Goal: Task Accomplishment & Management: Use online tool/utility

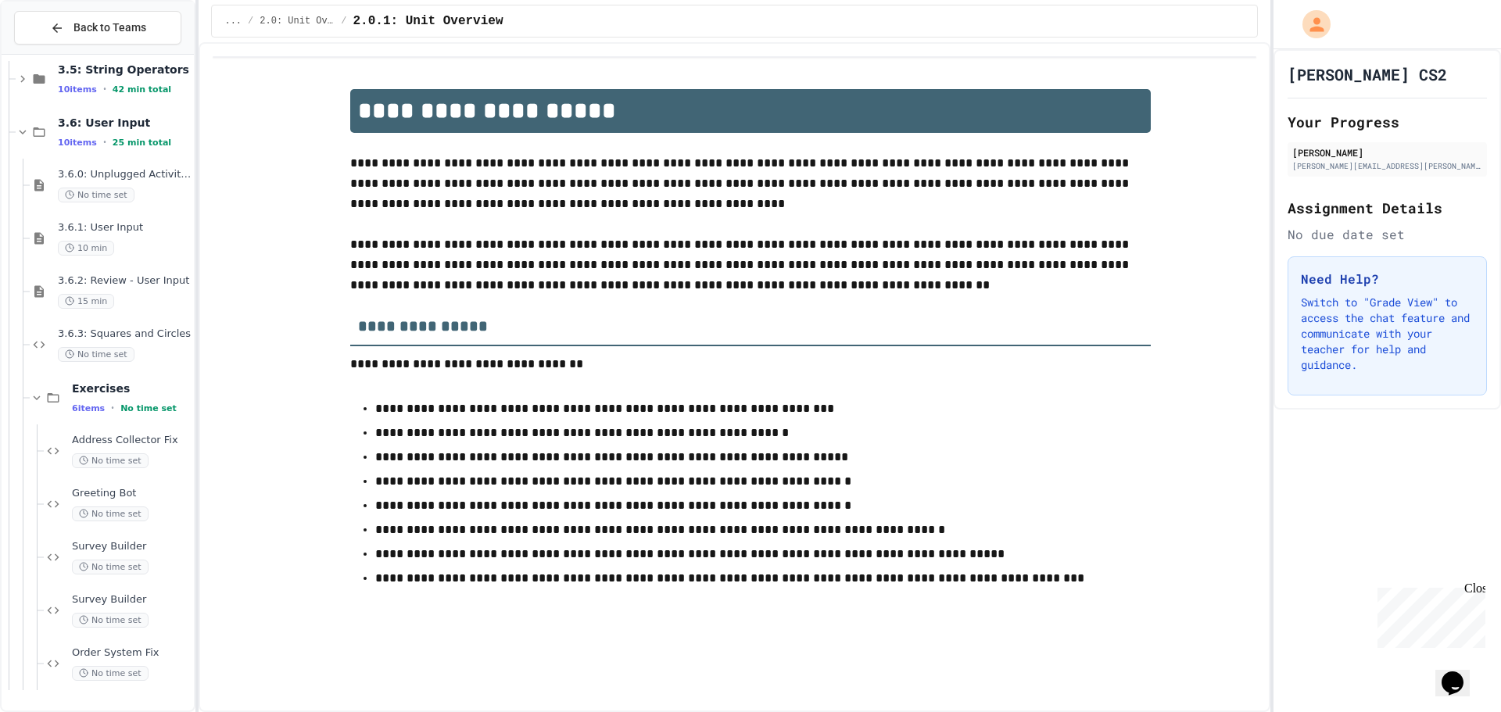
scroll to position [391, 0]
click at [122, 174] on span "3.6.0: Unplugged Activity - User Input" at bounding box center [124, 173] width 133 height 13
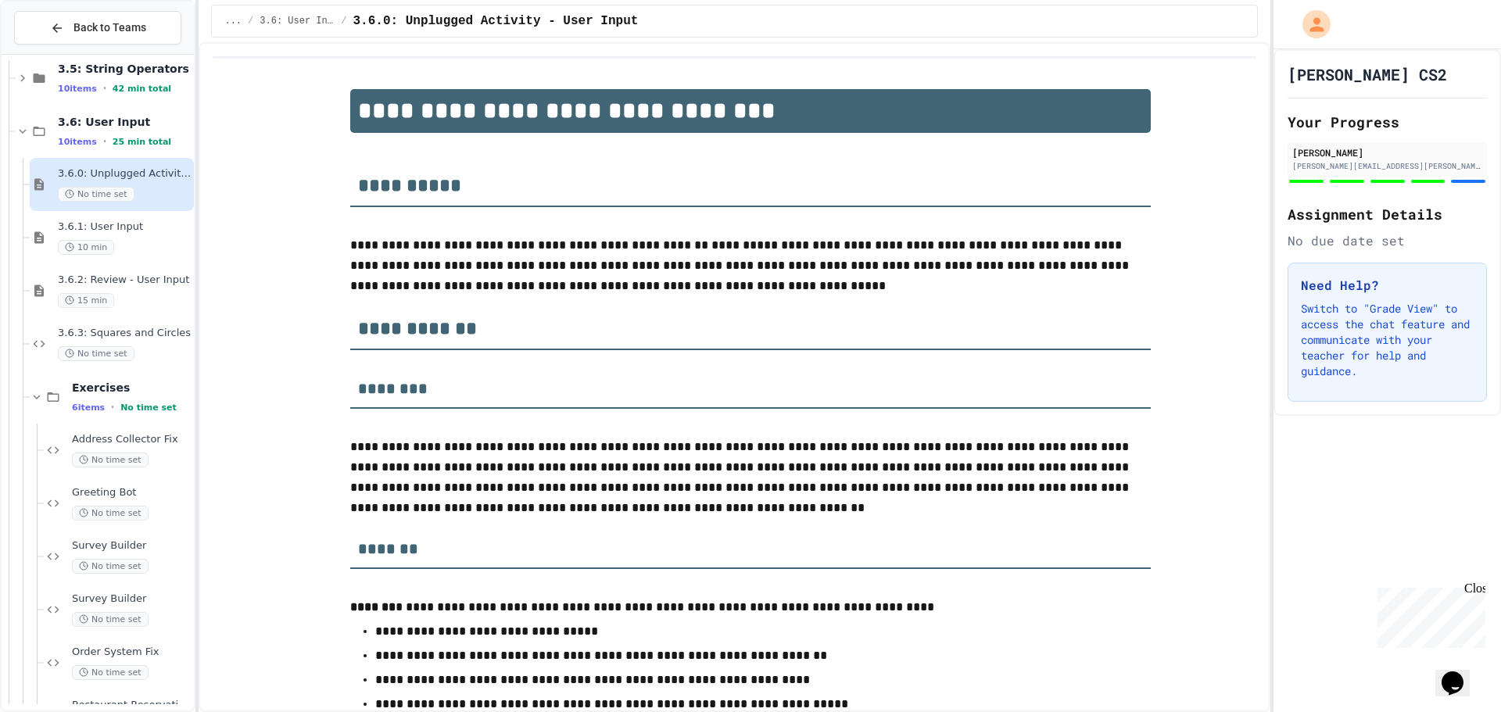
click at [132, 219] on div "3.6.1: User Input 10 min" at bounding box center [112, 237] width 164 height 53
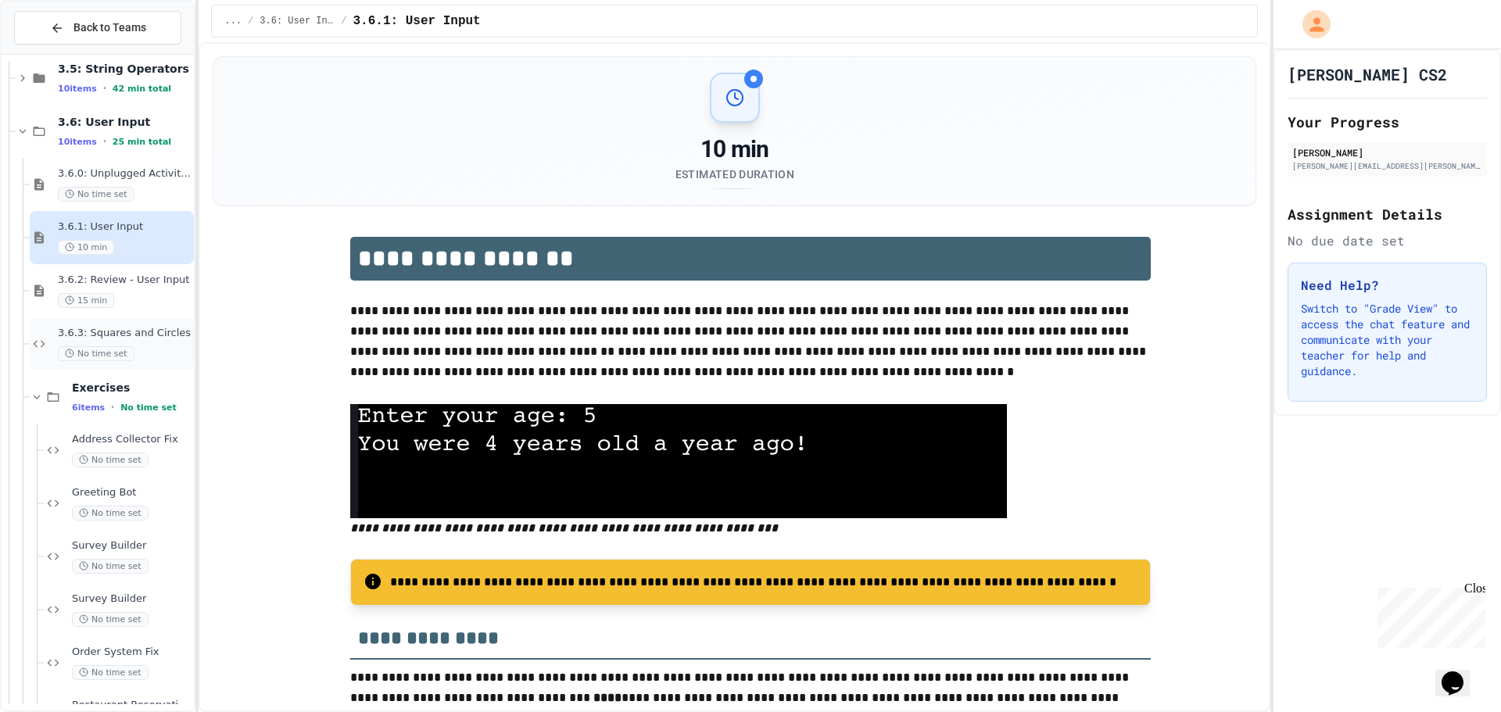
click at [143, 352] on div "No time set" at bounding box center [124, 353] width 133 height 15
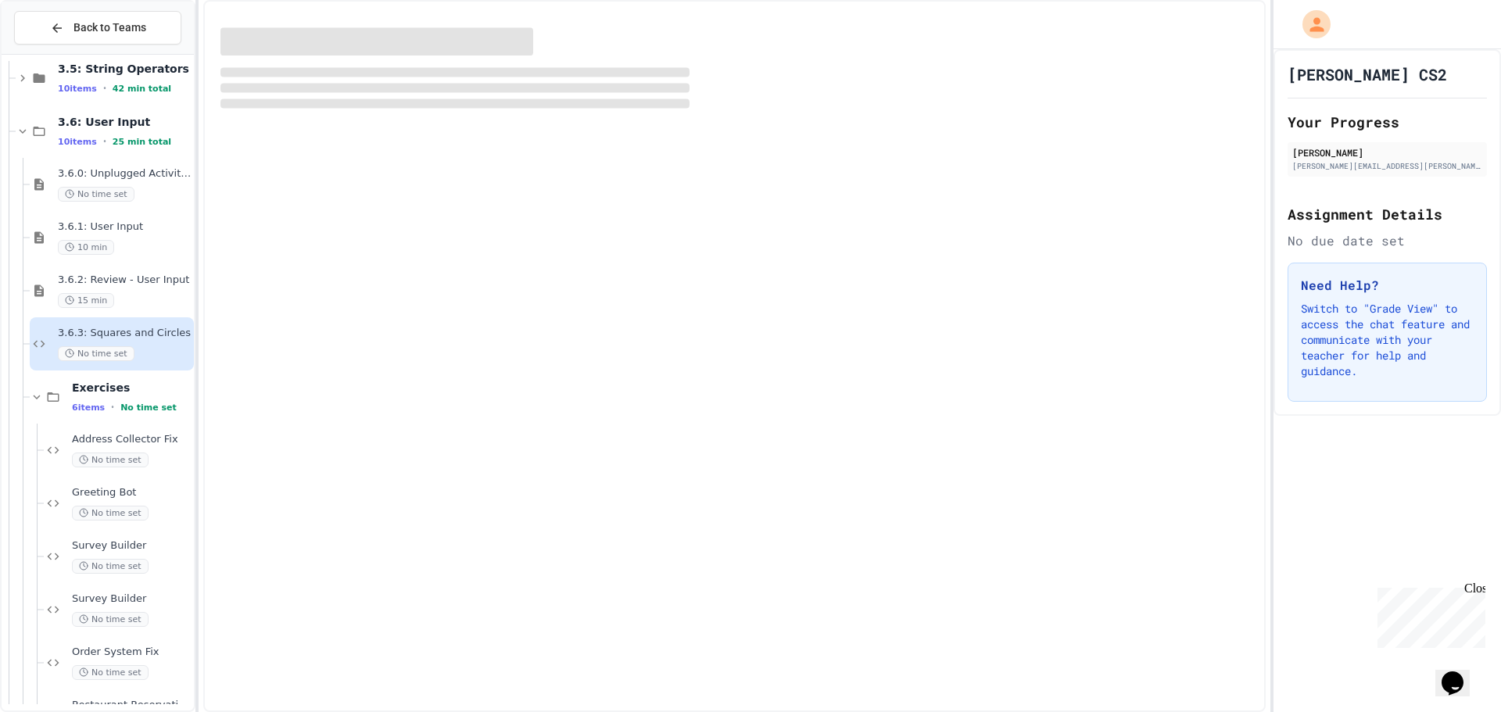
scroll to position [625, 0]
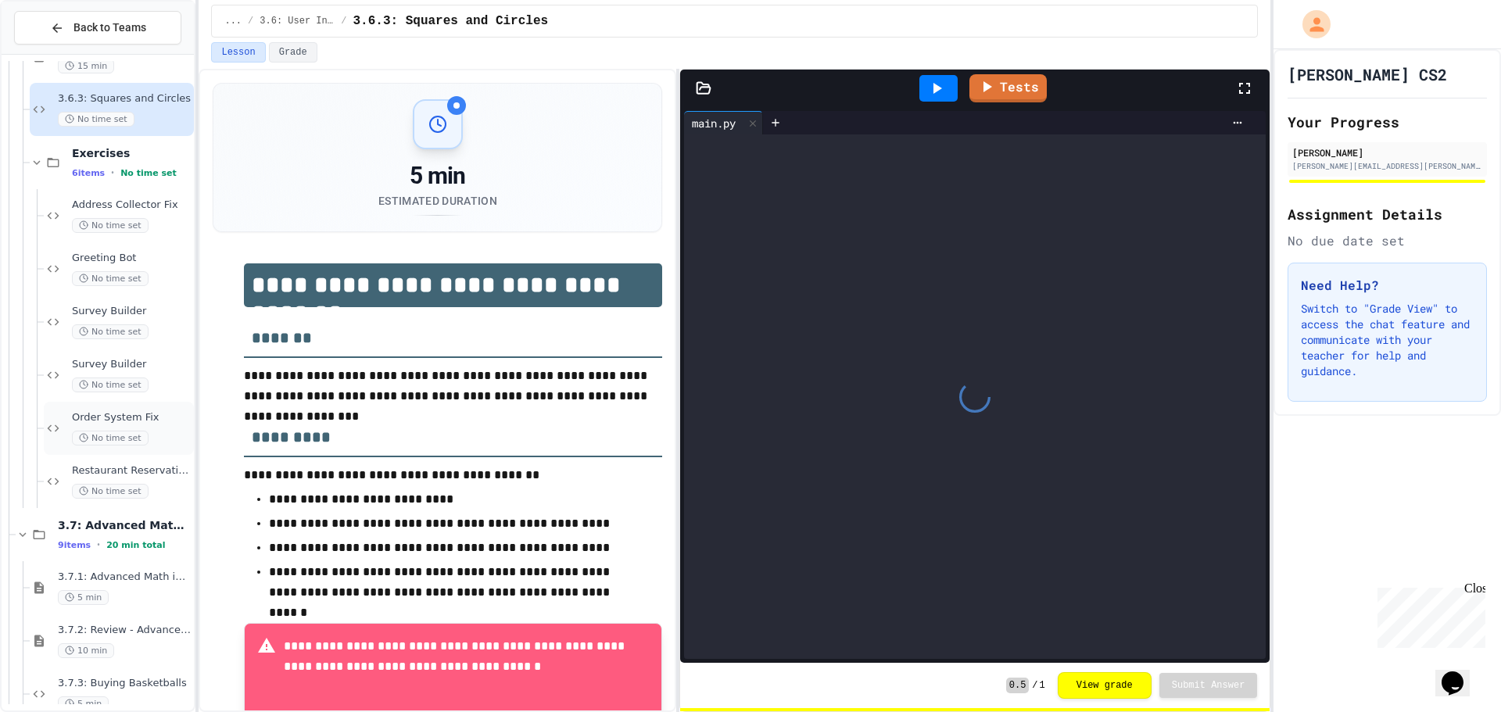
click at [131, 413] on span "Order System Fix" at bounding box center [131, 417] width 119 height 13
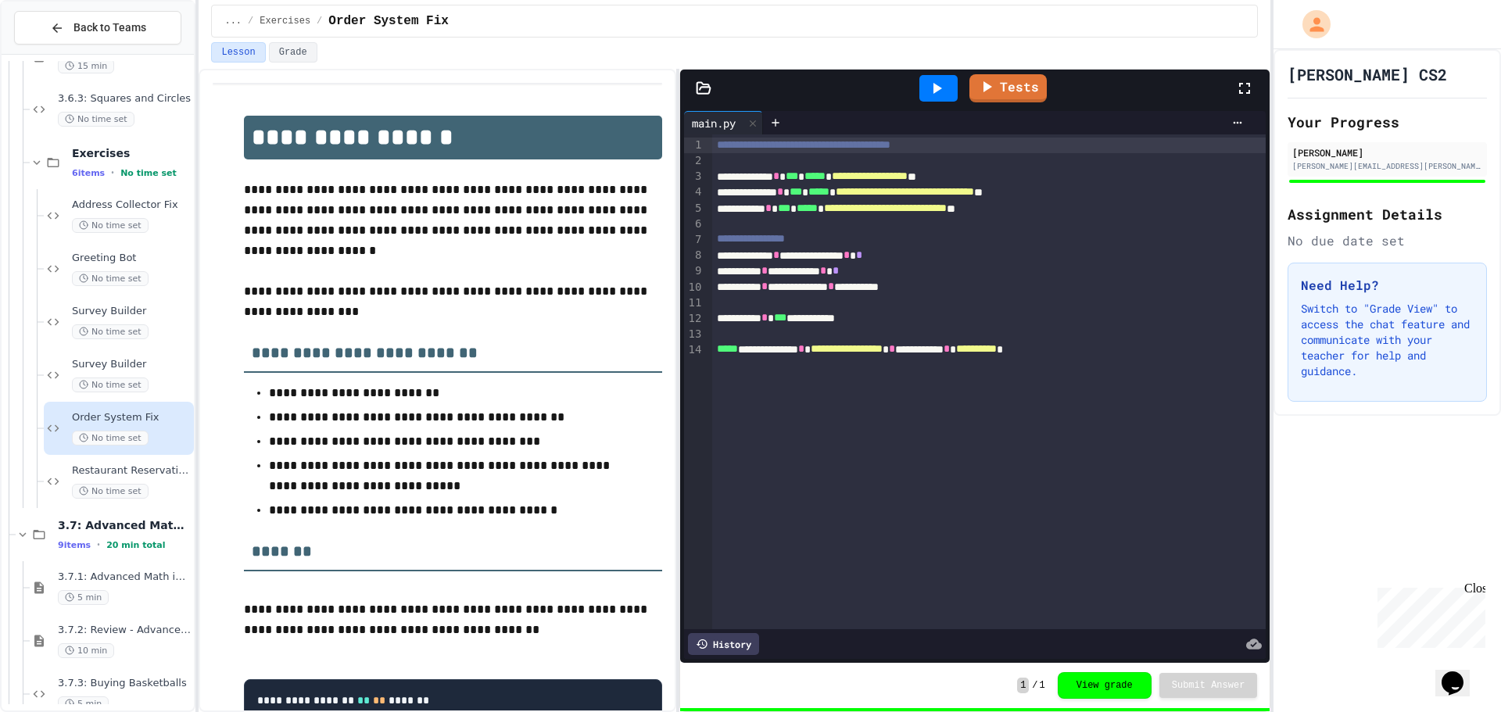
click at [127, 484] on span "No time set" at bounding box center [110, 491] width 77 height 15
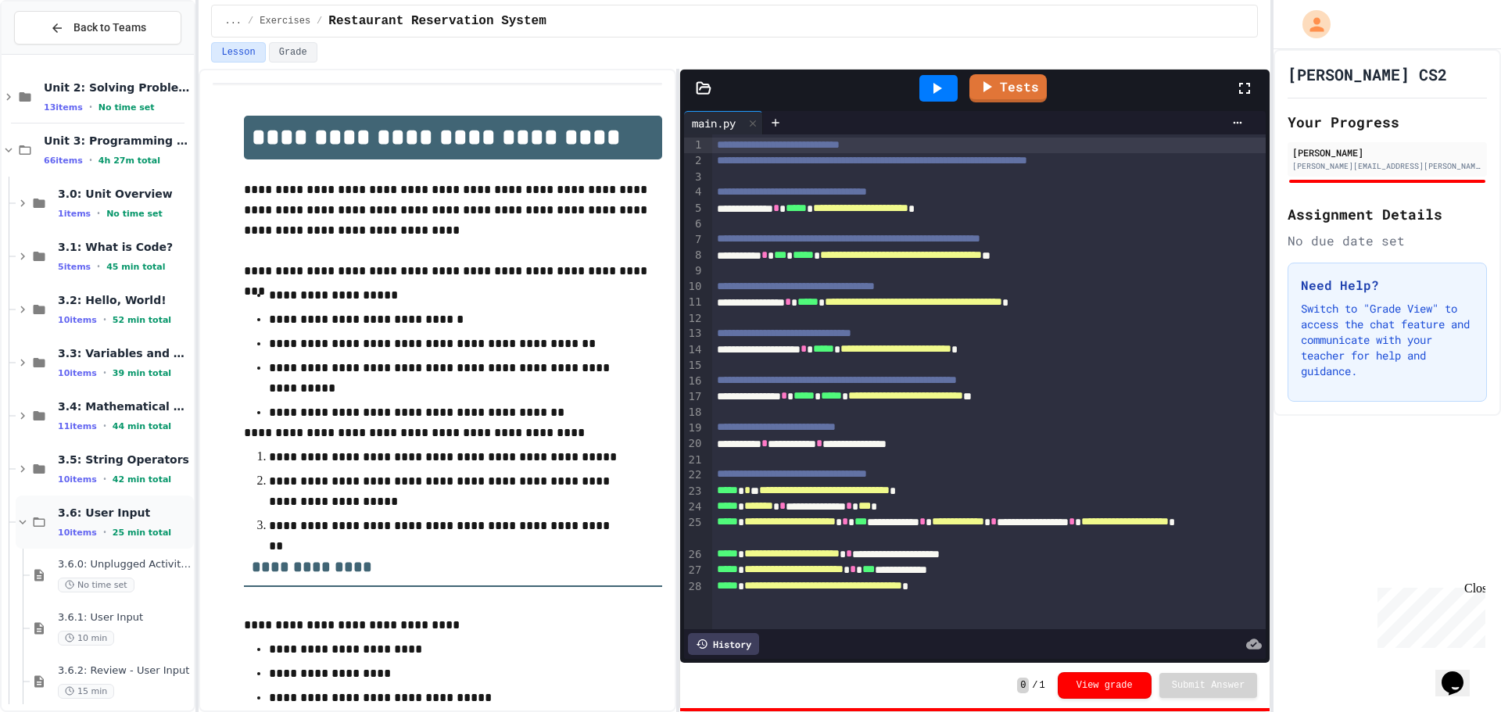
click at [82, 520] on span "3.6: User Input" at bounding box center [124, 513] width 133 height 14
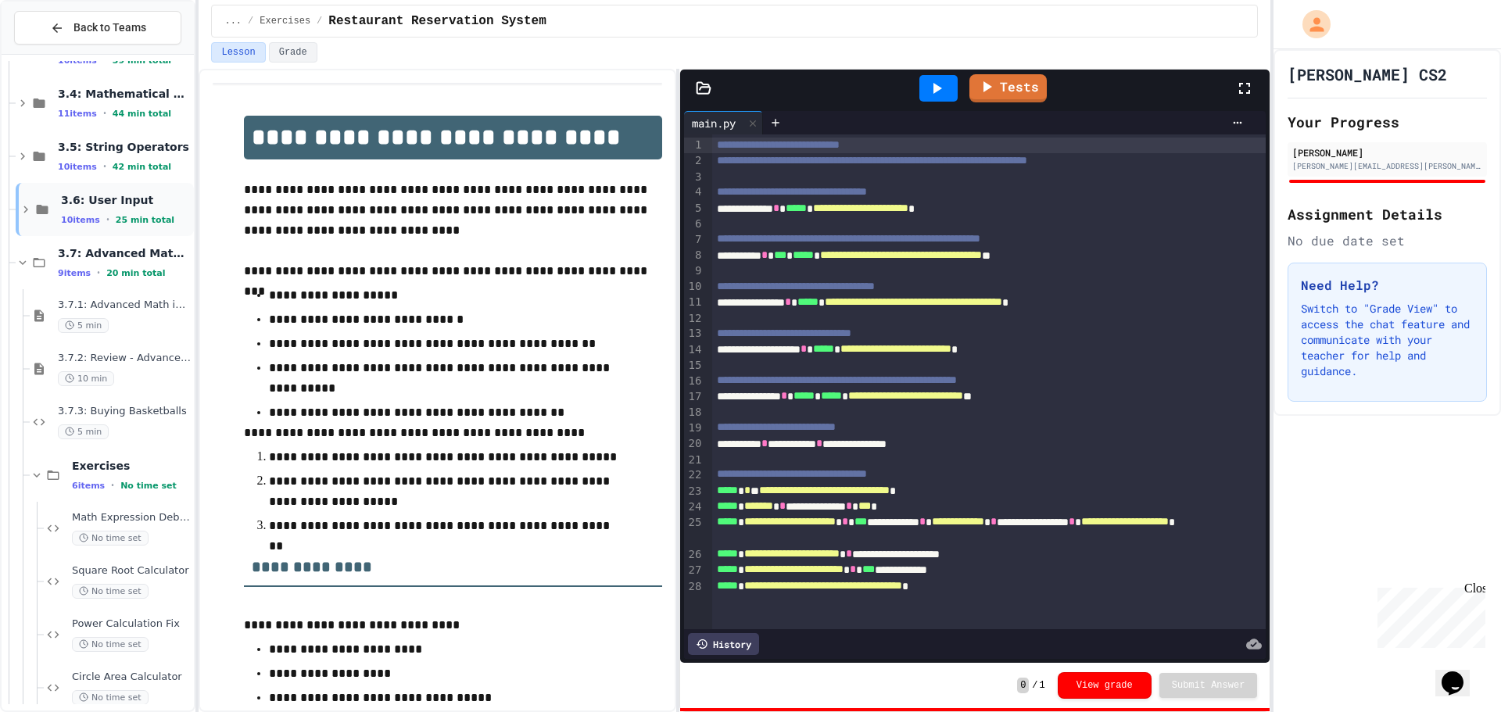
scroll to position [391, 0]
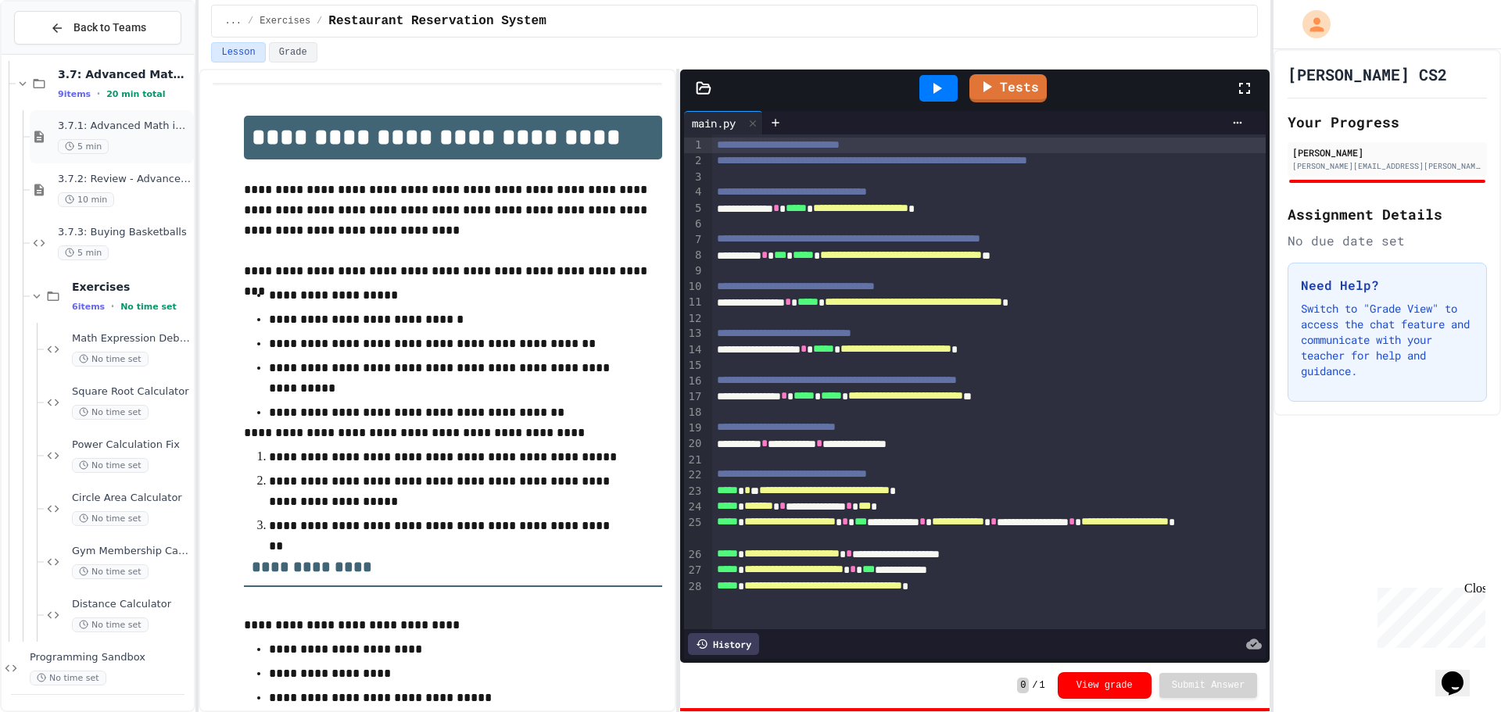
click at [65, 142] on icon at bounding box center [69, 146] width 9 height 9
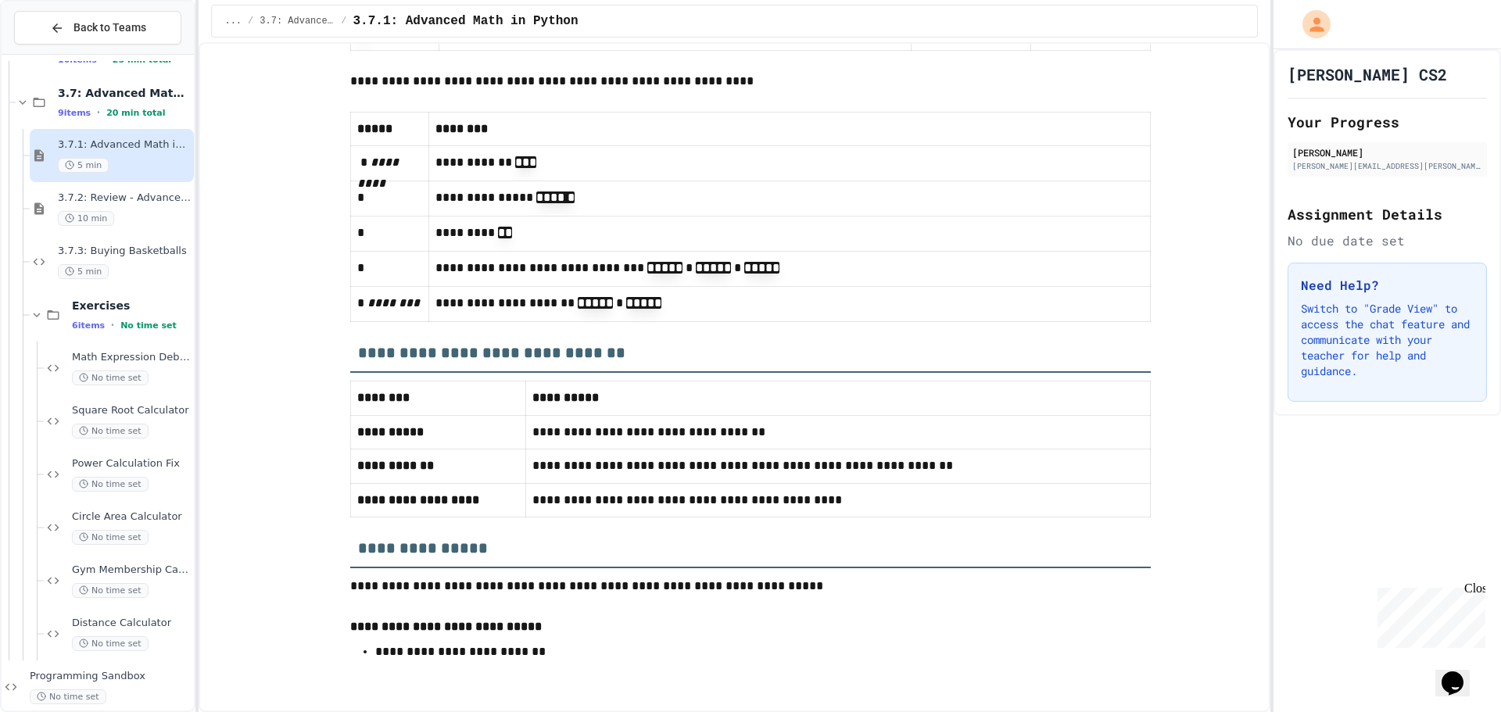
scroll to position [11356, 0]
click at [109, 201] on span "3.7.2: Review - Advanced Math in Python" at bounding box center [124, 198] width 133 height 13
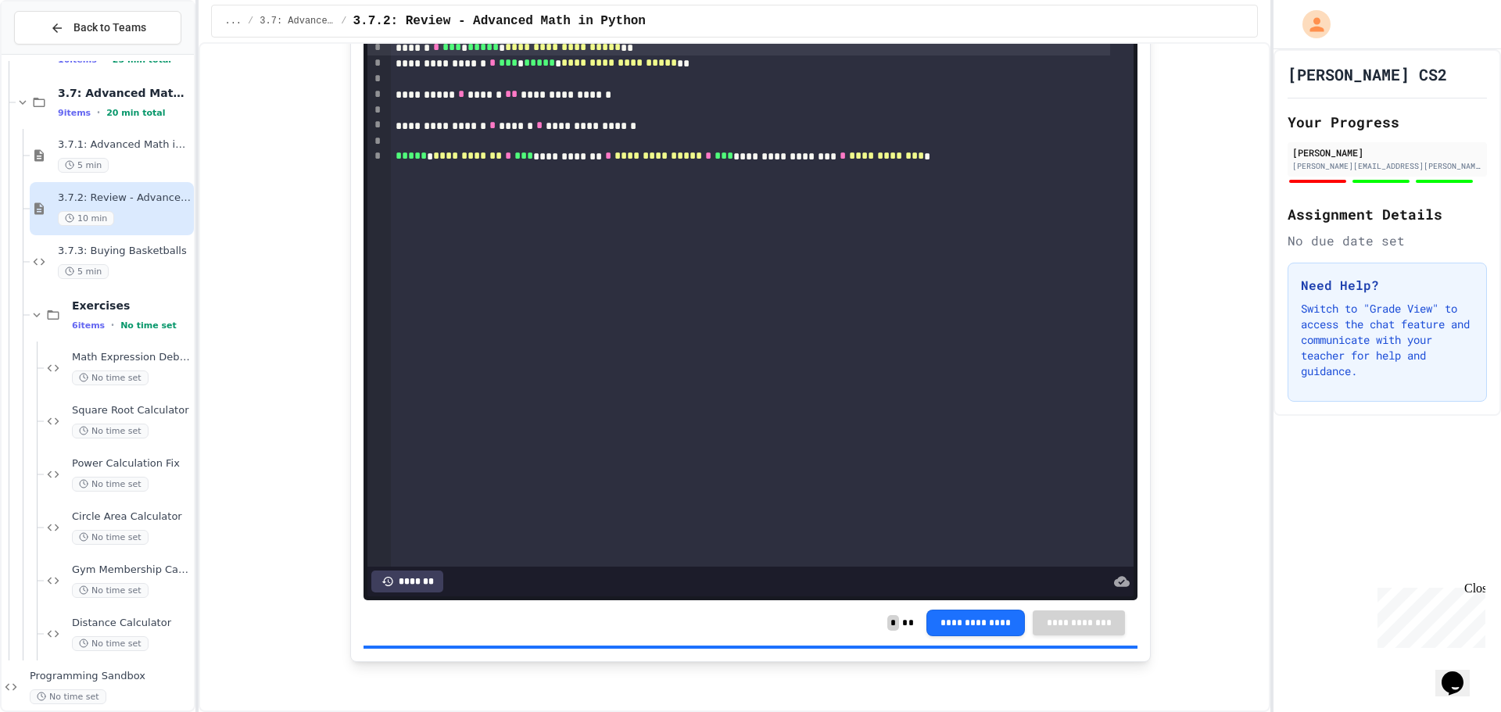
scroll to position [3253, 0]
click at [109, 241] on div "3.7.3: Buying Basketballs 5 min" at bounding box center [112, 261] width 164 height 53
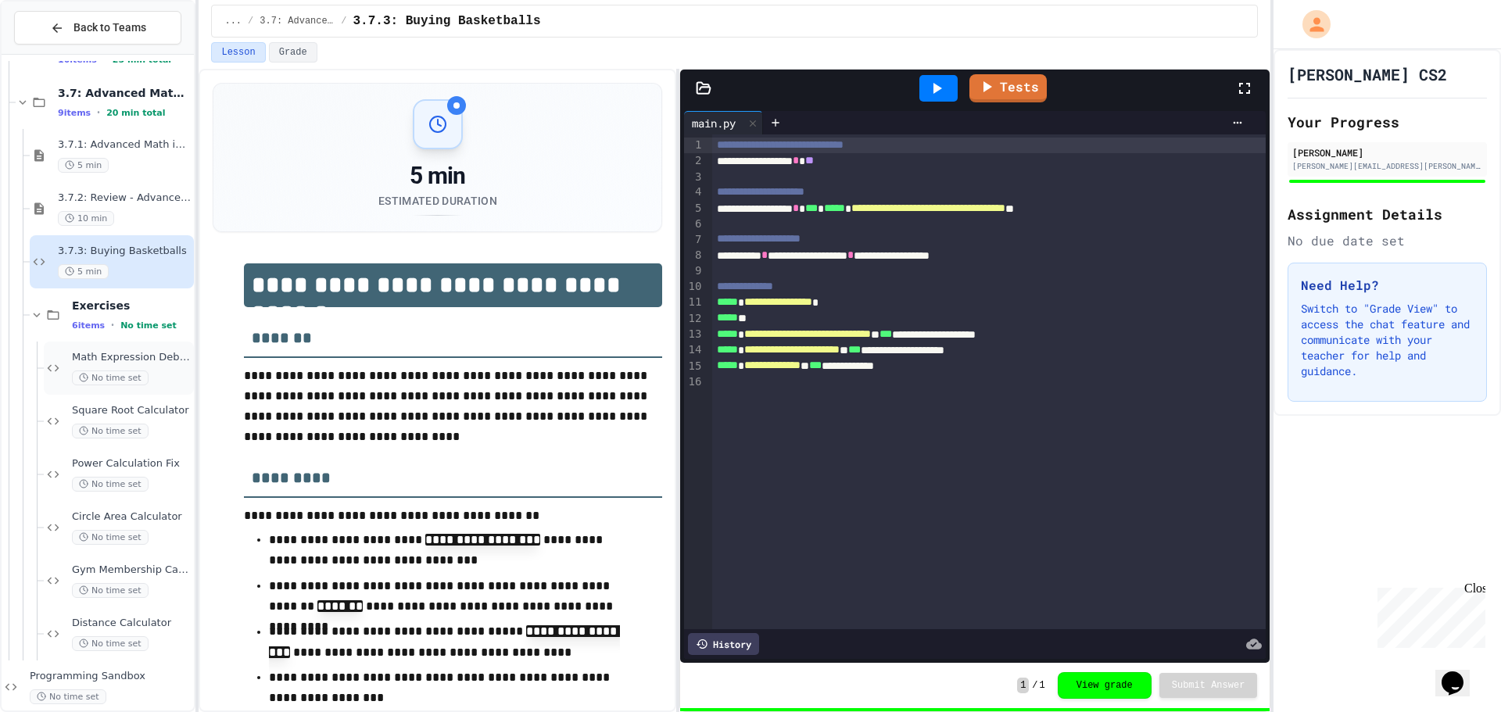
click at [82, 374] on icon at bounding box center [83, 377] width 9 height 9
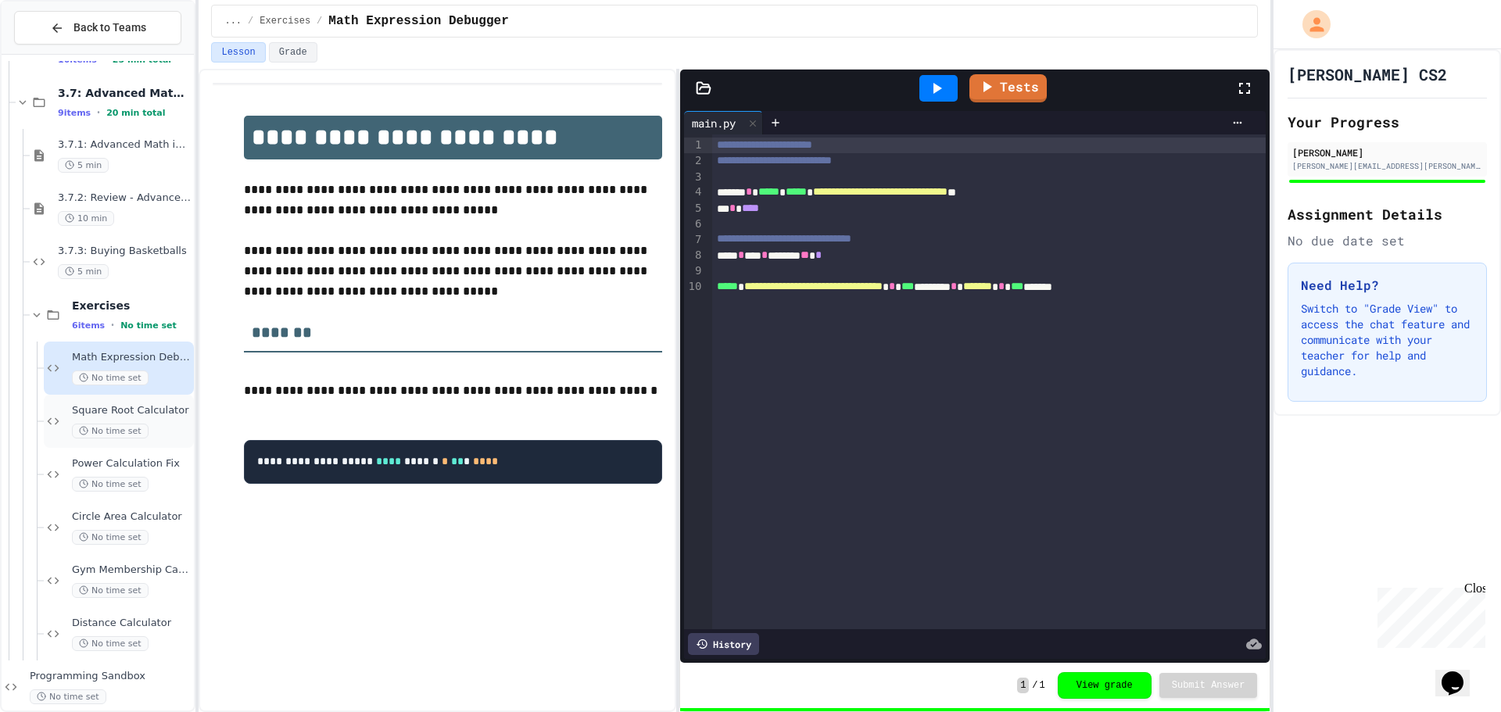
click at [159, 408] on span "Square Root Calculator" at bounding box center [131, 410] width 119 height 13
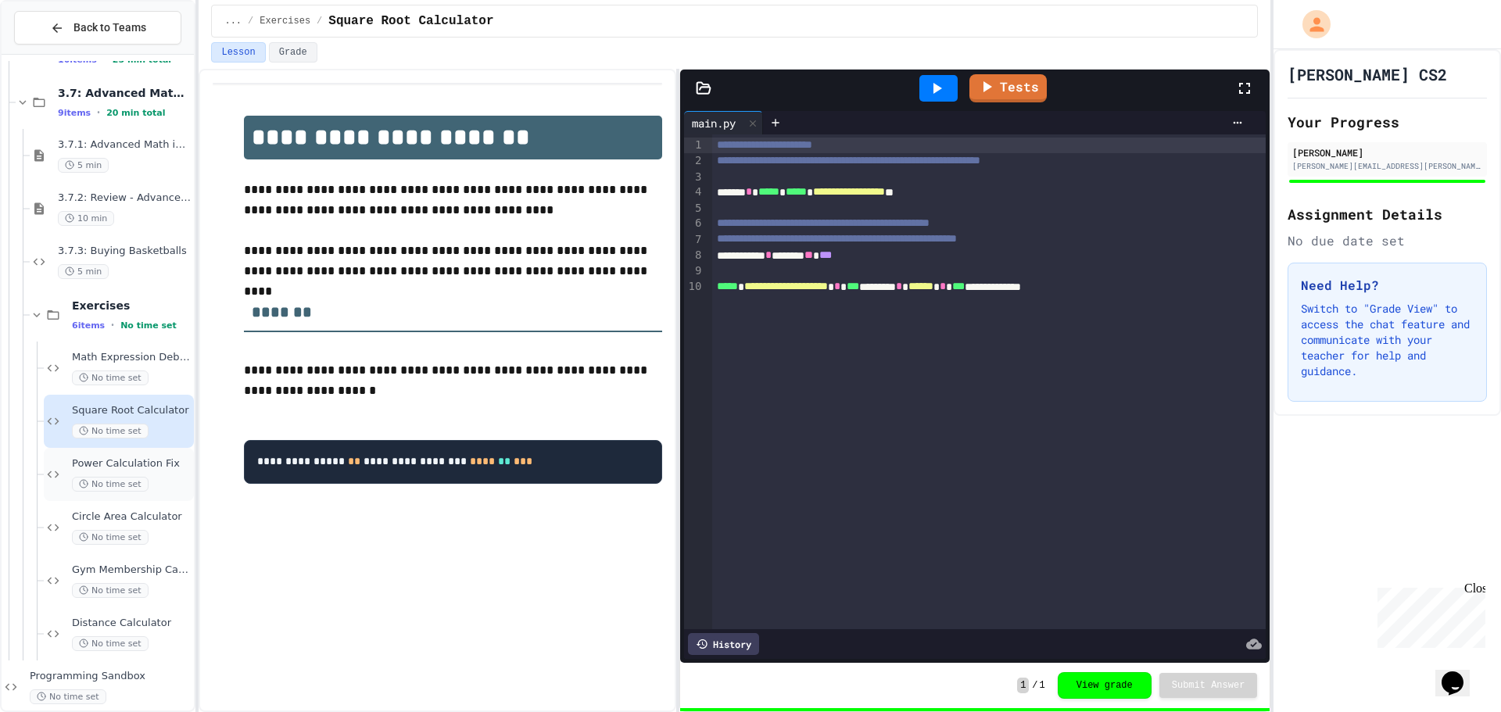
click at [106, 461] on span "Power Calculation Fix" at bounding box center [131, 463] width 119 height 13
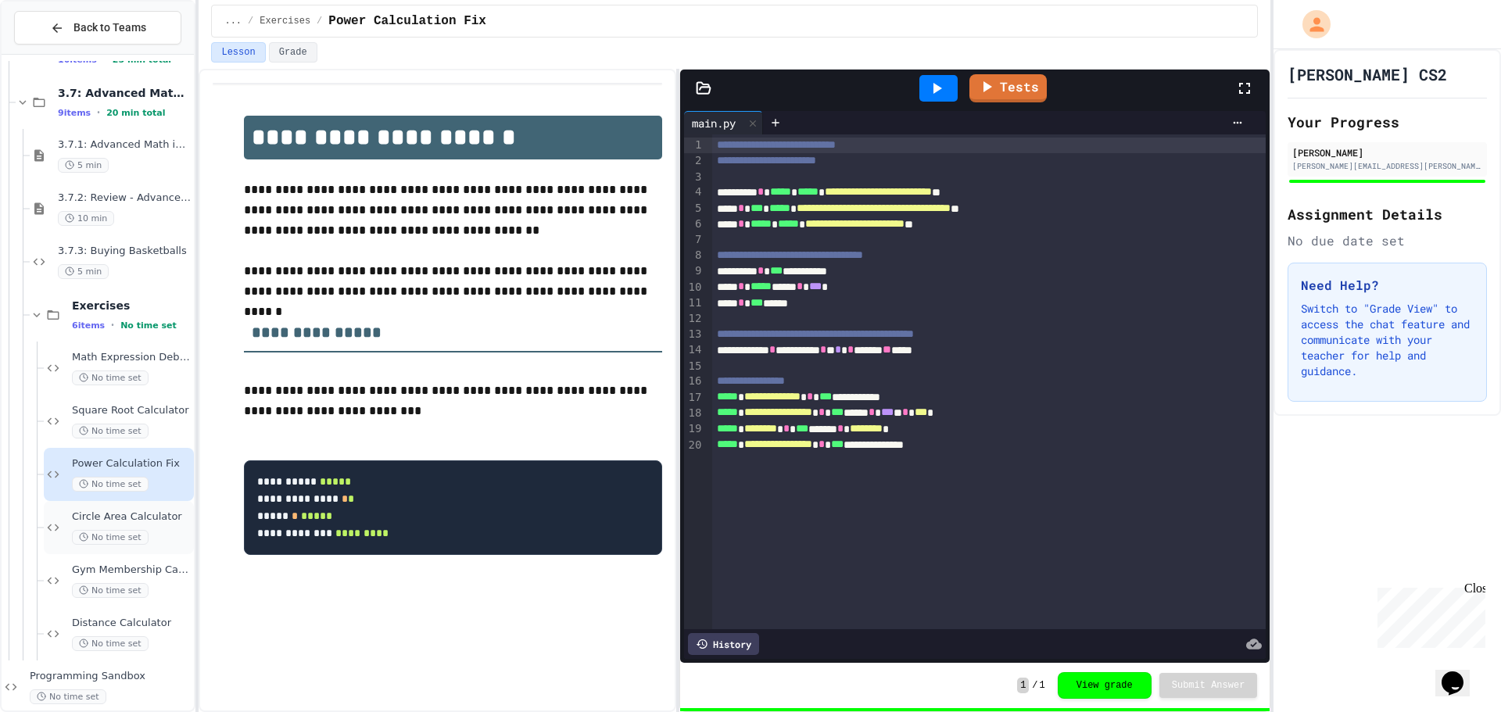
click at [52, 532] on icon at bounding box center [53, 528] width 19 height 14
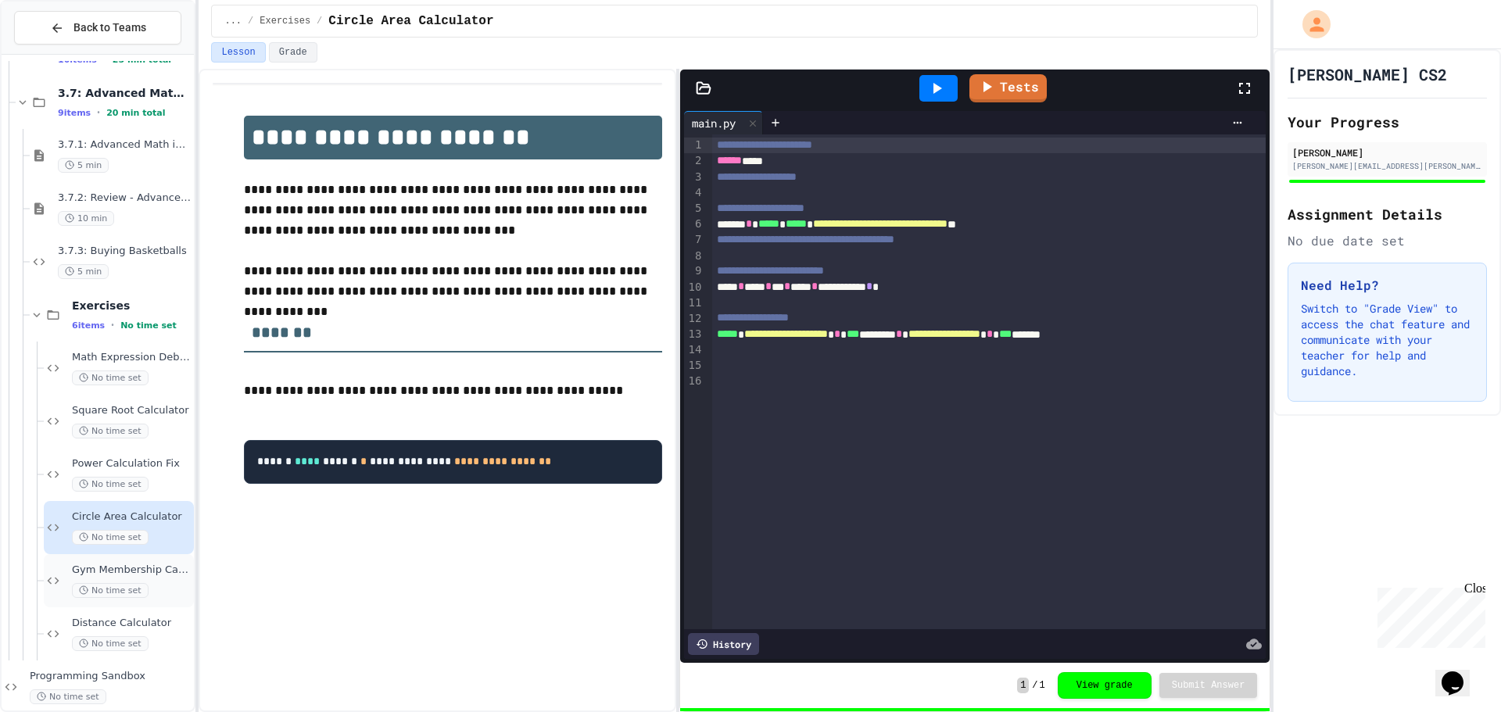
click at [156, 579] on div "Gym Membership Calculator No time set" at bounding box center [131, 581] width 119 height 34
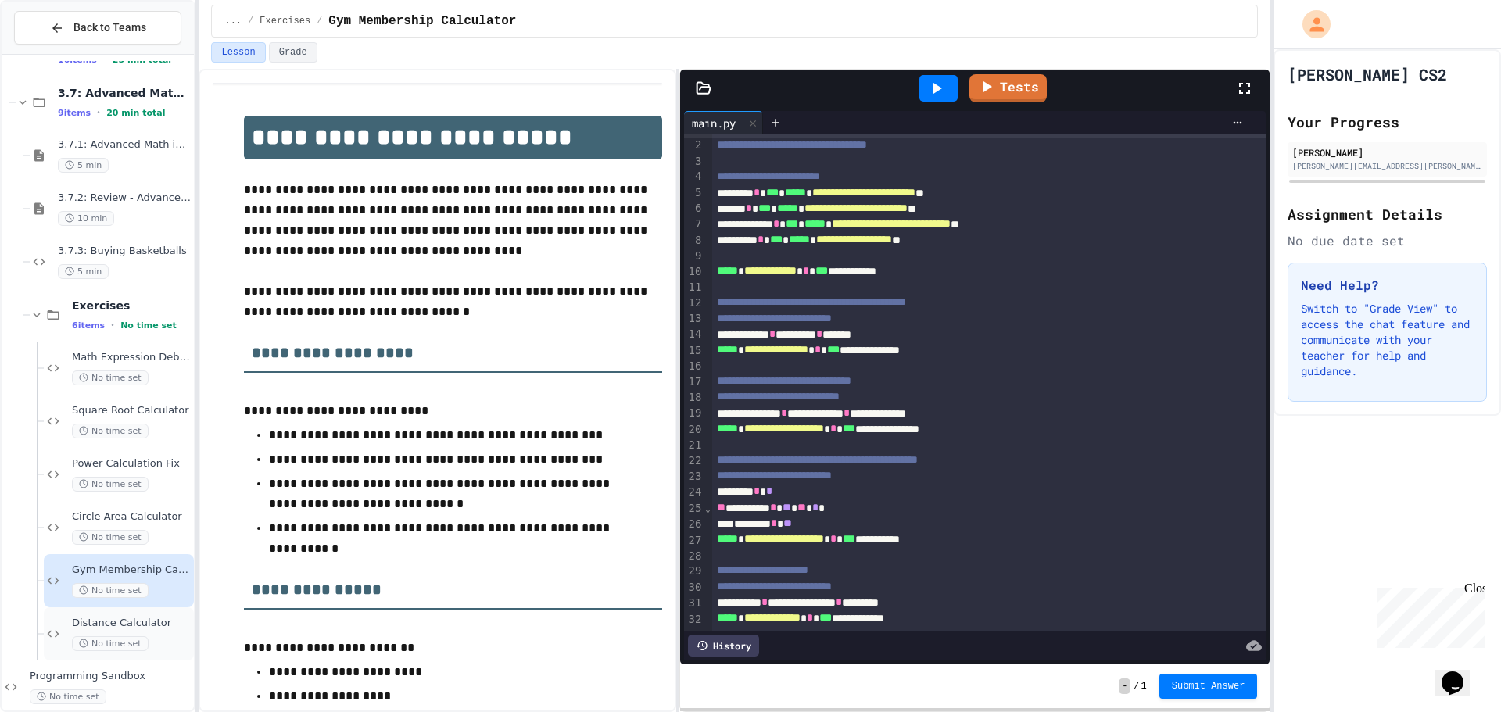
click at [113, 617] on span "Distance Calculator" at bounding box center [131, 623] width 119 height 13
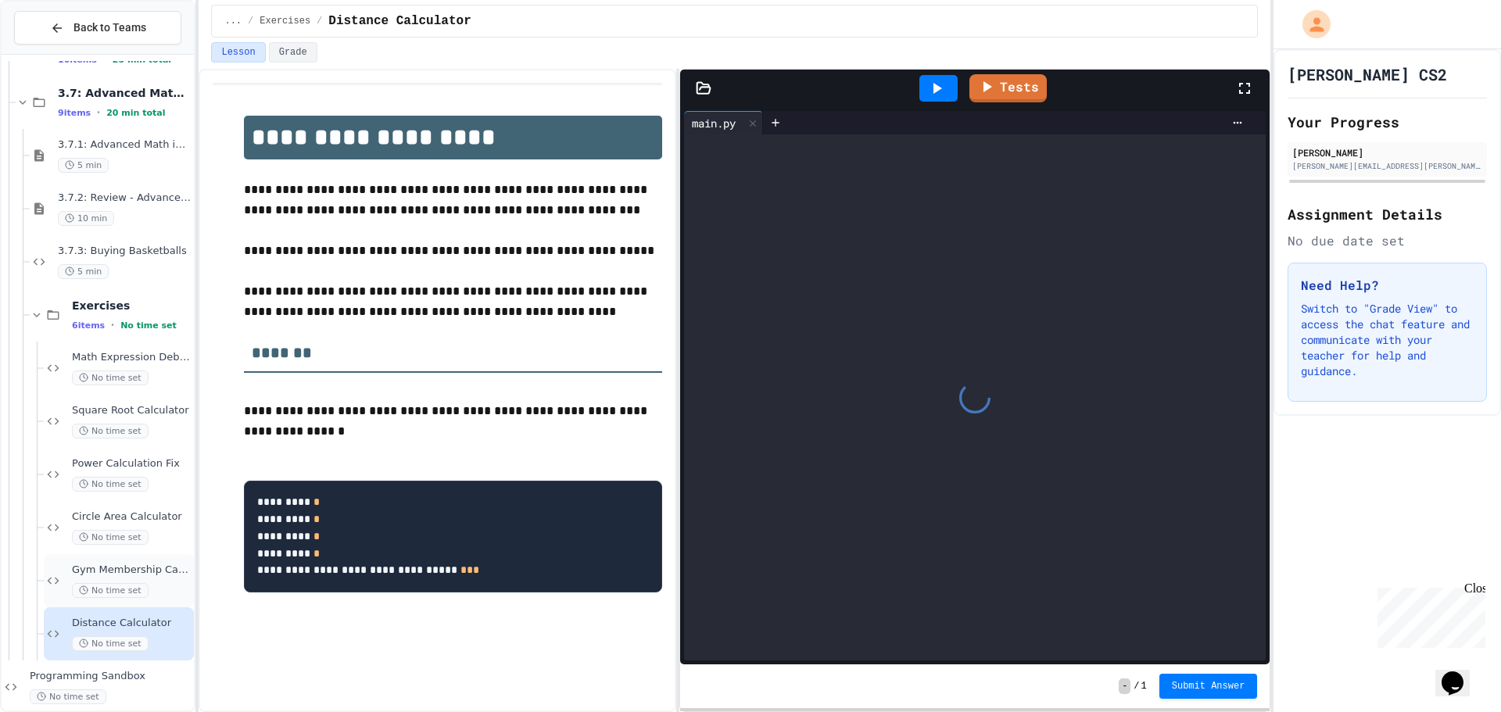
click at [127, 579] on div "Gym Membership Calculator No time set" at bounding box center [131, 581] width 119 height 34
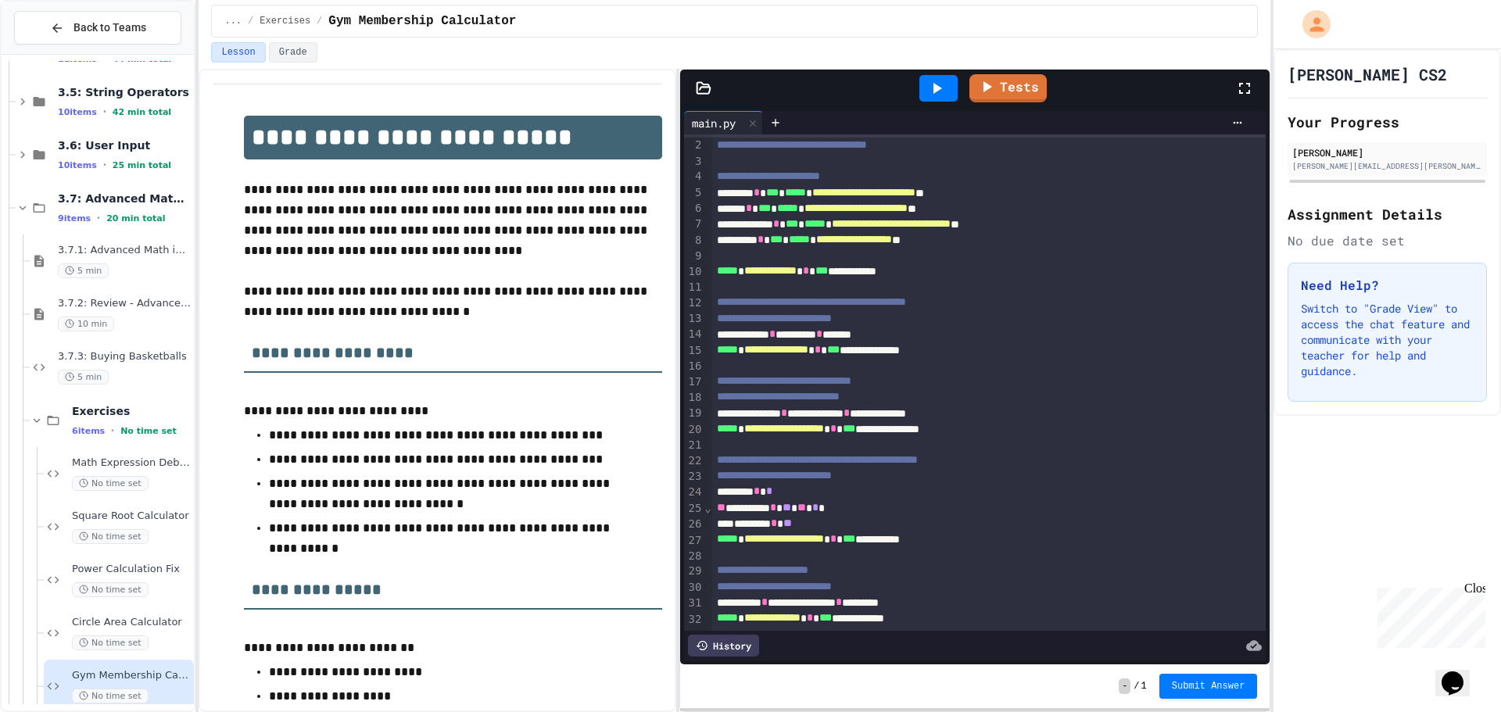
scroll to position [395, 0]
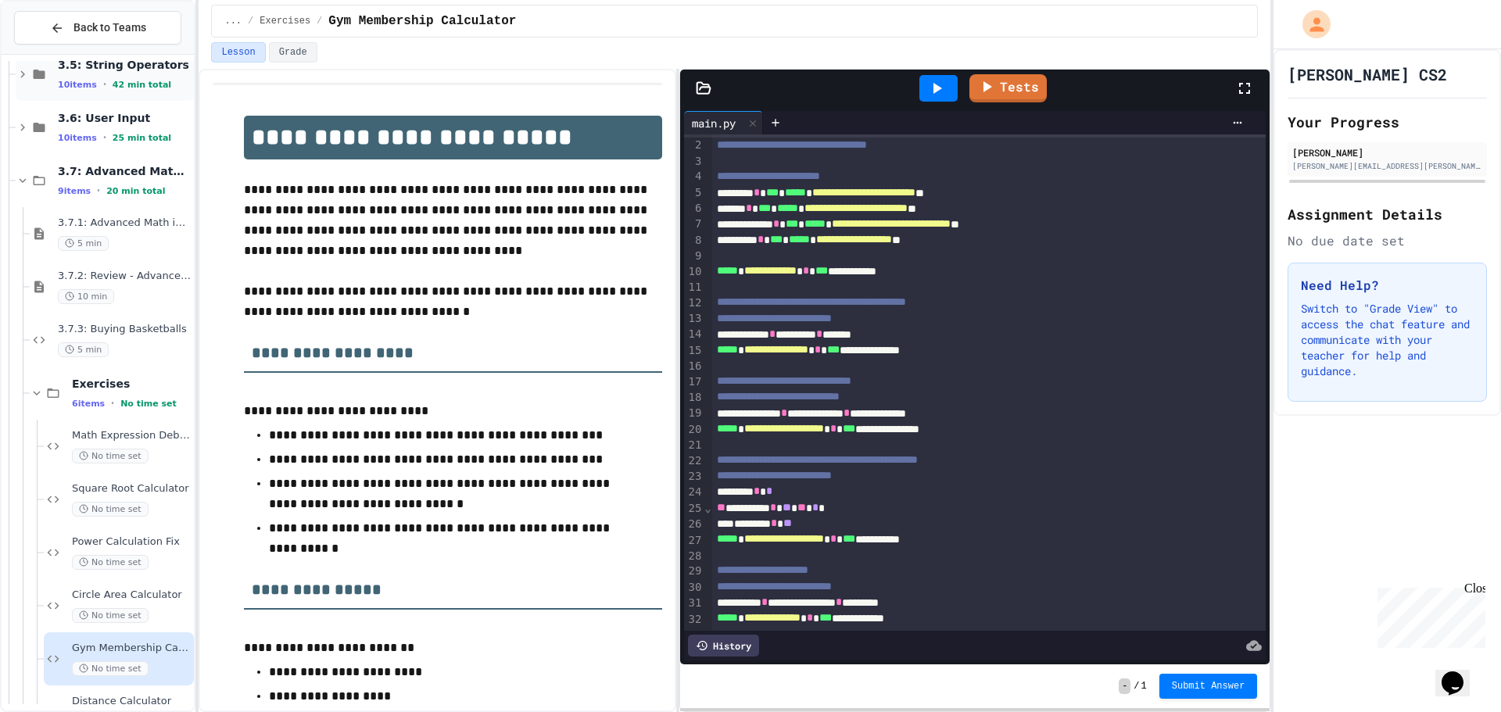
click at [88, 68] on span "3.5: String Operators" at bounding box center [124, 65] width 133 height 14
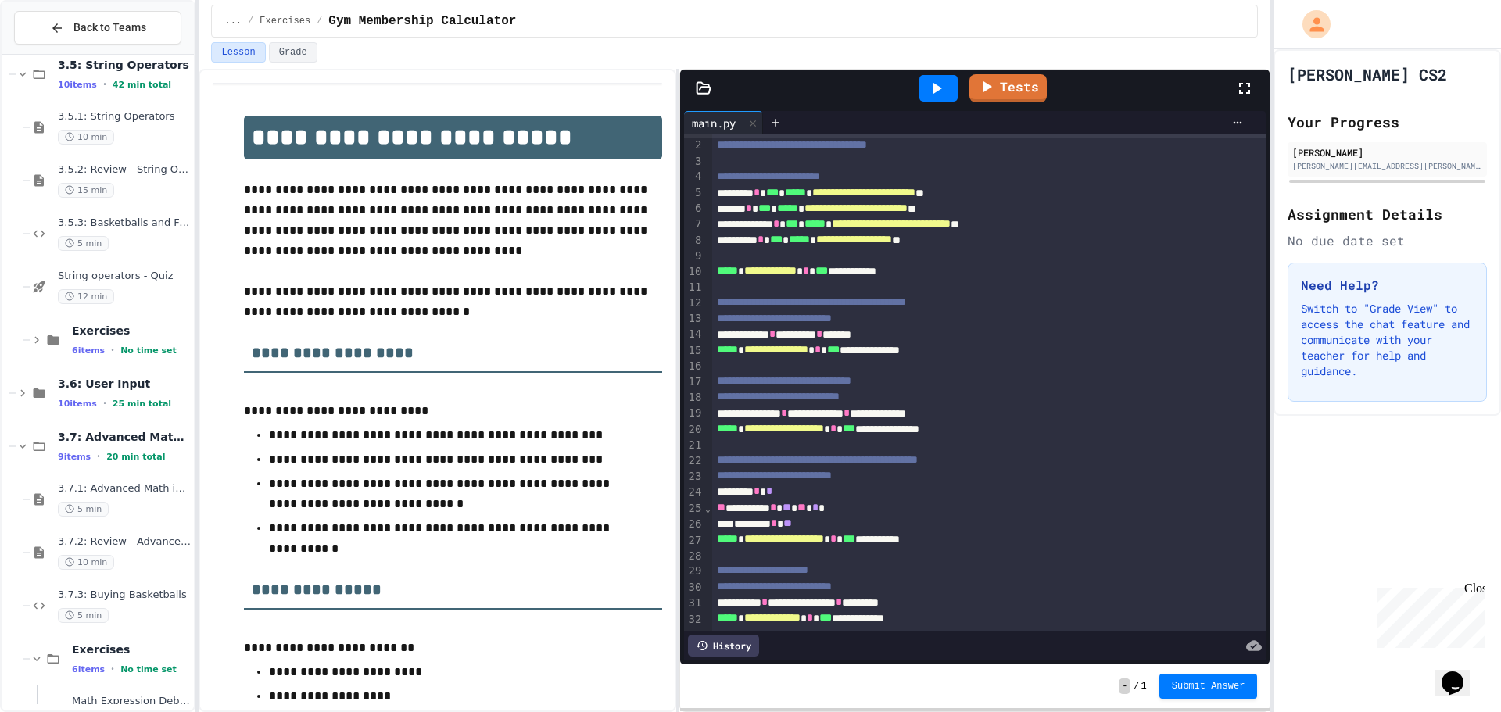
scroll to position [372, 0]
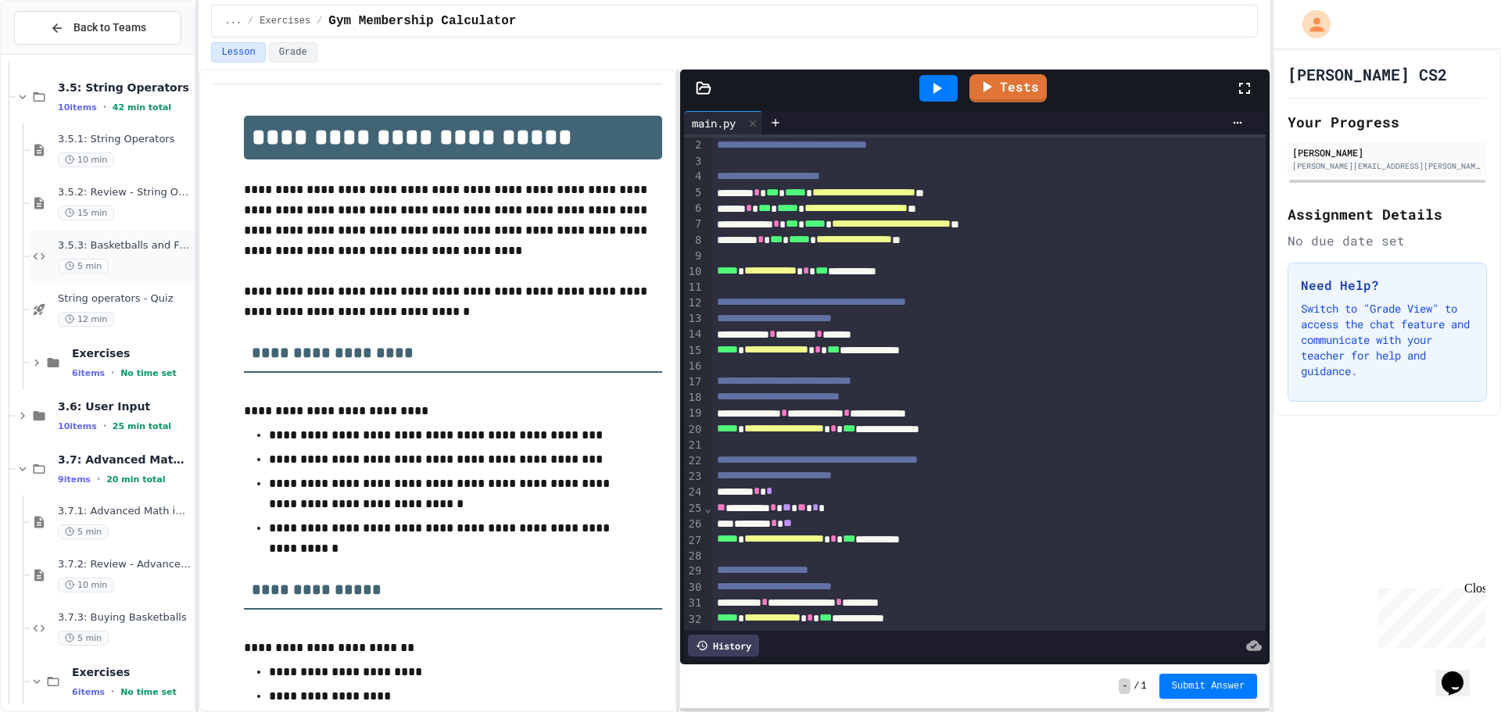
click at [87, 243] on span "3.5.3: Basketballs and Footballs" at bounding box center [124, 245] width 133 height 13
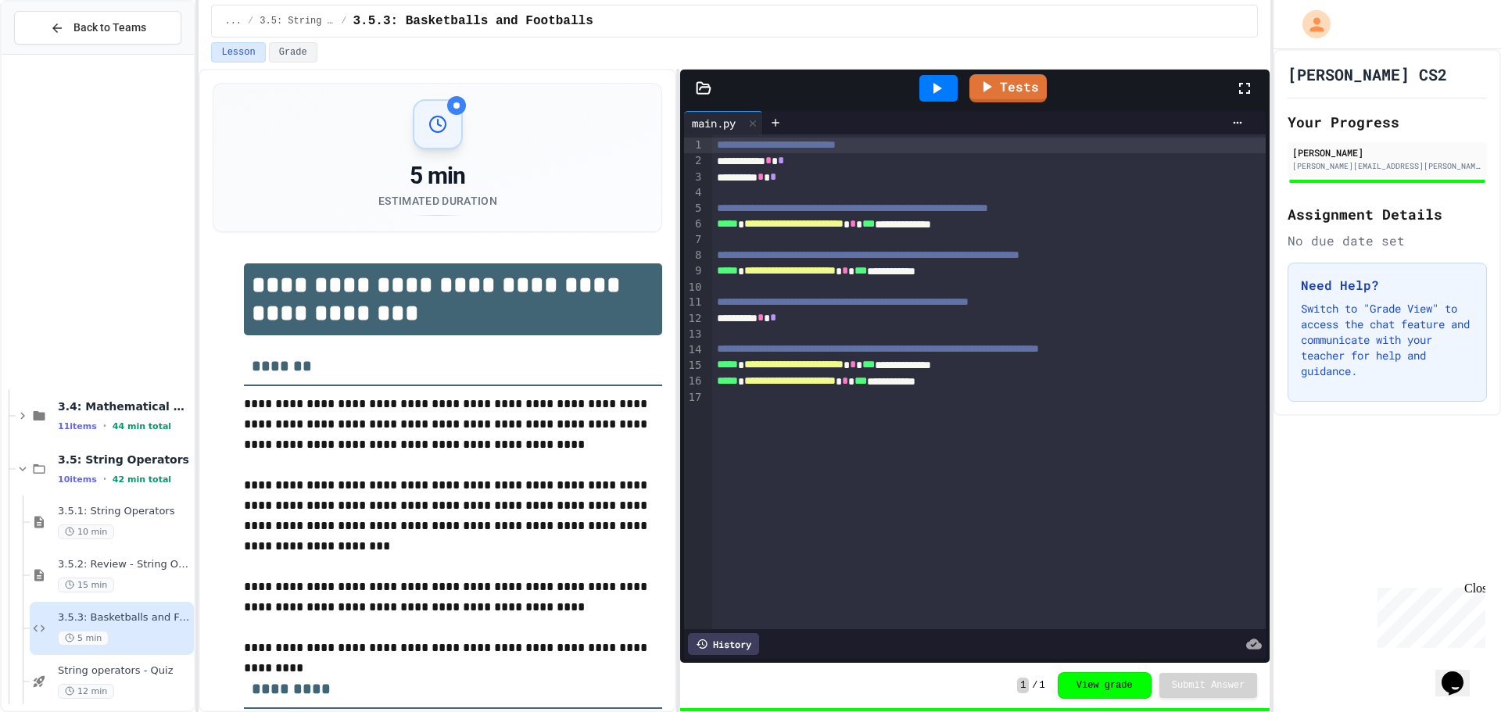
scroll to position [372, 0]
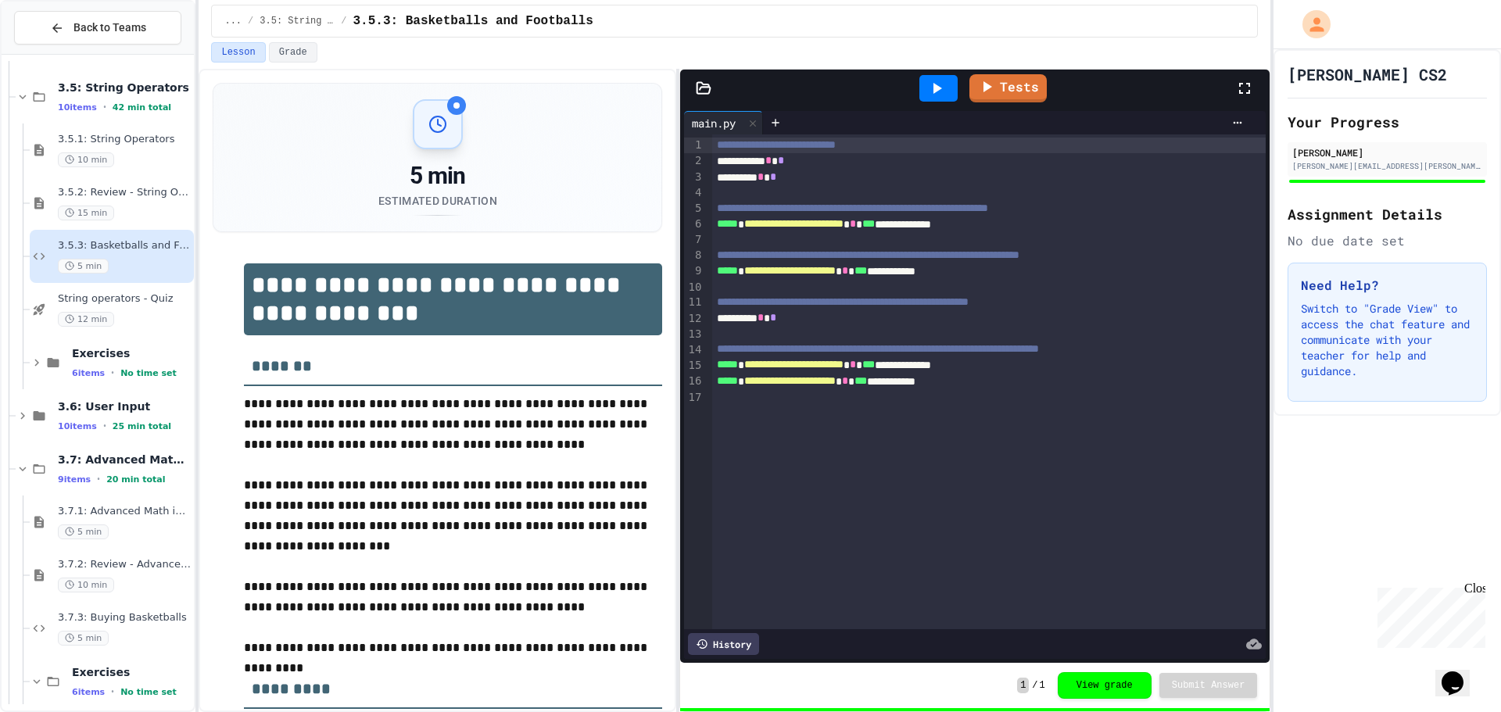
click at [22, 356] on div "Exercises 6 items • No time set" at bounding box center [98, 362] width 192 height 53
click at [43, 360] on icon at bounding box center [37, 363] width 14 height 14
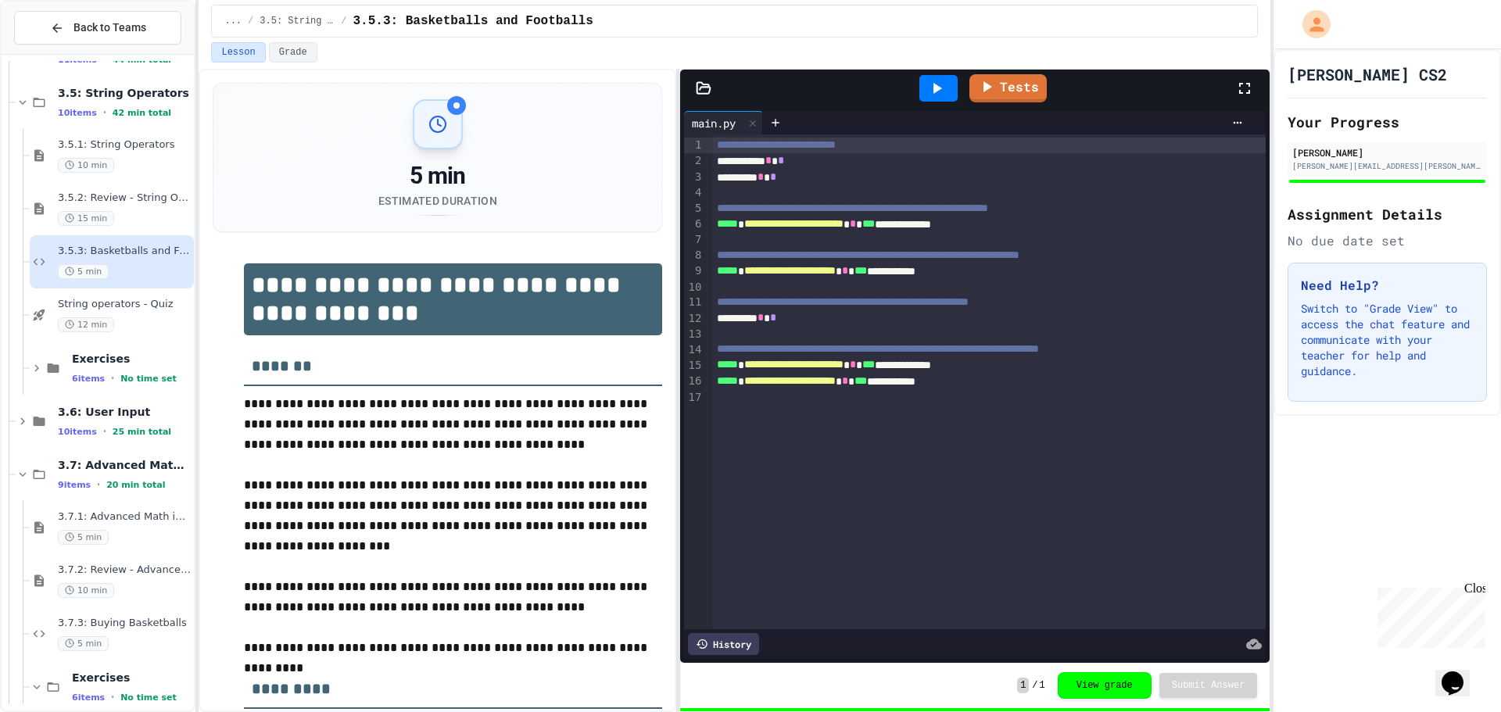
scroll to position [0, 0]
click at [101, 378] on span "6 items" at bounding box center [88, 379] width 33 height 10
click at [109, 424] on span "No time set" at bounding box center [110, 431] width 77 height 15
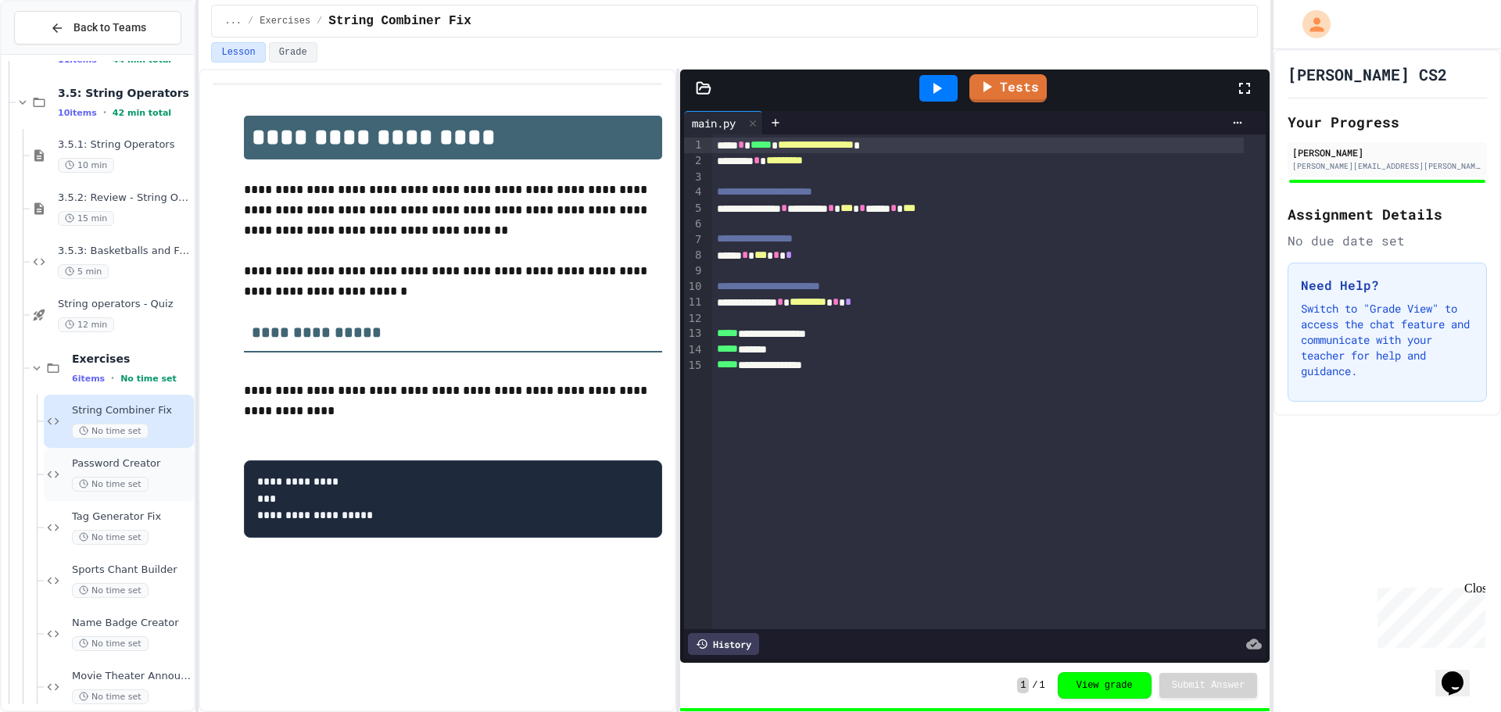
click at [135, 475] on div "Password Creator No time set" at bounding box center [131, 474] width 119 height 34
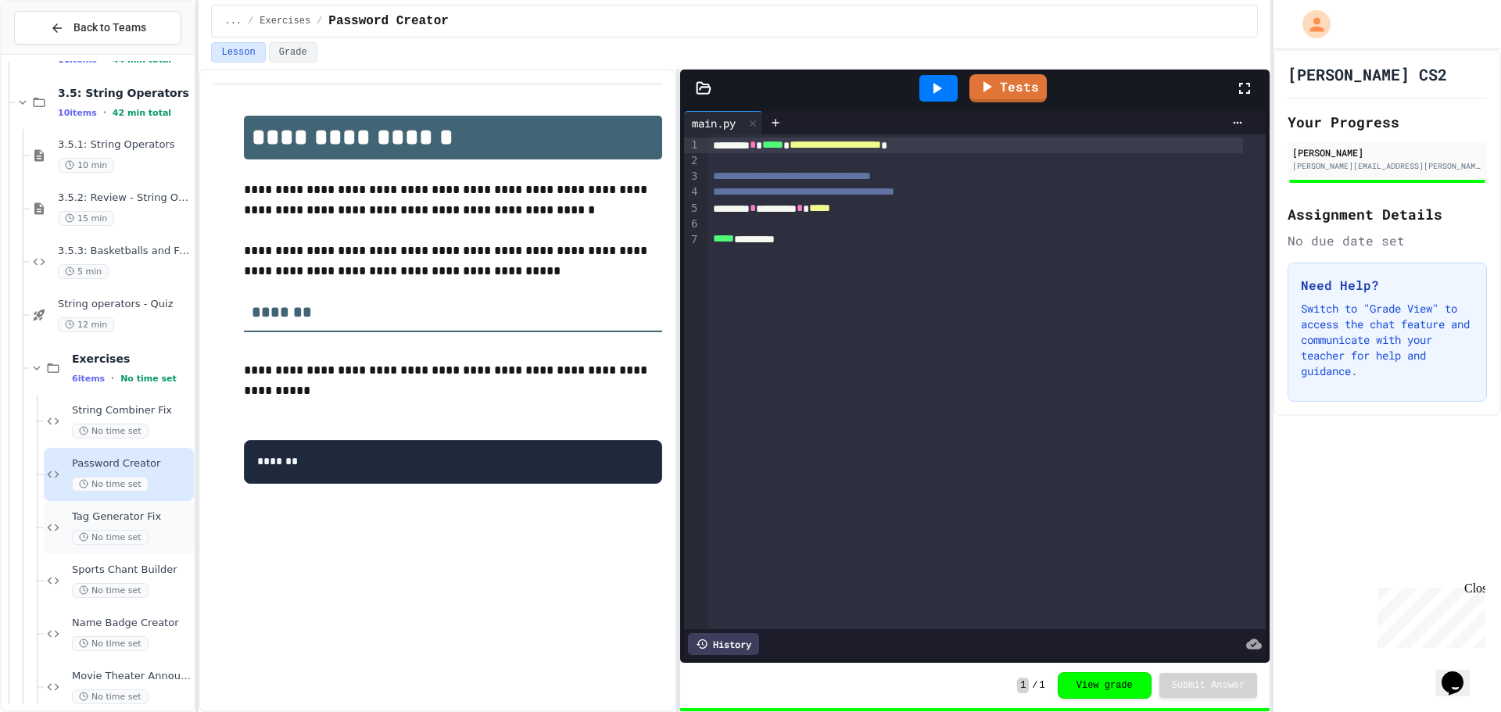
click at [60, 540] on div "Tag Generator Fix No time set" at bounding box center [119, 527] width 150 height 53
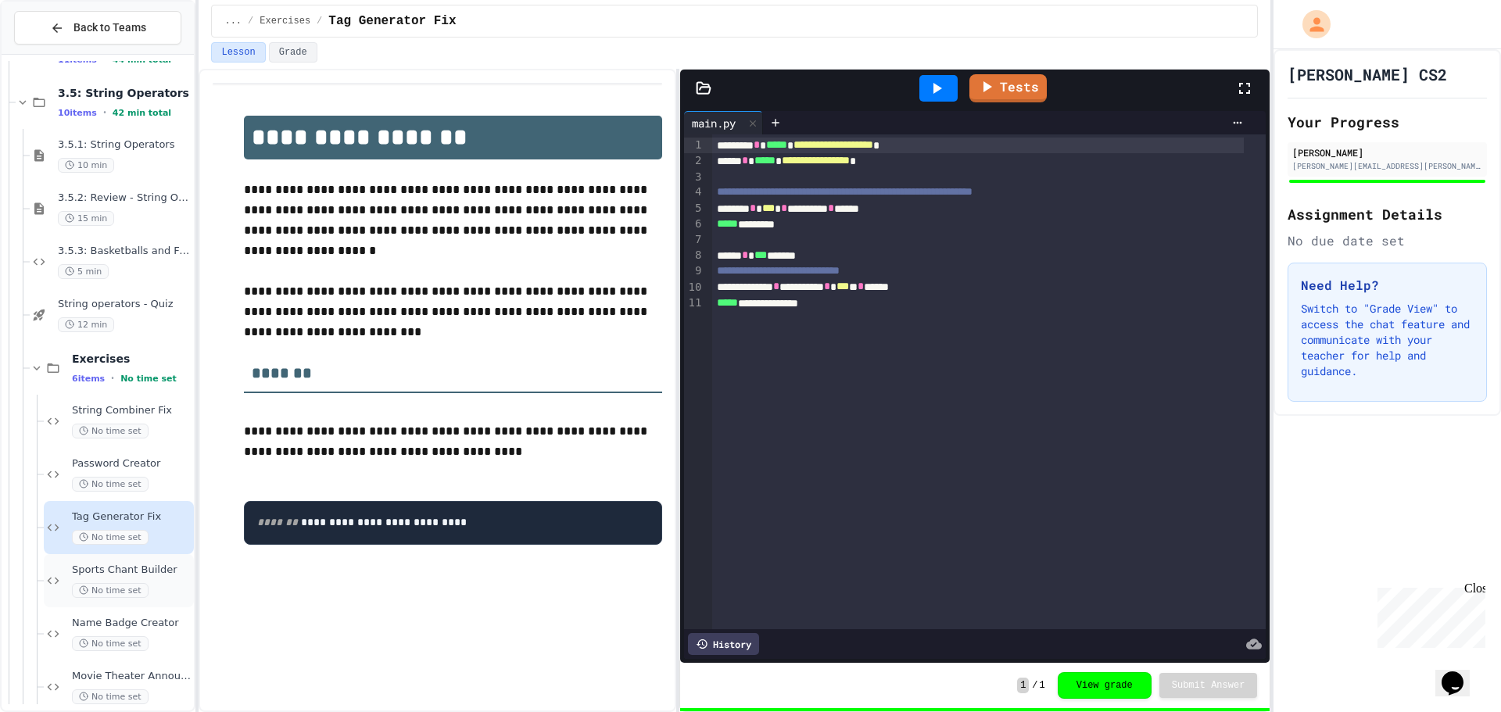
click at [57, 593] on div "Sports Chant Builder No time set" at bounding box center [119, 580] width 150 height 53
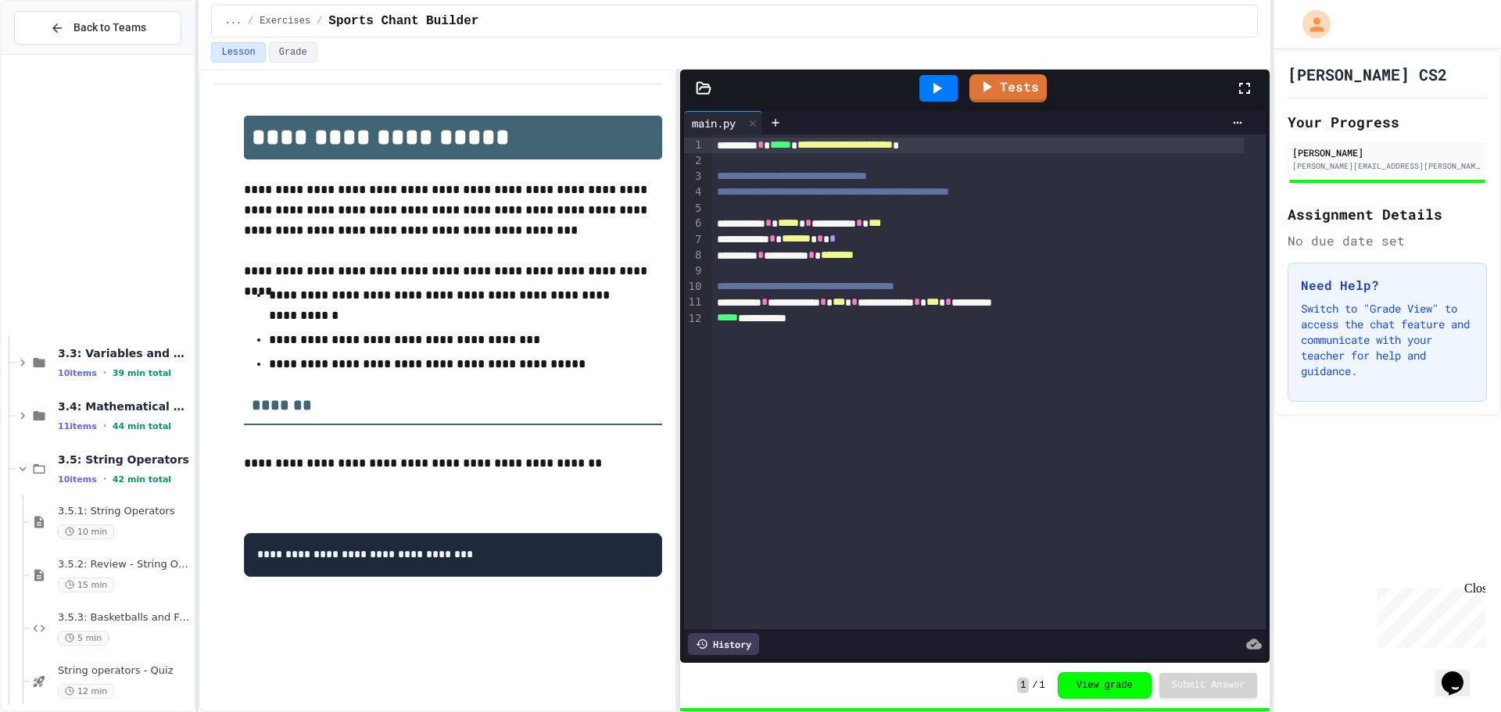
scroll to position [367, 0]
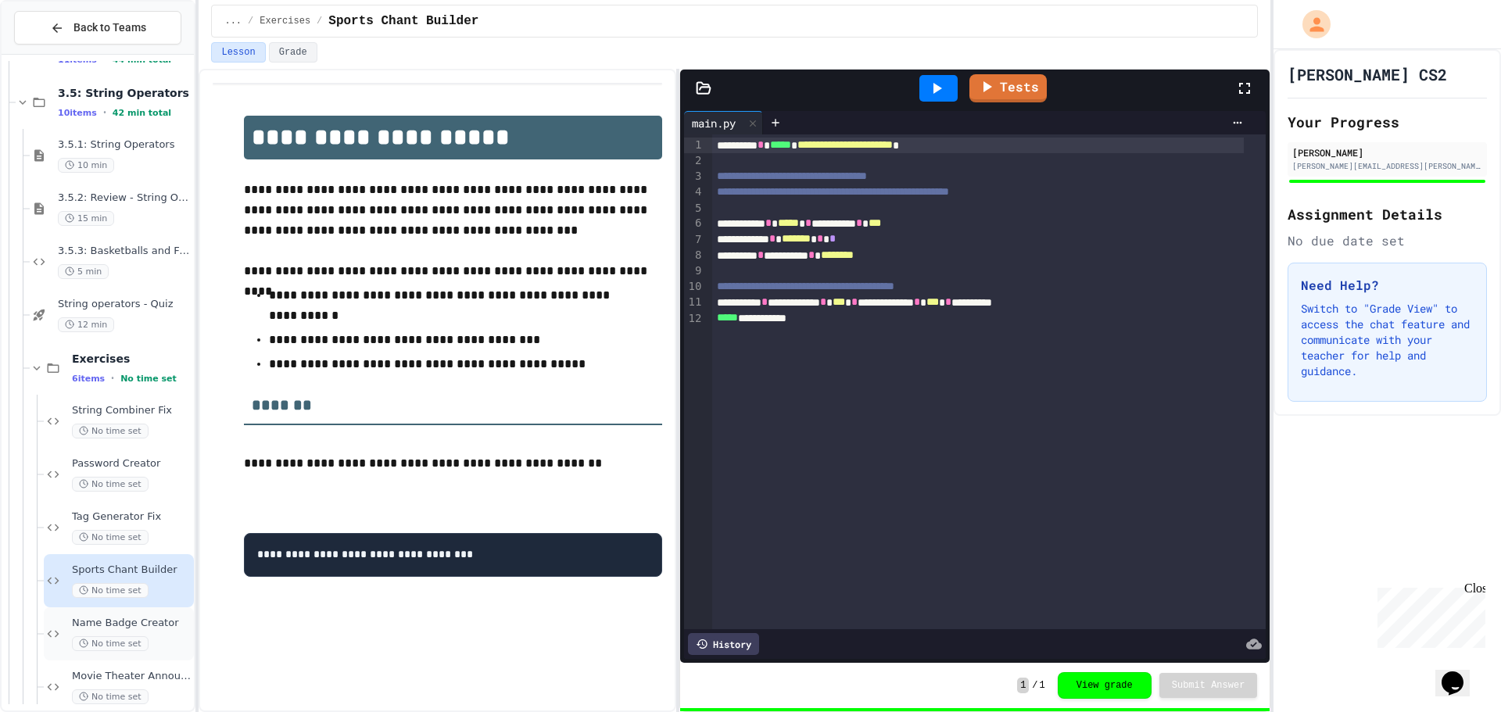
click at [136, 622] on span "Name Badge Creator" at bounding box center [131, 623] width 119 height 13
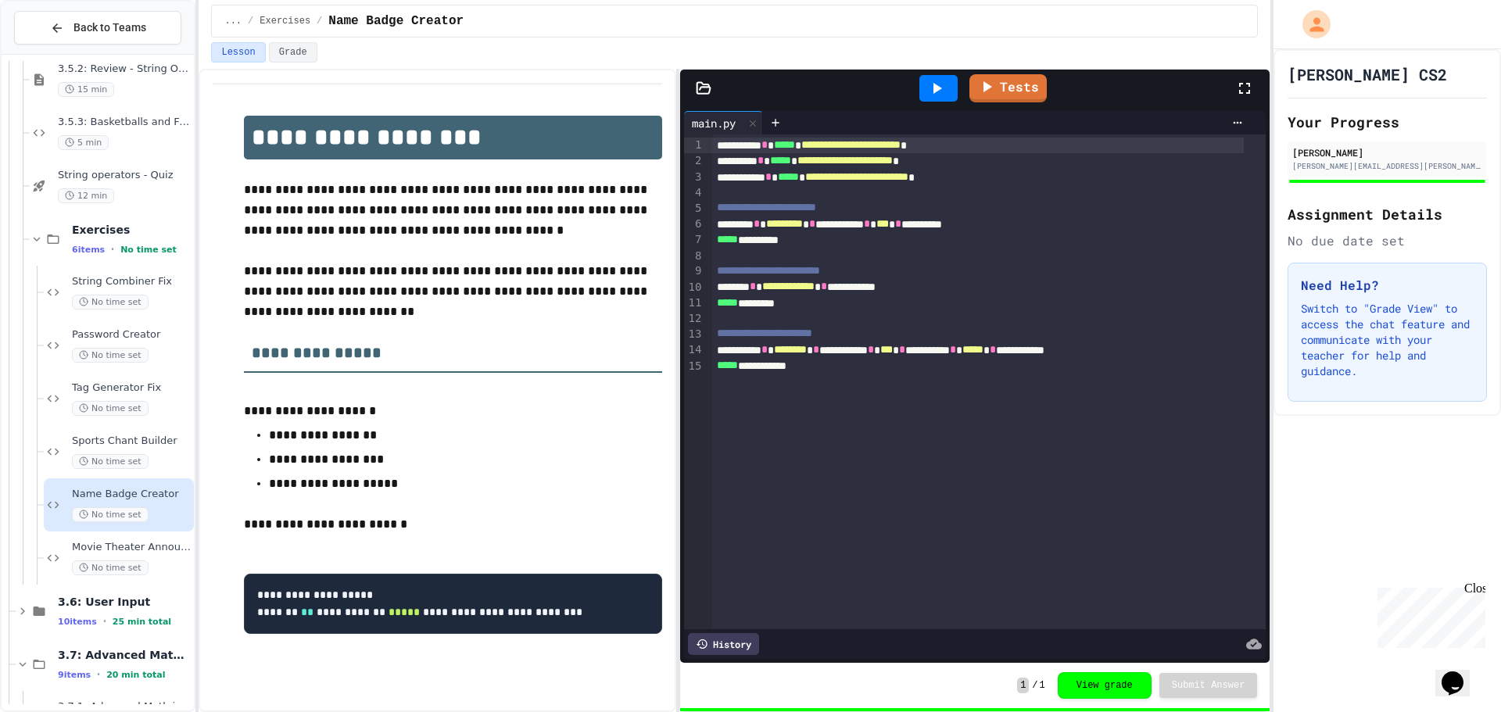
scroll to position [523, 0]
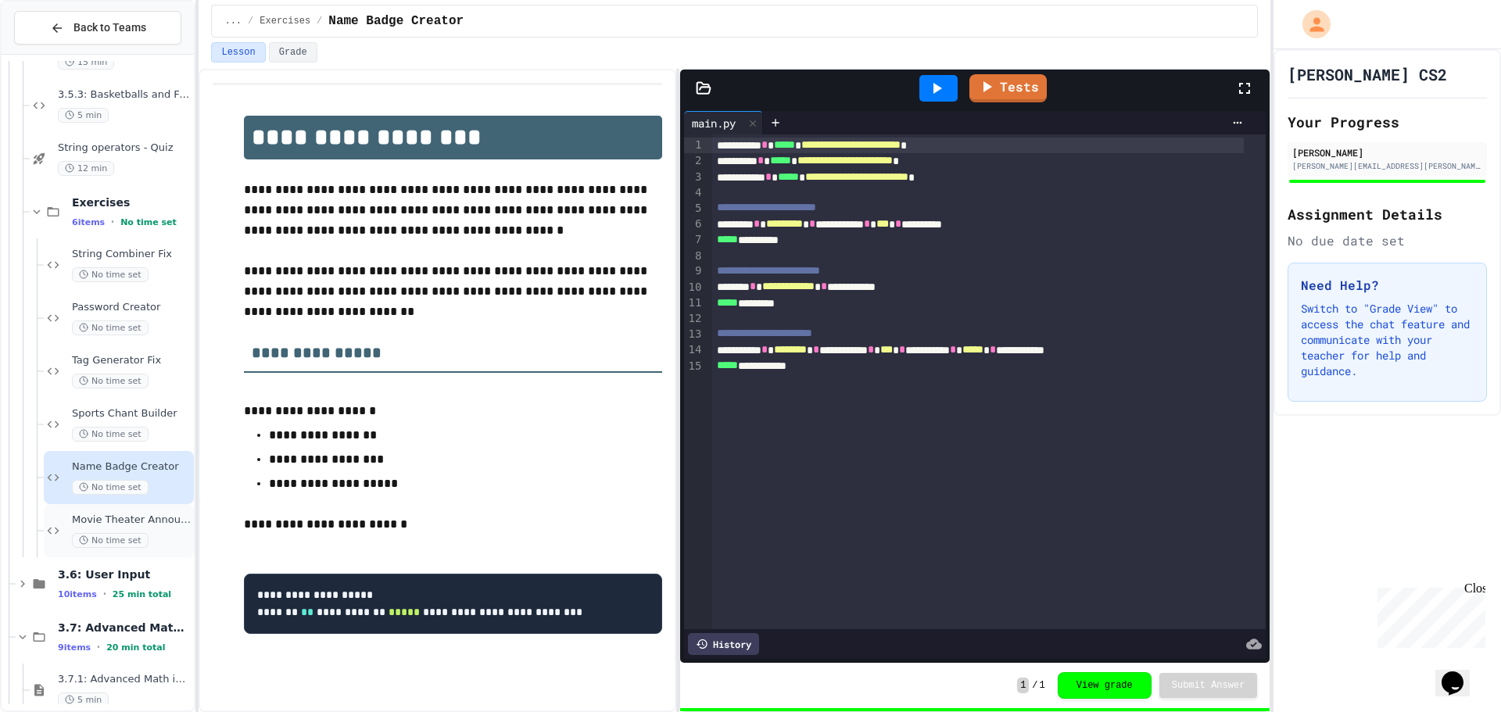
click at [121, 535] on span "No time set" at bounding box center [110, 540] width 77 height 15
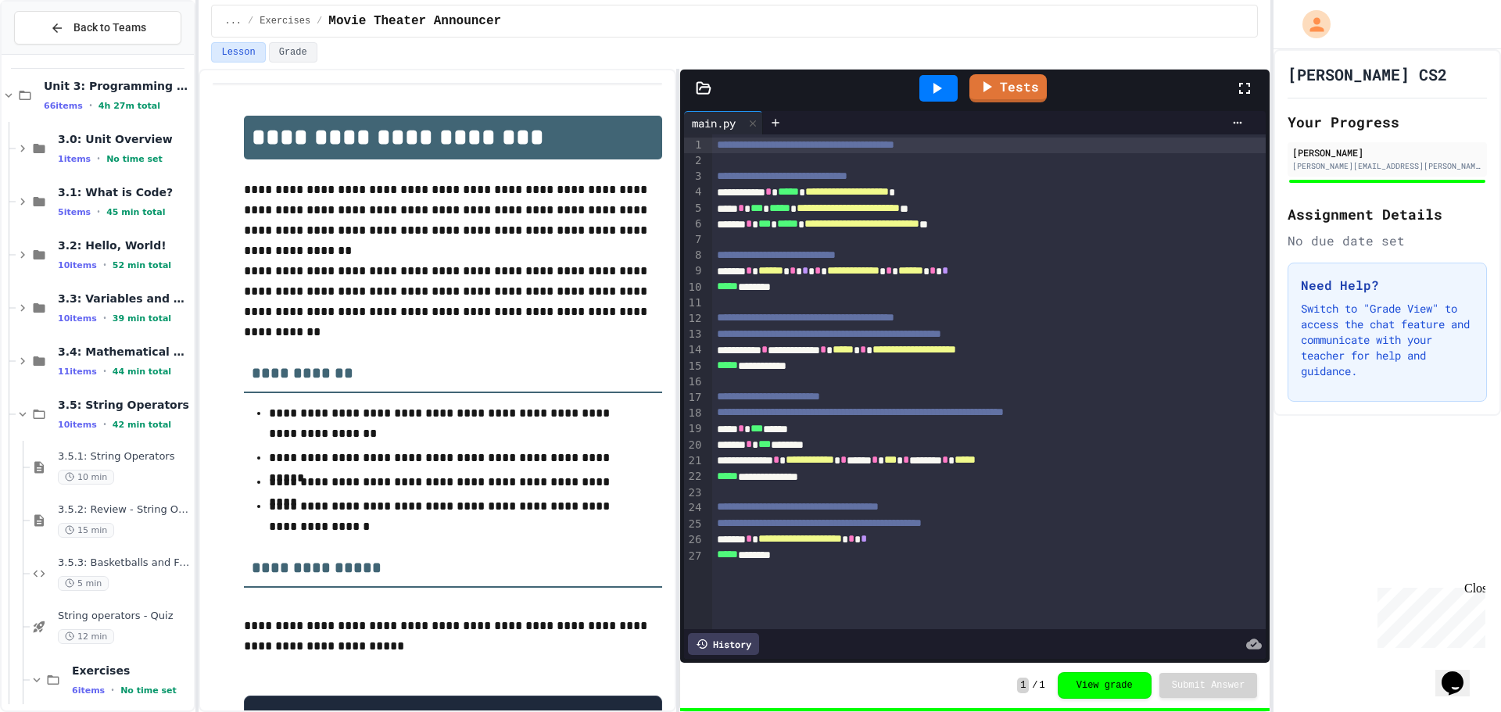
scroll to position [54, 0]
click at [45, 402] on div "3.5: String Operators 10 items • 42 min total" at bounding box center [105, 415] width 178 height 53
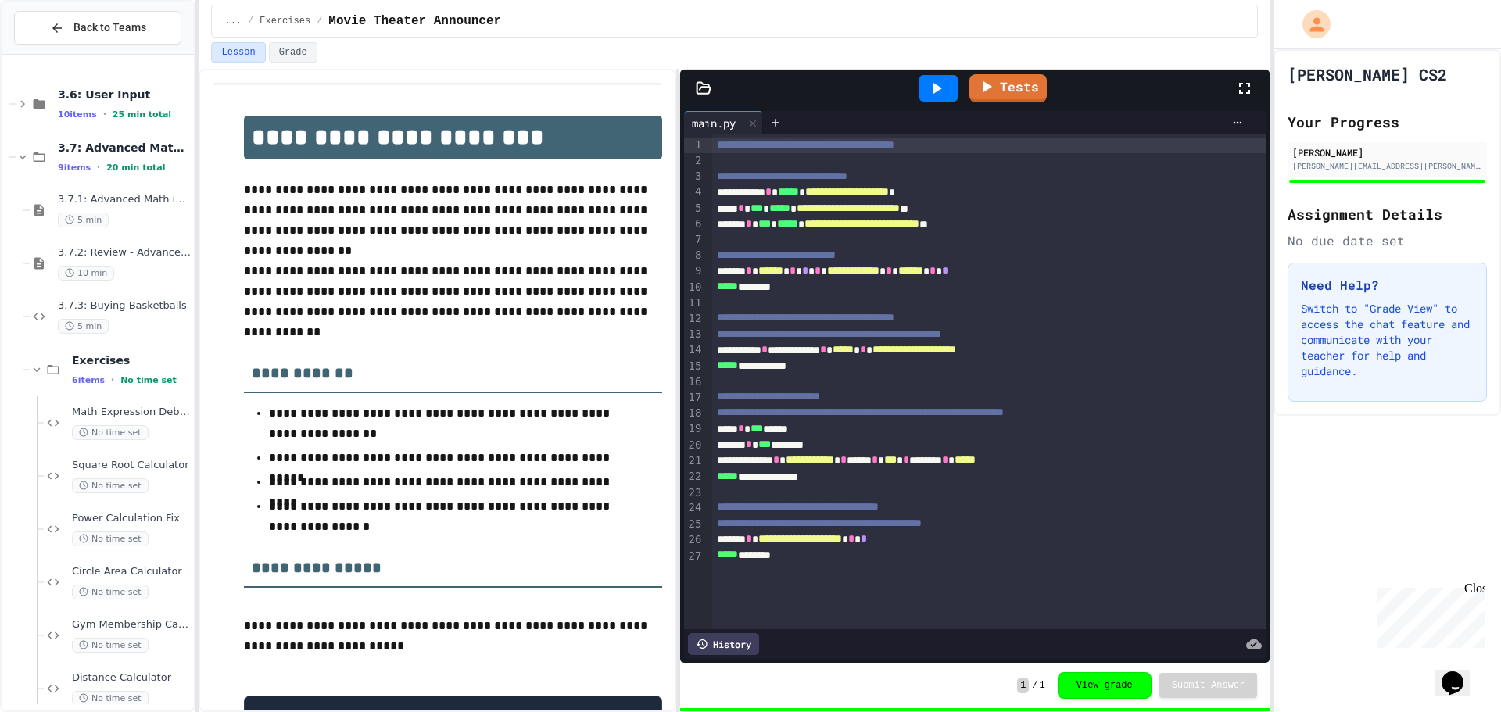
scroll to position [492, 0]
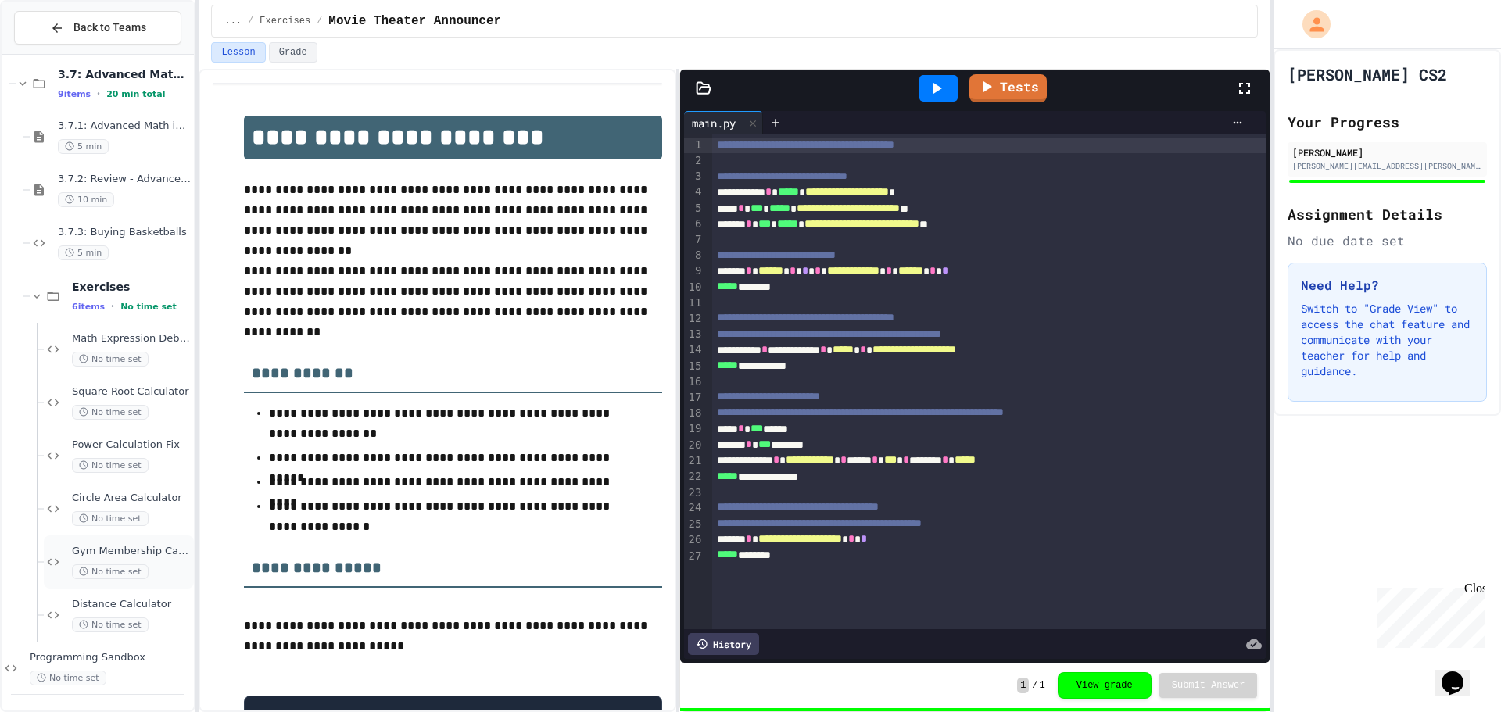
click at [115, 559] on div "Gym Membership Calculator No time set" at bounding box center [131, 562] width 119 height 34
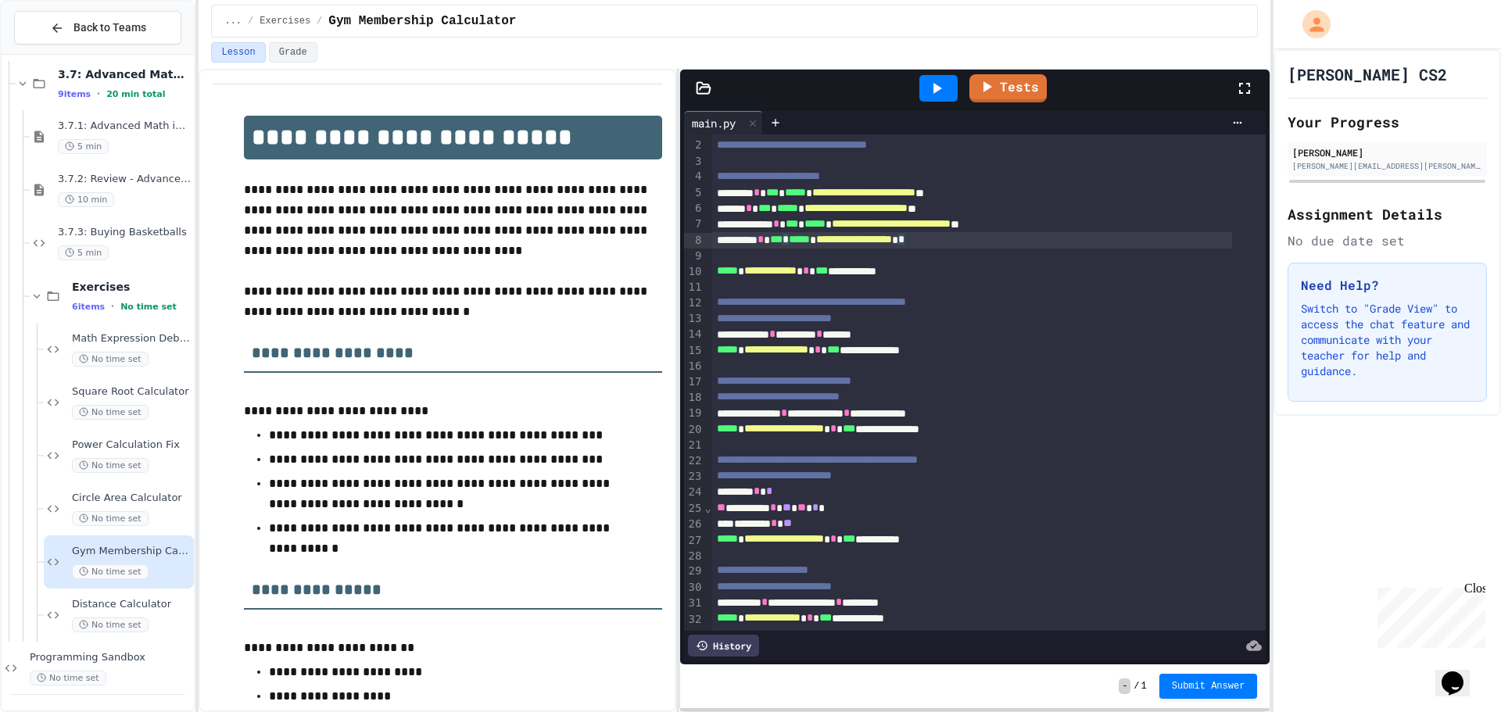
drag, startPoint x: 1038, startPoint y: 211, endPoint x: 818, endPoint y: 223, distance: 220.0
click at [818, 232] on div "**********" at bounding box center [972, 240] width 521 height 16
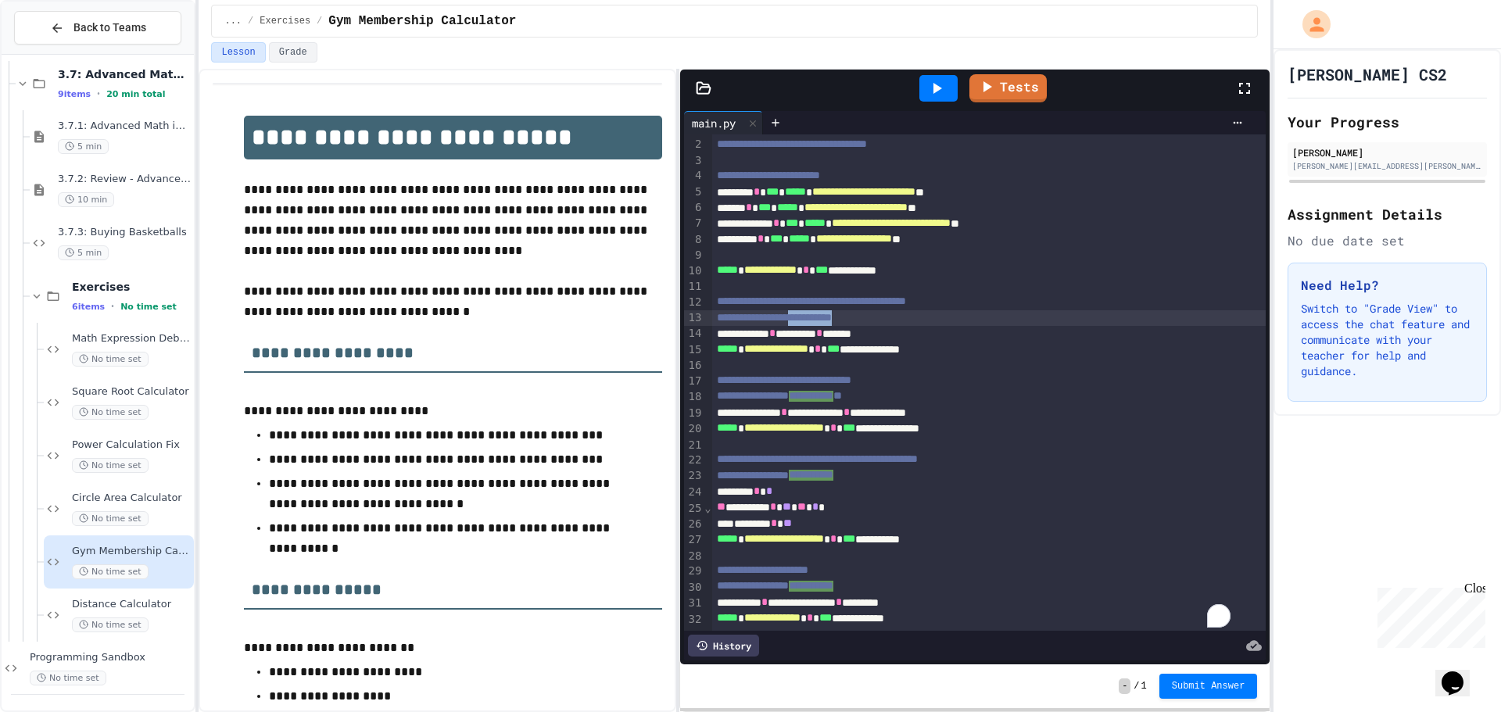
drag, startPoint x: 1027, startPoint y: 292, endPoint x: 855, endPoint y: 290, distance: 172.8
click at [840, 310] on div "**********" at bounding box center [989, 318] width 554 height 16
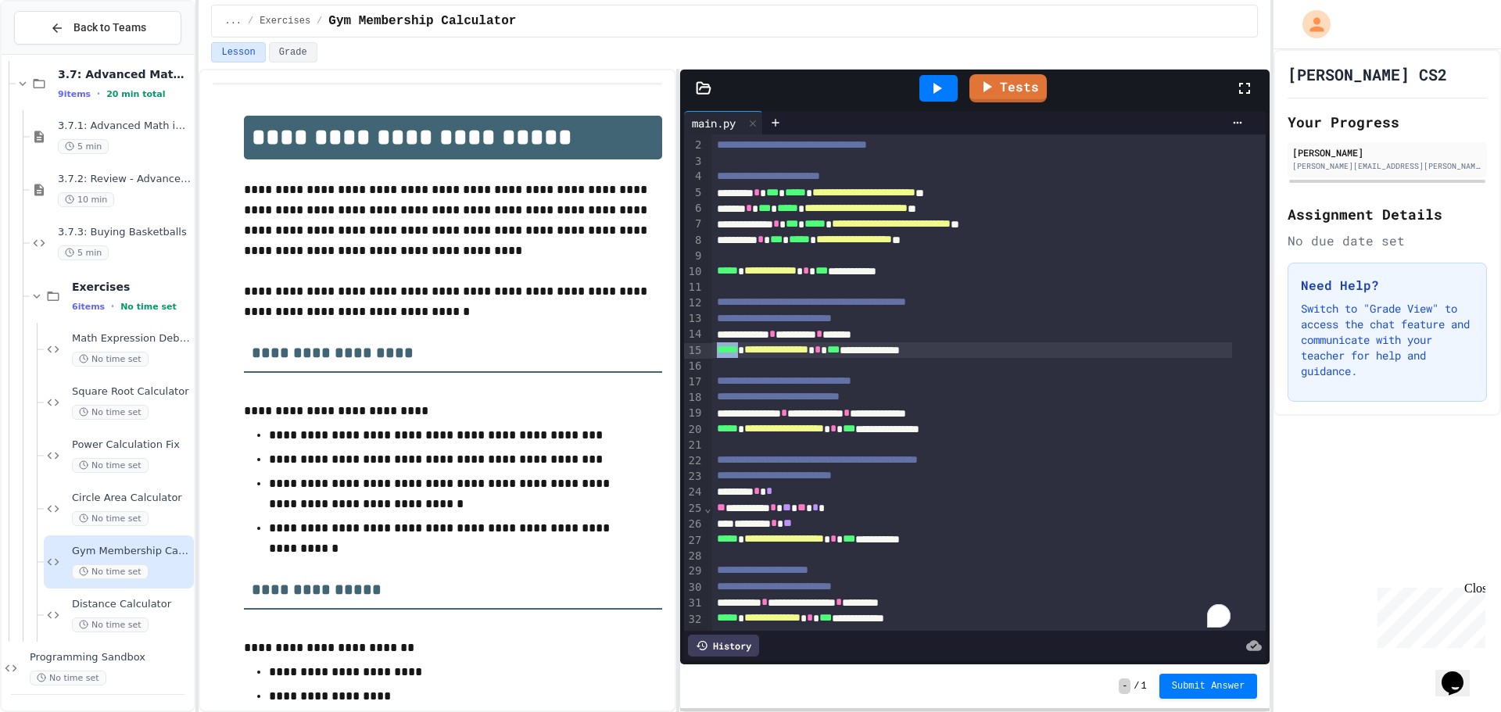
drag, startPoint x: 1038, startPoint y: 319, endPoint x: 790, endPoint y: 321, distance: 247.1
click at [747, 321] on div "**********" at bounding box center [989, 374] width 554 height 511
drag, startPoint x: 898, startPoint y: 386, endPoint x: 1026, endPoint y: 411, distance: 129.9
click at [837, 406] on div "**********" at bounding box center [972, 414] width 521 height 16
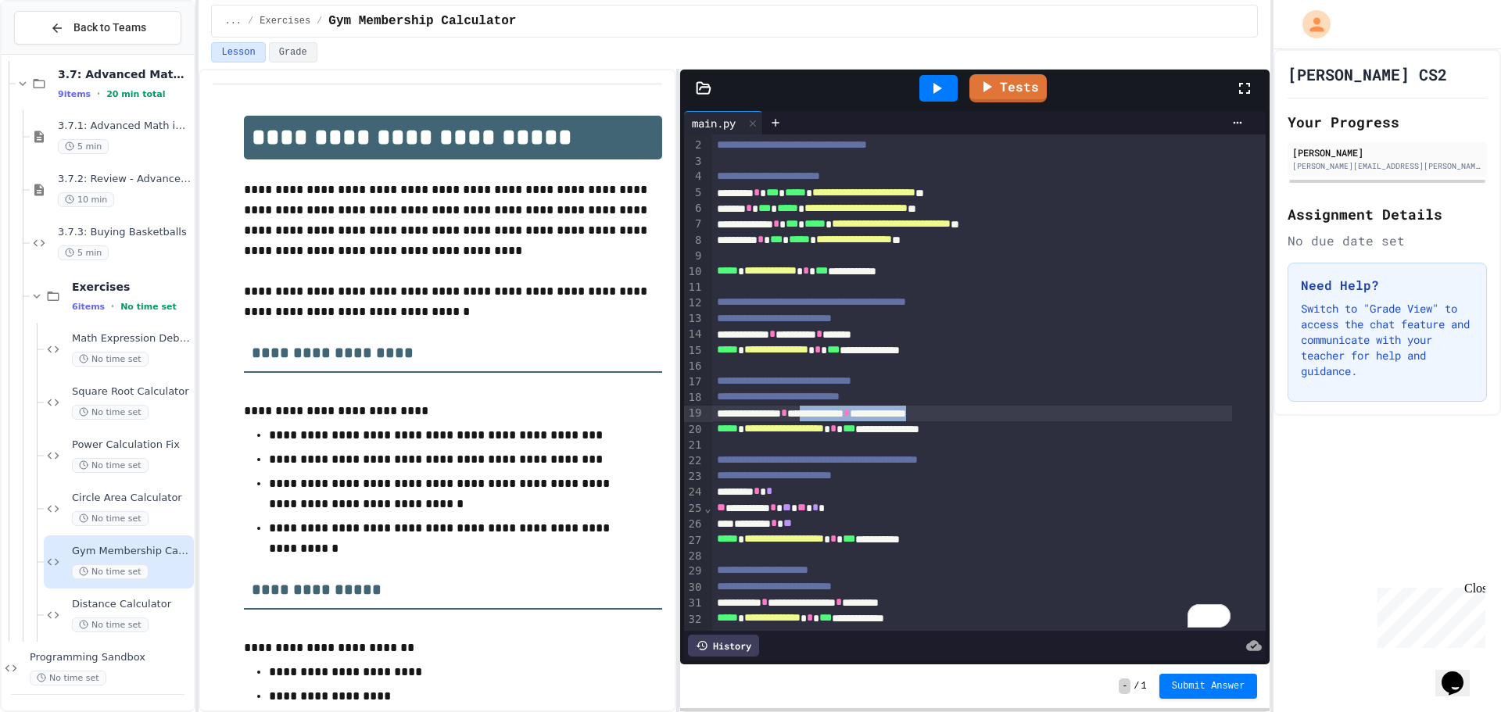
click at [980, 280] on div "To enrich screen reader interactions, please activate Accessibility in Grammarl…" at bounding box center [989, 288] width 554 height 16
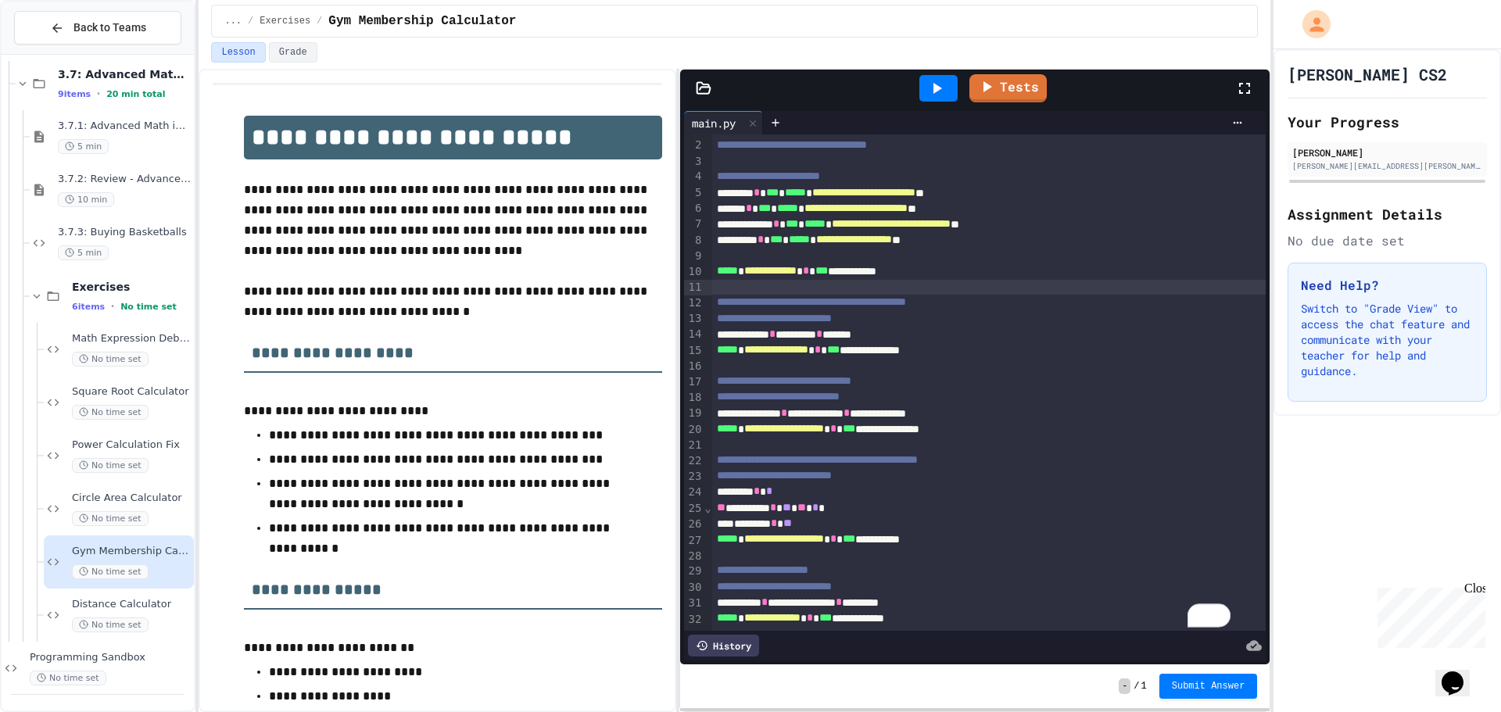
scroll to position [307, 0]
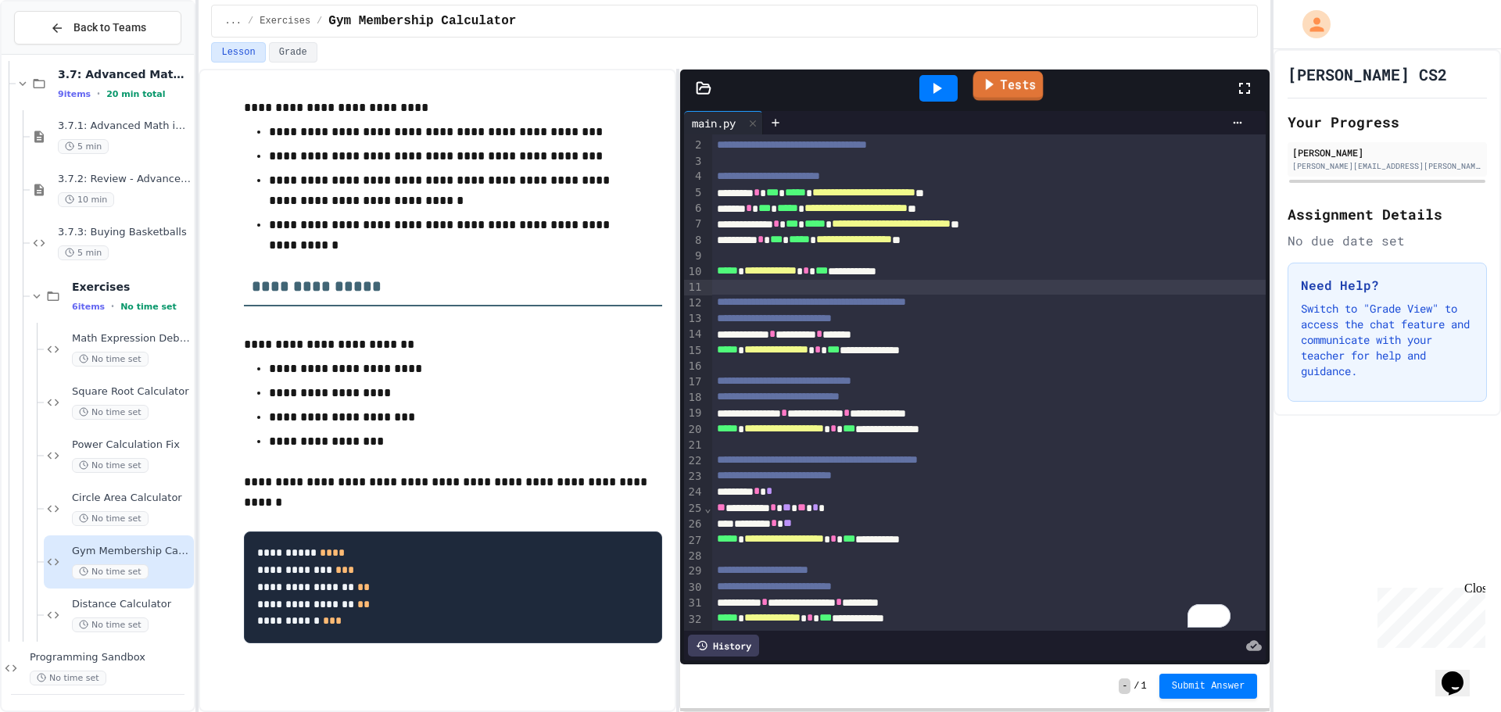
click at [1041, 81] on link "Tests" at bounding box center [1008, 86] width 70 height 30
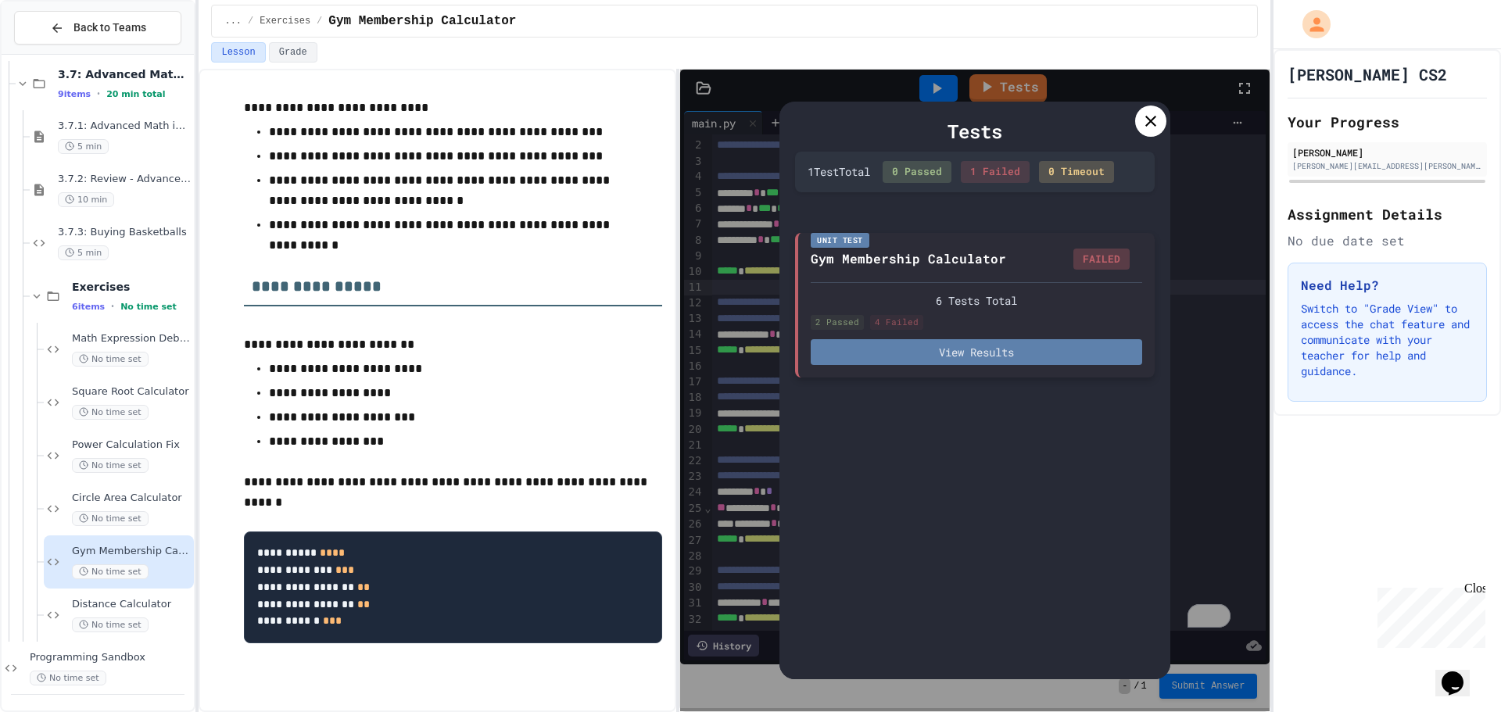
click at [1055, 346] on button "View Results" at bounding box center [977, 352] width 332 height 26
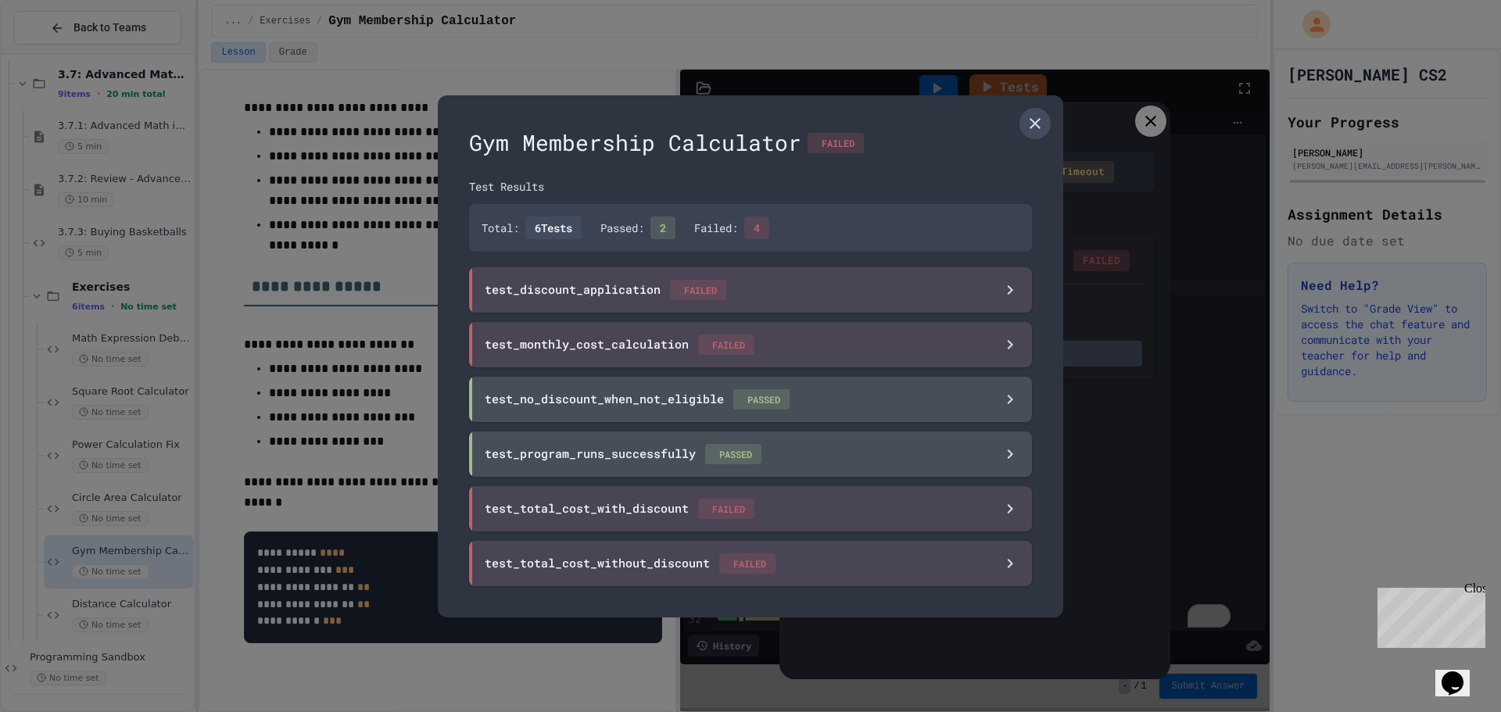
click at [1041, 128] on icon at bounding box center [1035, 123] width 19 height 19
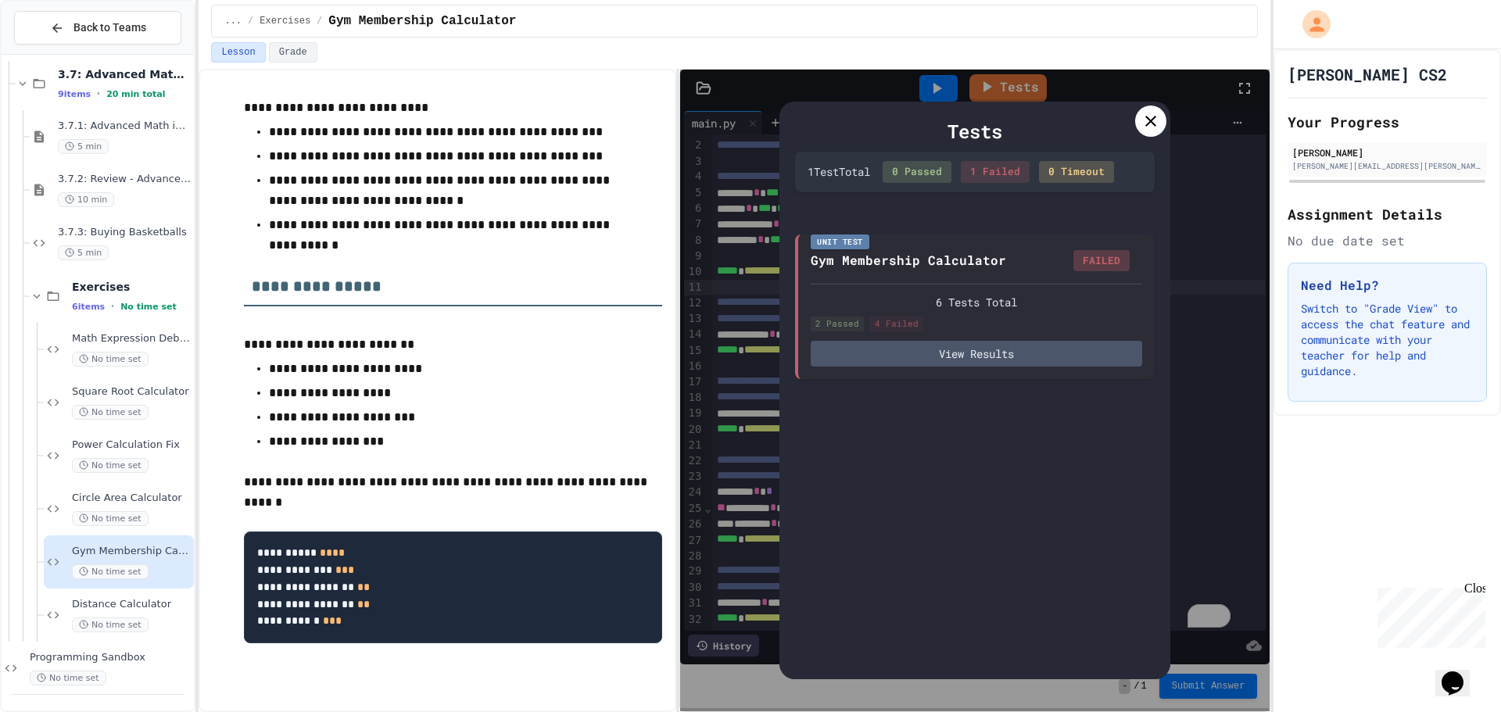
click at [1149, 134] on div at bounding box center [1150, 121] width 31 height 31
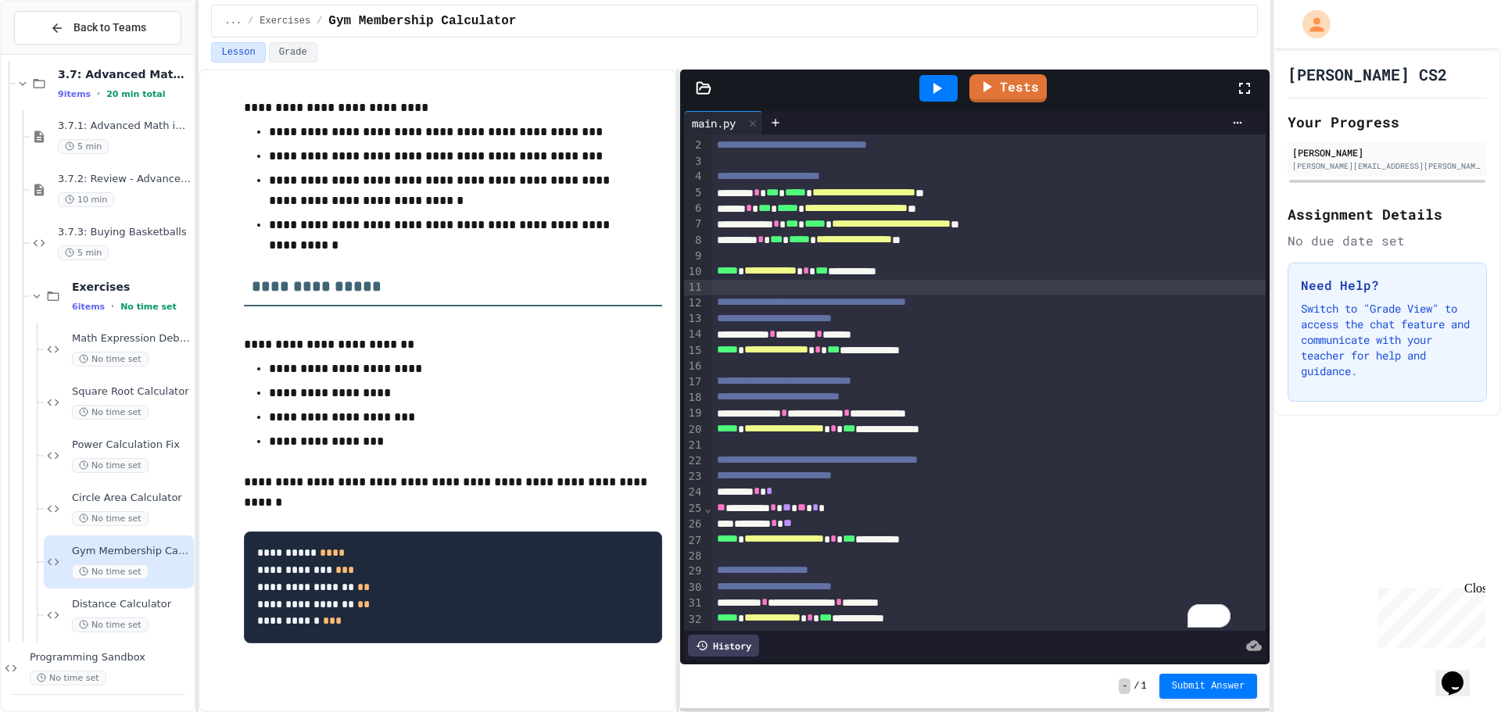
click at [941, 84] on icon at bounding box center [936, 88] width 19 height 19
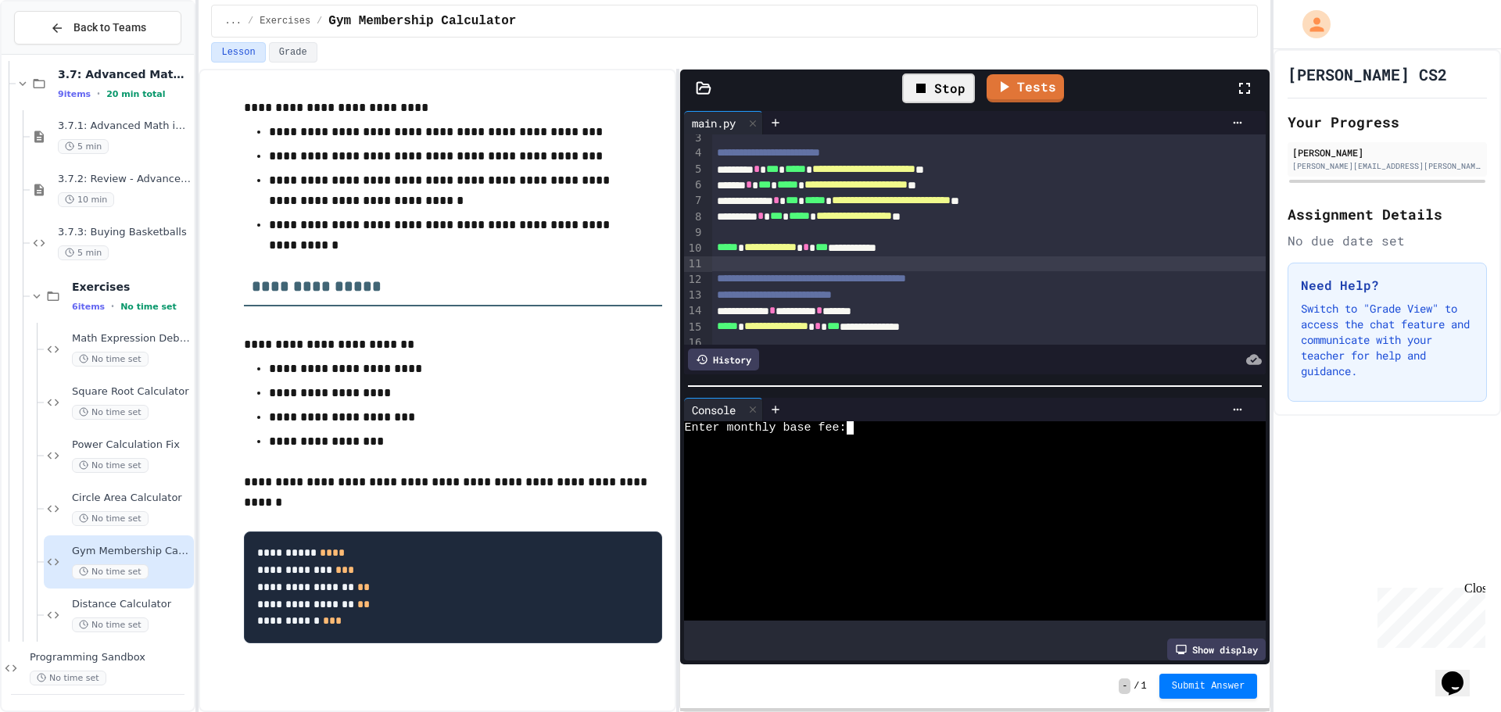
click at [898, 421] on div "Enter monthly base fee:" at bounding box center [962, 427] width 556 height 13
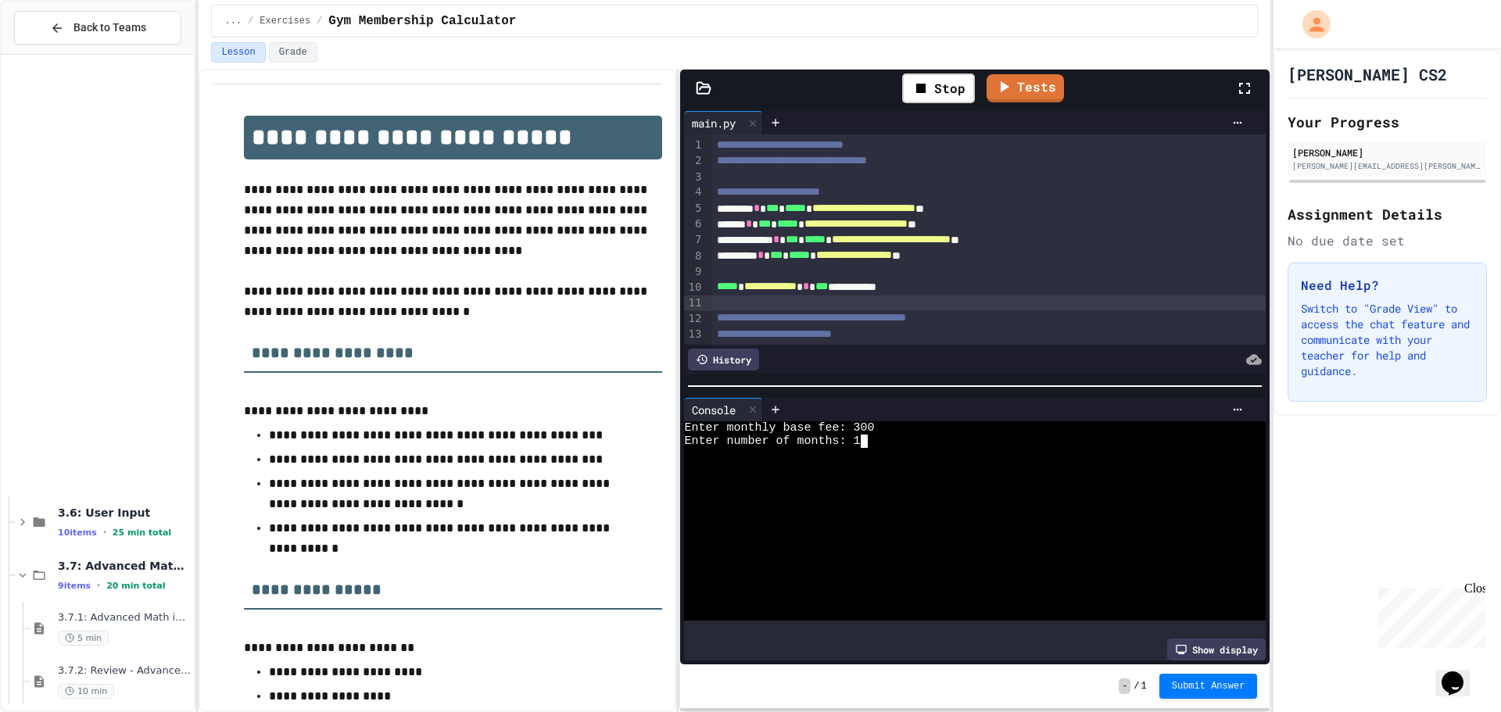
scroll to position [39, 0]
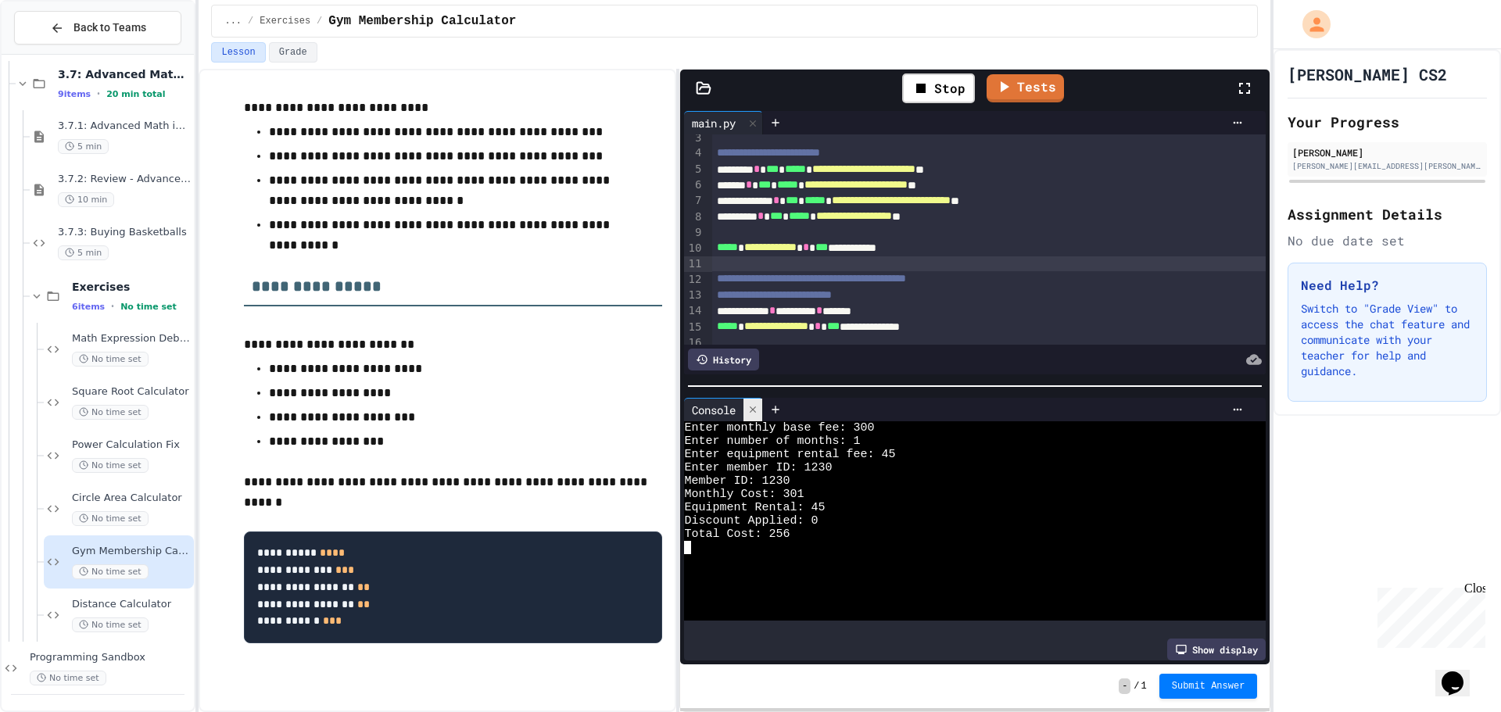
click at [762, 405] on div at bounding box center [753, 410] width 19 height 23
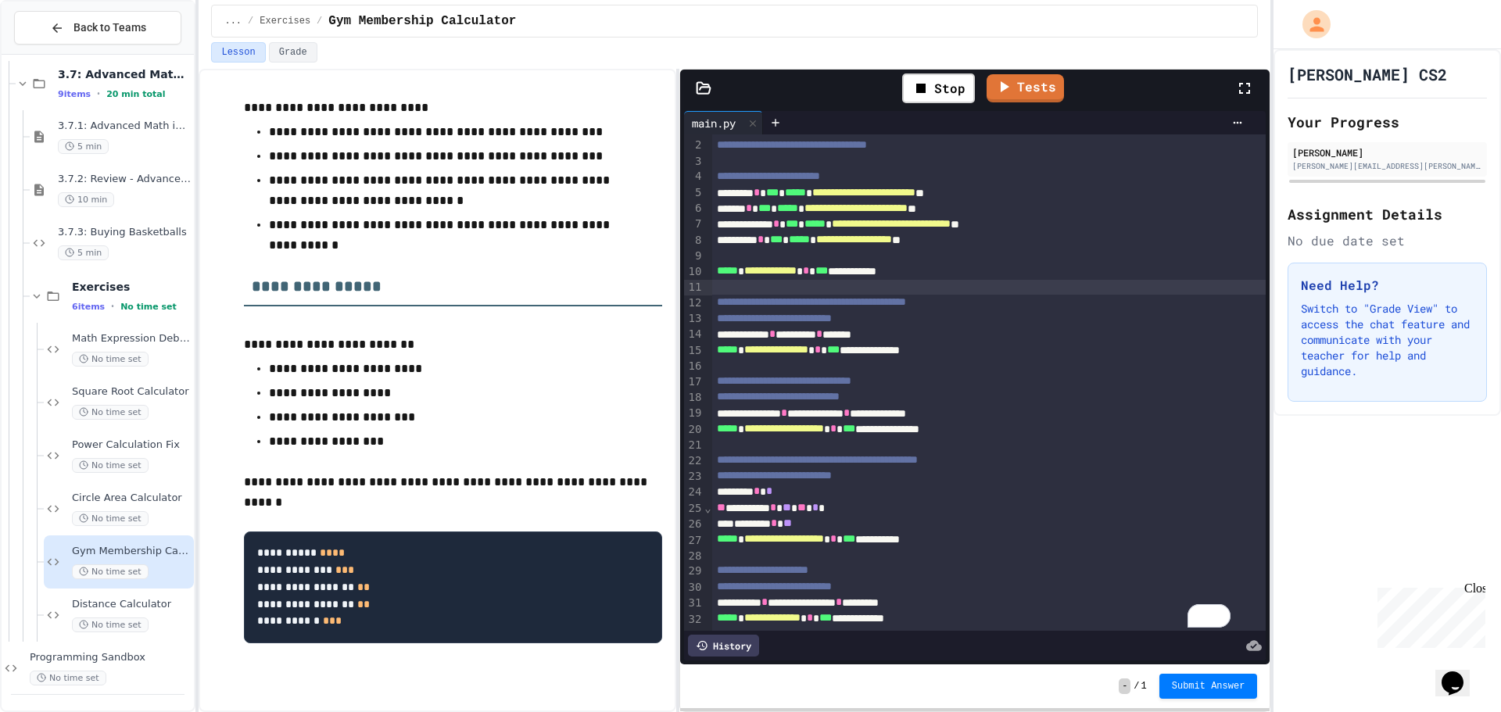
click at [823, 328] on span "*" at bounding box center [819, 333] width 6 height 11
click at [863, 342] on div "**********" at bounding box center [972, 350] width 521 height 16
click at [850, 407] on span "*" at bounding box center [847, 412] width 6 height 11
click at [799, 500] on div "** ********* * ** ** * *" at bounding box center [972, 508] width 521 height 16
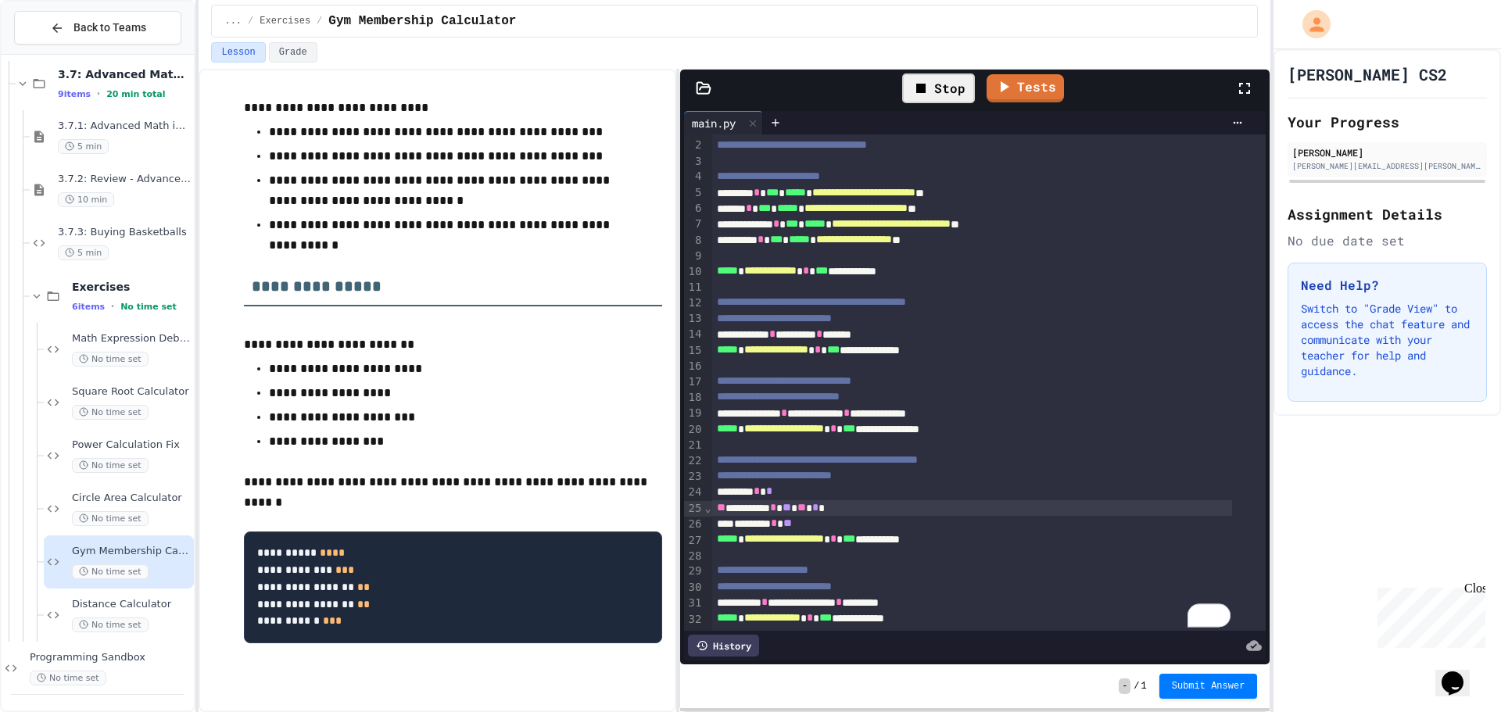
click at [928, 83] on icon at bounding box center [921, 88] width 19 height 19
click at [1070, 76] on div "Tests" at bounding box center [981, 88] width 508 height 42
click at [991, 79] on icon at bounding box center [986, 86] width 19 height 19
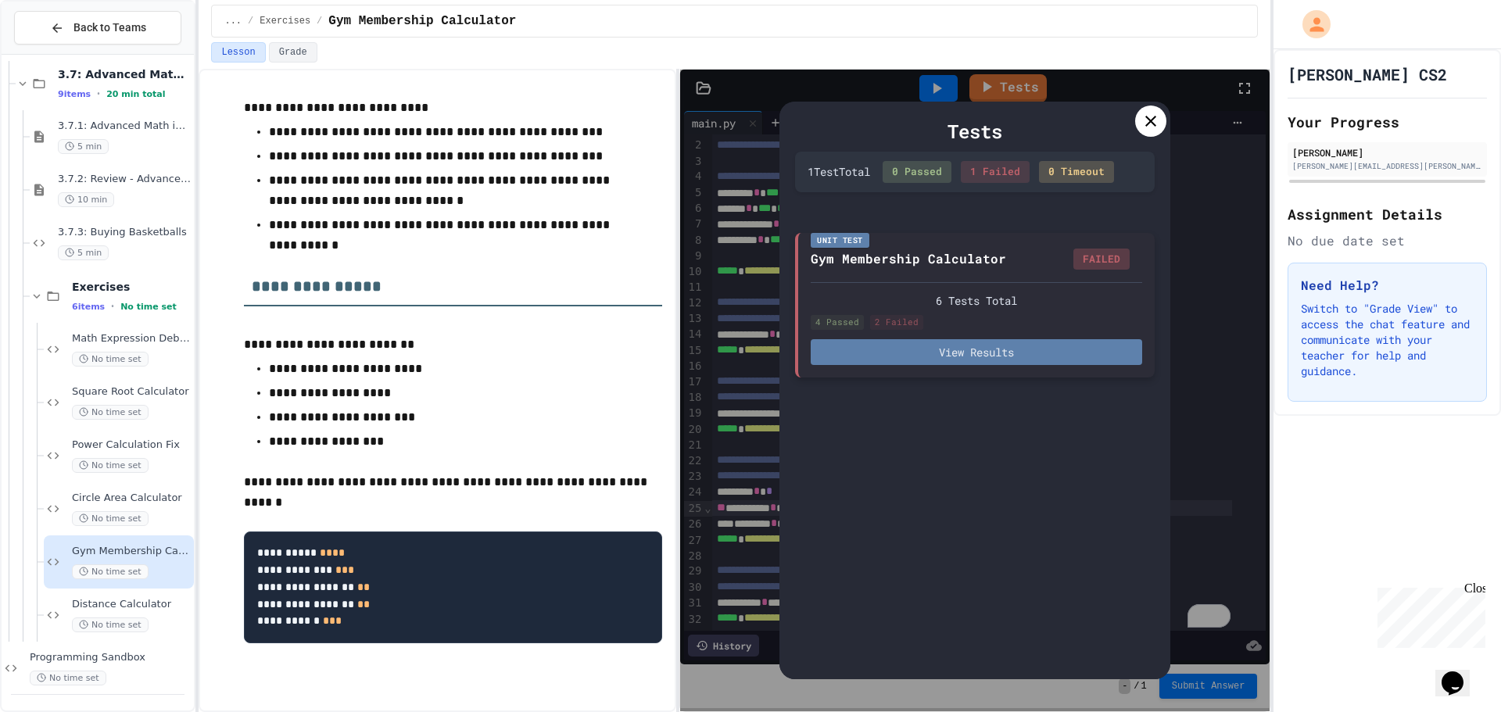
click at [979, 366] on div "Unit Test Gym Membership Calculator FAILED 6 Tests Total 4 Passed 2 Failed View…" at bounding box center [975, 305] width 360 height 145
click at [981, 360] on button "View Results" at bounding box center [977, 352] width 332 height 26
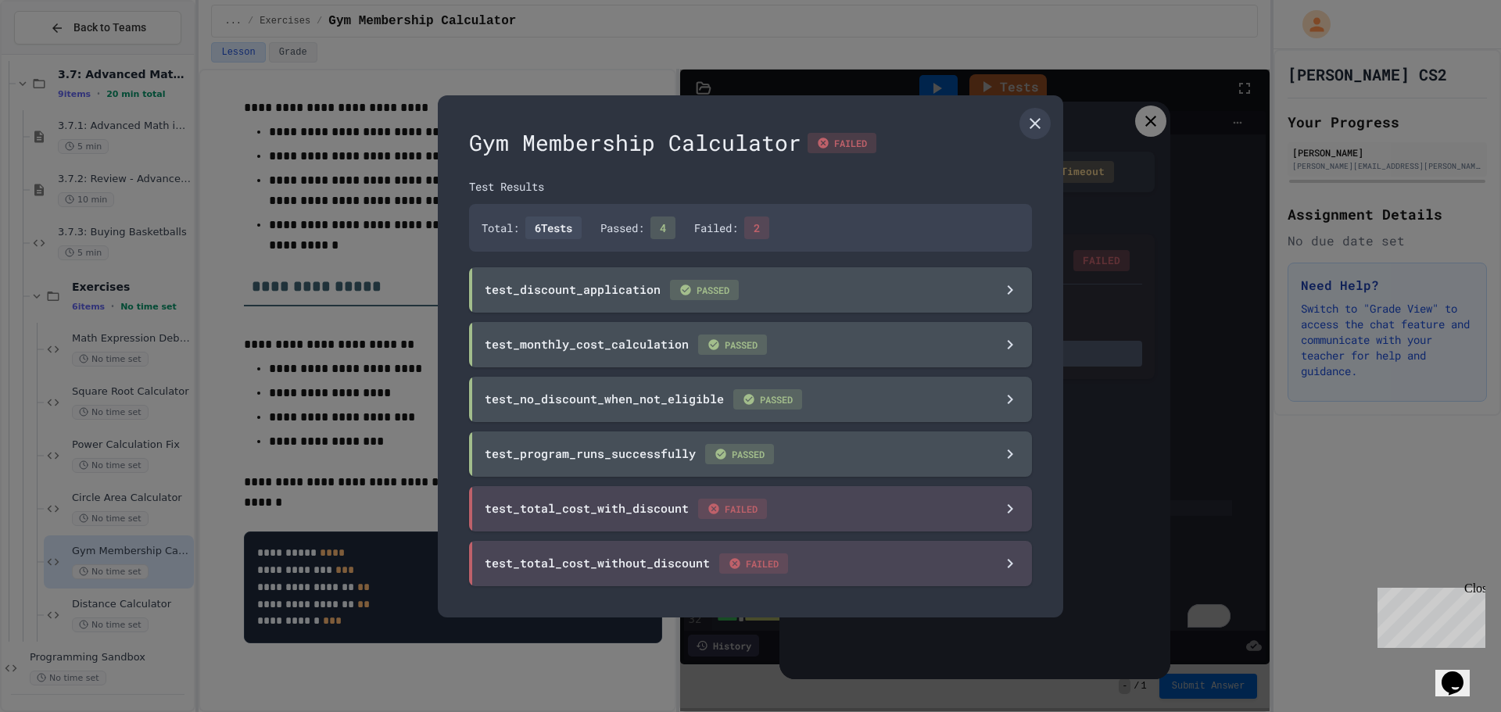
click at [1048, 112] on div "Gym Membership Calculator FAILED Test Results Total: 6 Tests Passed: 4 Failed: …" at bounding box center [750, 356] width 625 height 522
click at [1031, 124] on icon at bounding box center [1035, 123] width 19 height 19
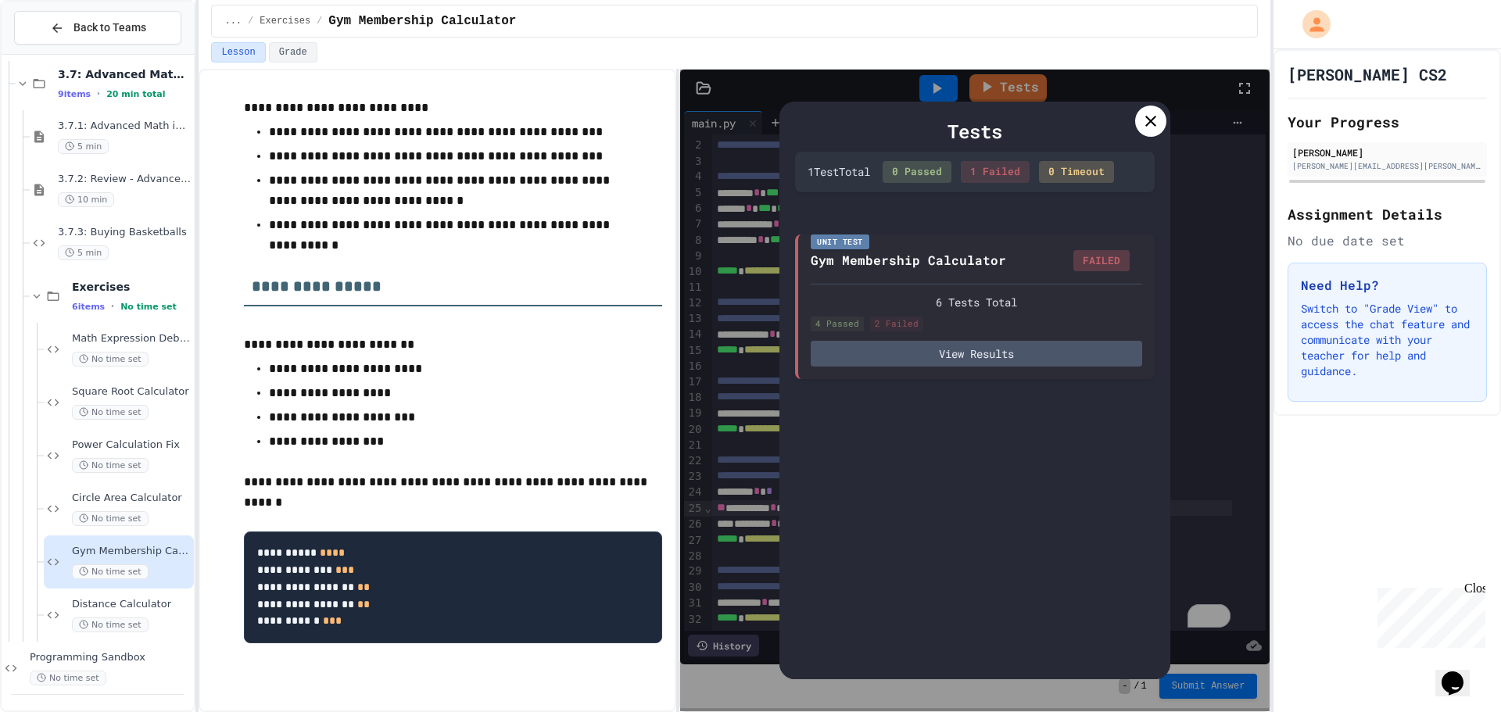
click at [1157, 113] on icon at bounding box center [1150, 121] width 19 height 19
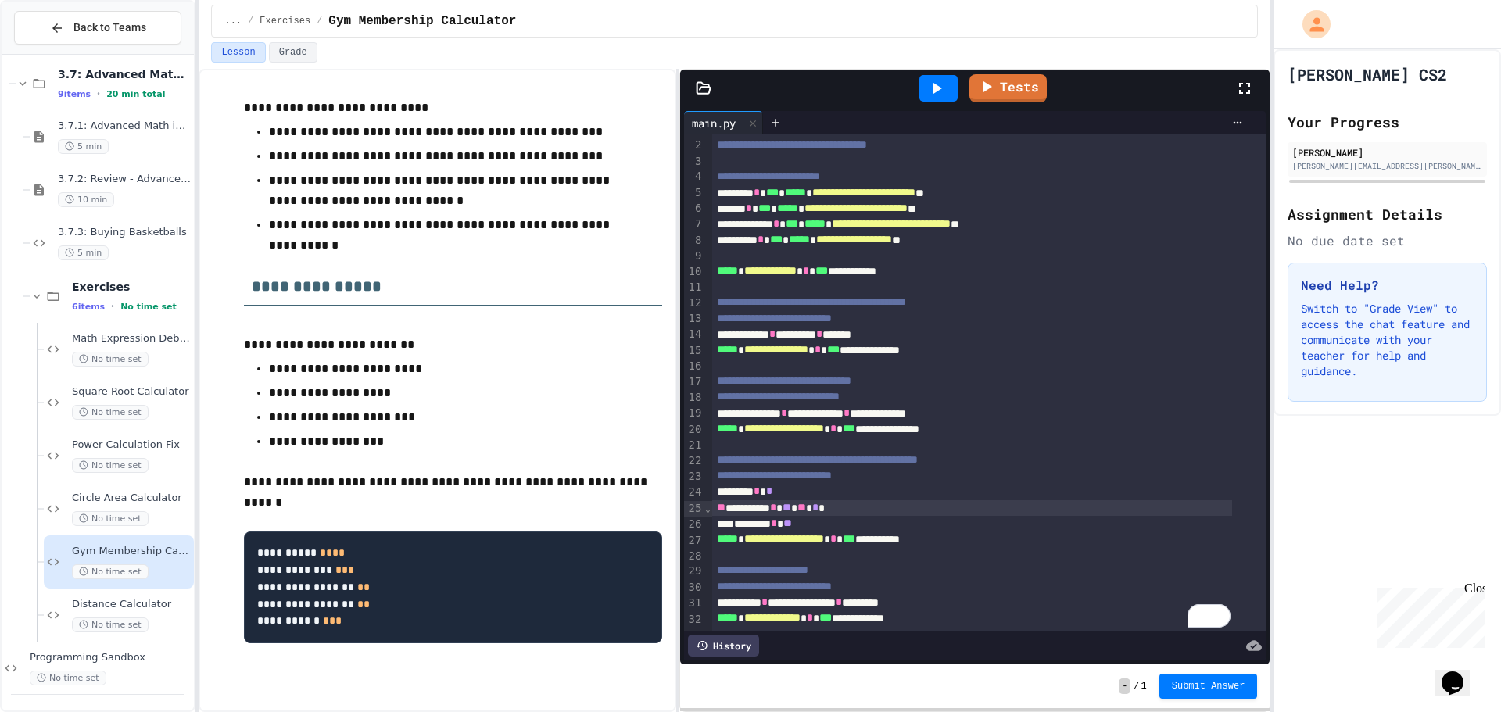
click at [893, 611] on div "**********" at bounding box center [972, 619] width 521 height 16
click at [842, 597] on span "*" at bounding box center [839, 602] width 6 height 11
click at [1019, 88] on link "Tests" at bounding box center [1008, 86] width 73 height 30
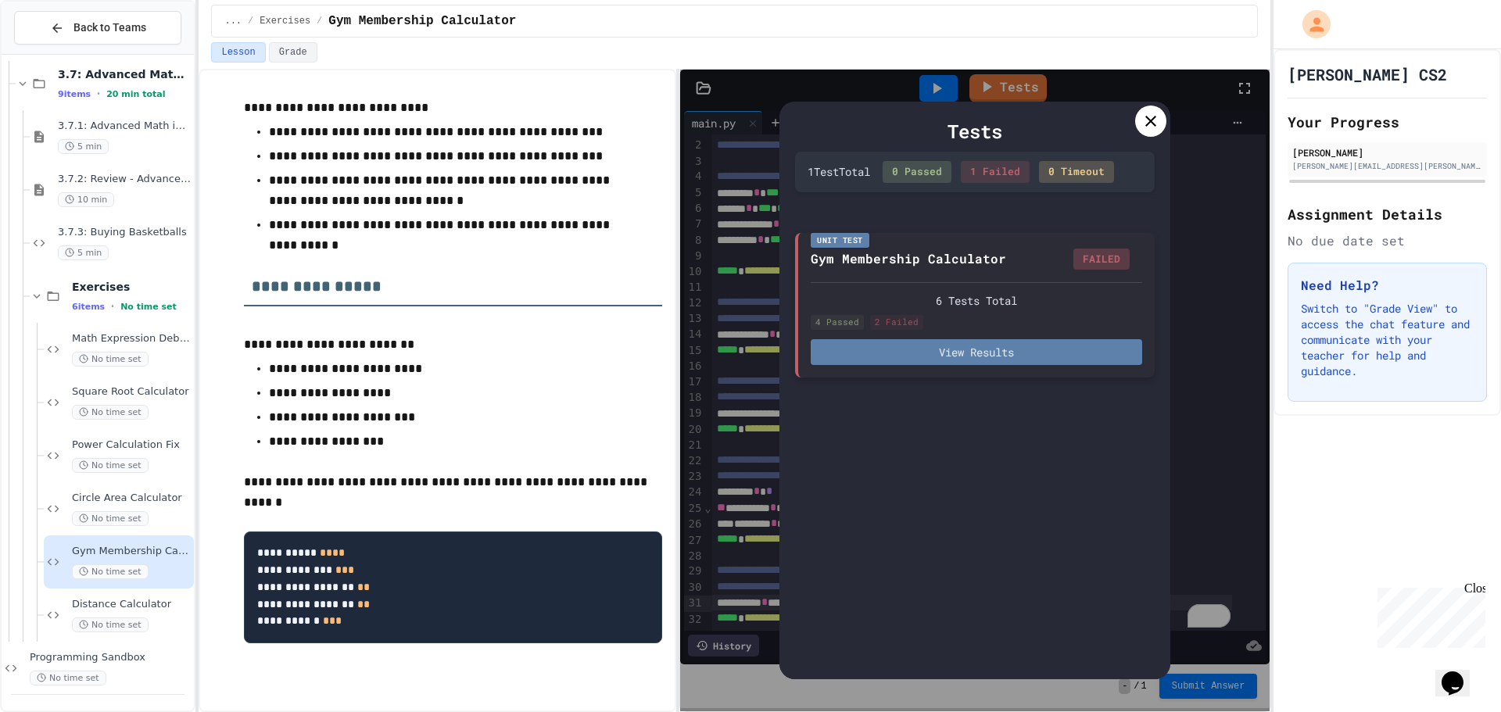
click at [912, 353] on button "View Results" at bounding box center [977, 352] width 332 height 26
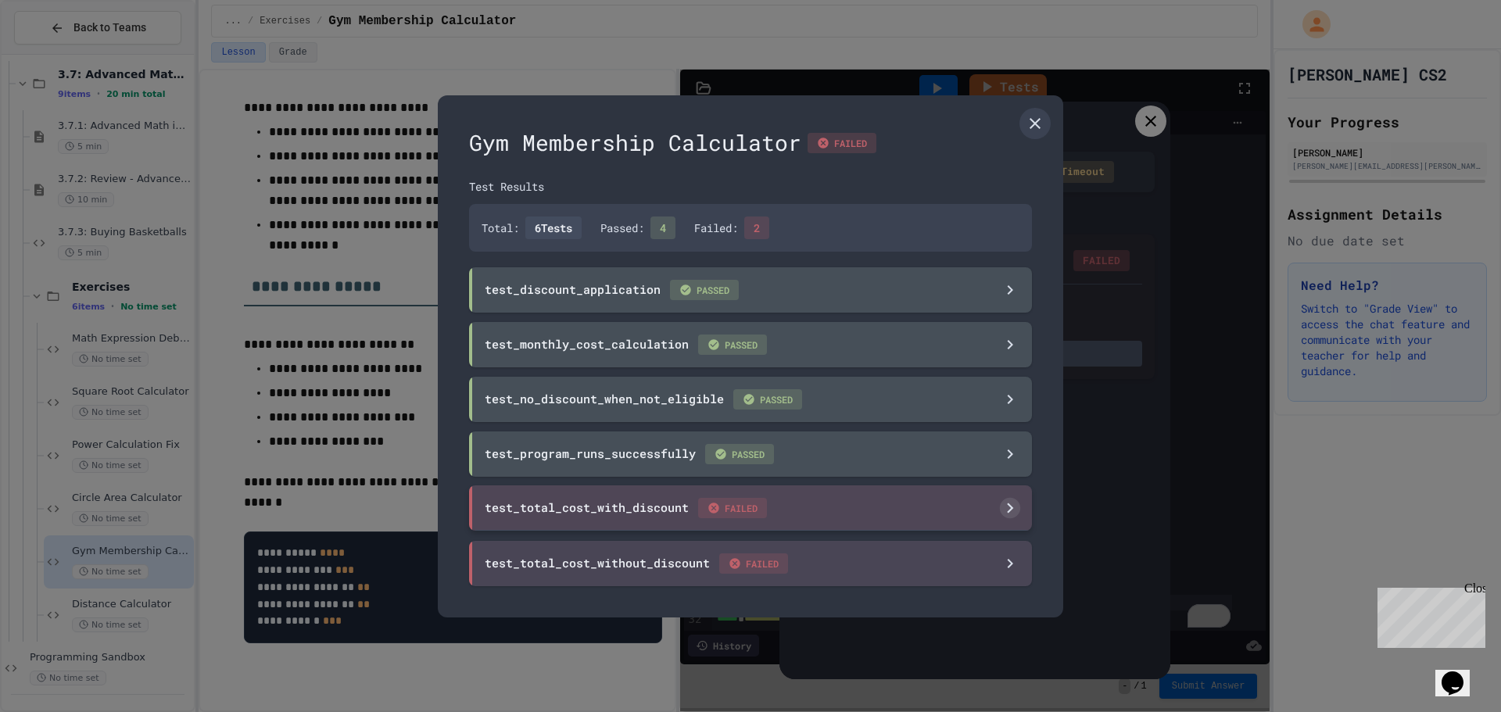
click at [780, 494] on div "test_total_cost_with_discount FAILED" at bounding box center [750, 508] width 563 height 45
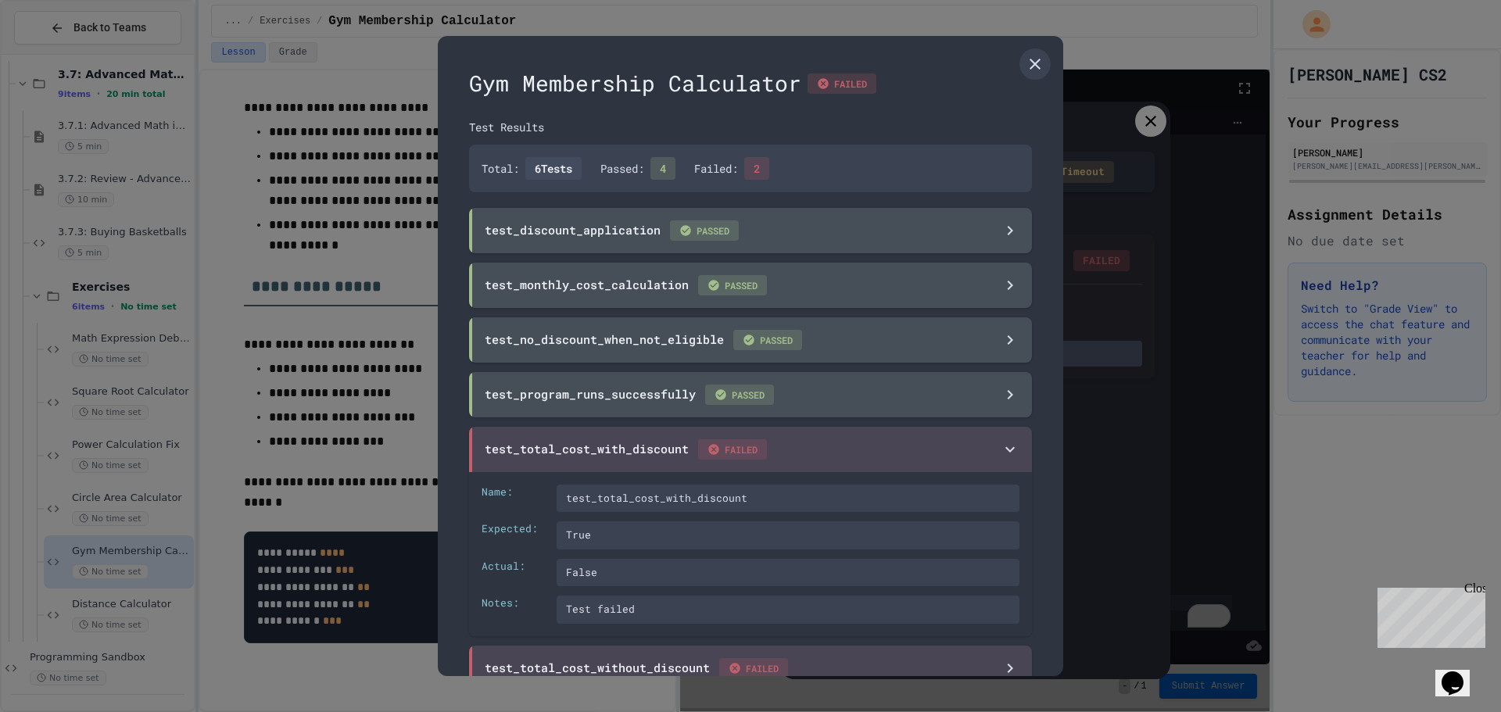
click at [820, 425] on div "test_discount_application PASSED test_monthly_cost_calculation PASSED test_no_d…" at bounding box center [750, 449] width 563 height 483
click at [892, 457] on div "test_total_cost_with_discount FAILED" at bounding box center [750, 448] width 563 height 45
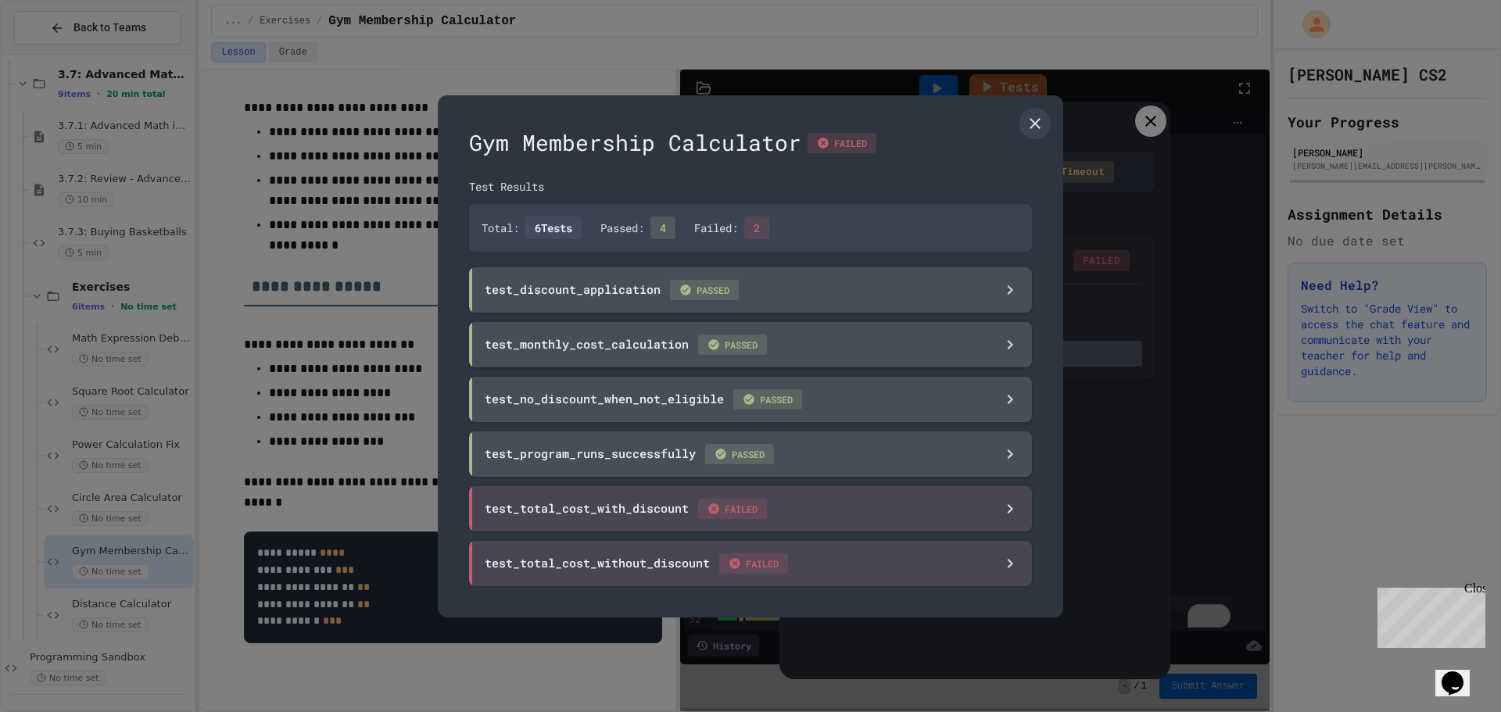
click at [1040, 124] on icon at bounding box center [1035, 123] width 19 height 19
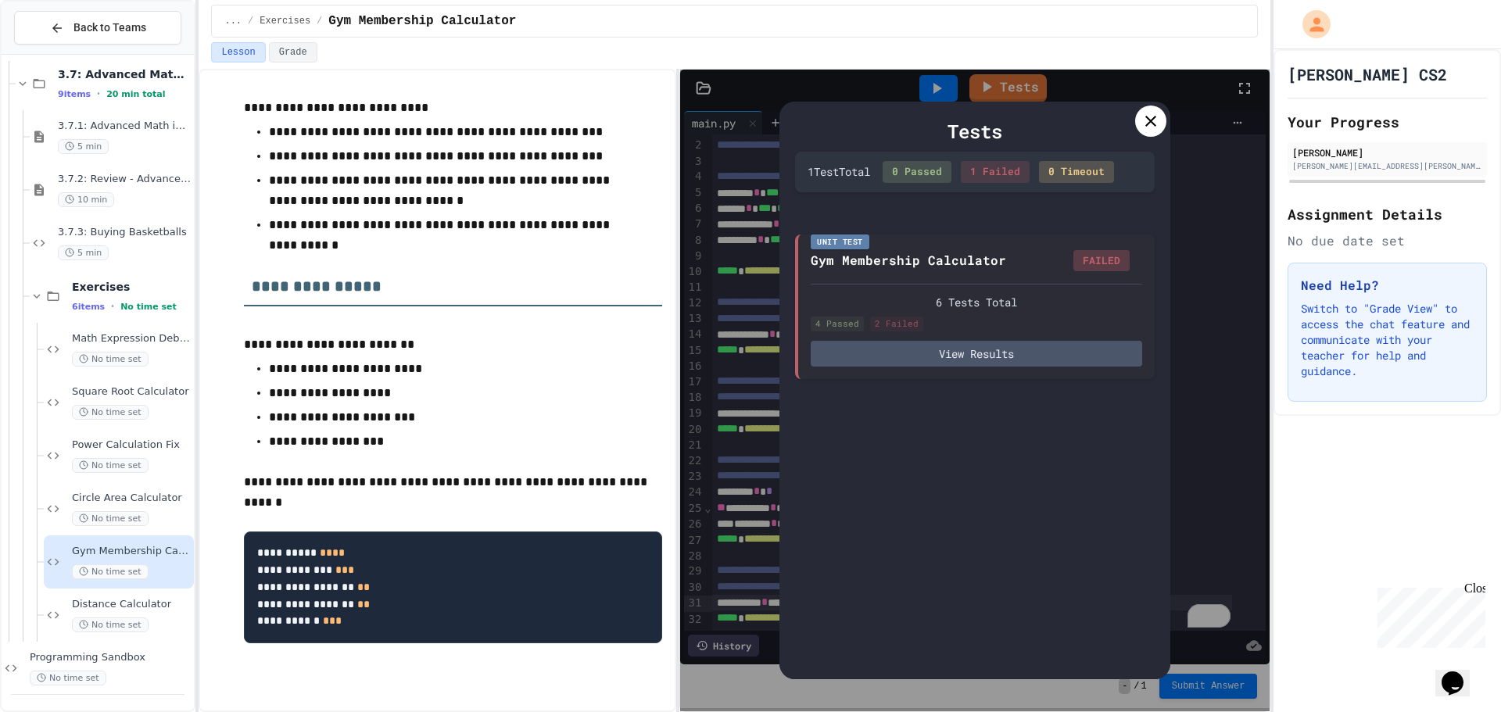
click at [1138, 119] on div at bounding box center [1150, 121] width 31 height 31
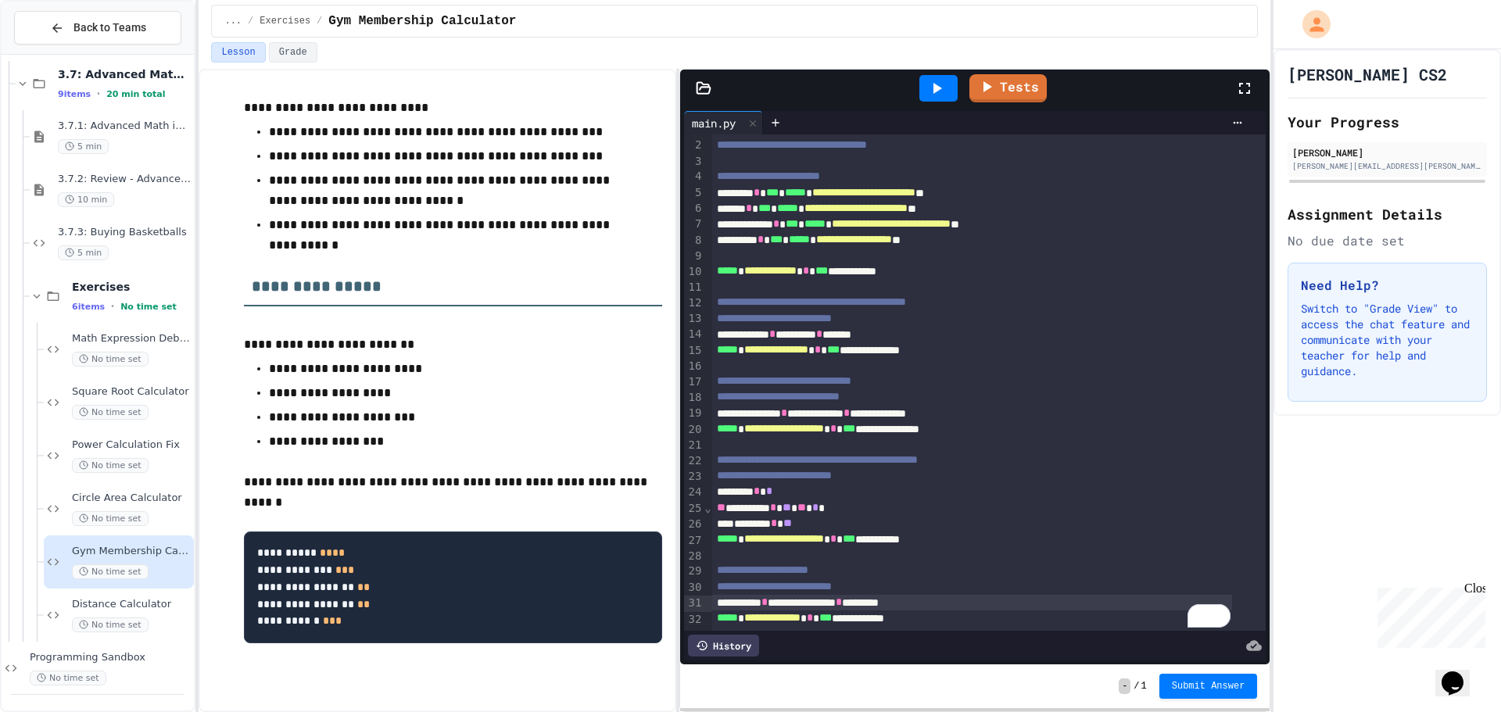
click at [937, 84] on icon at bounding box center [936, 88] width 19 height 19
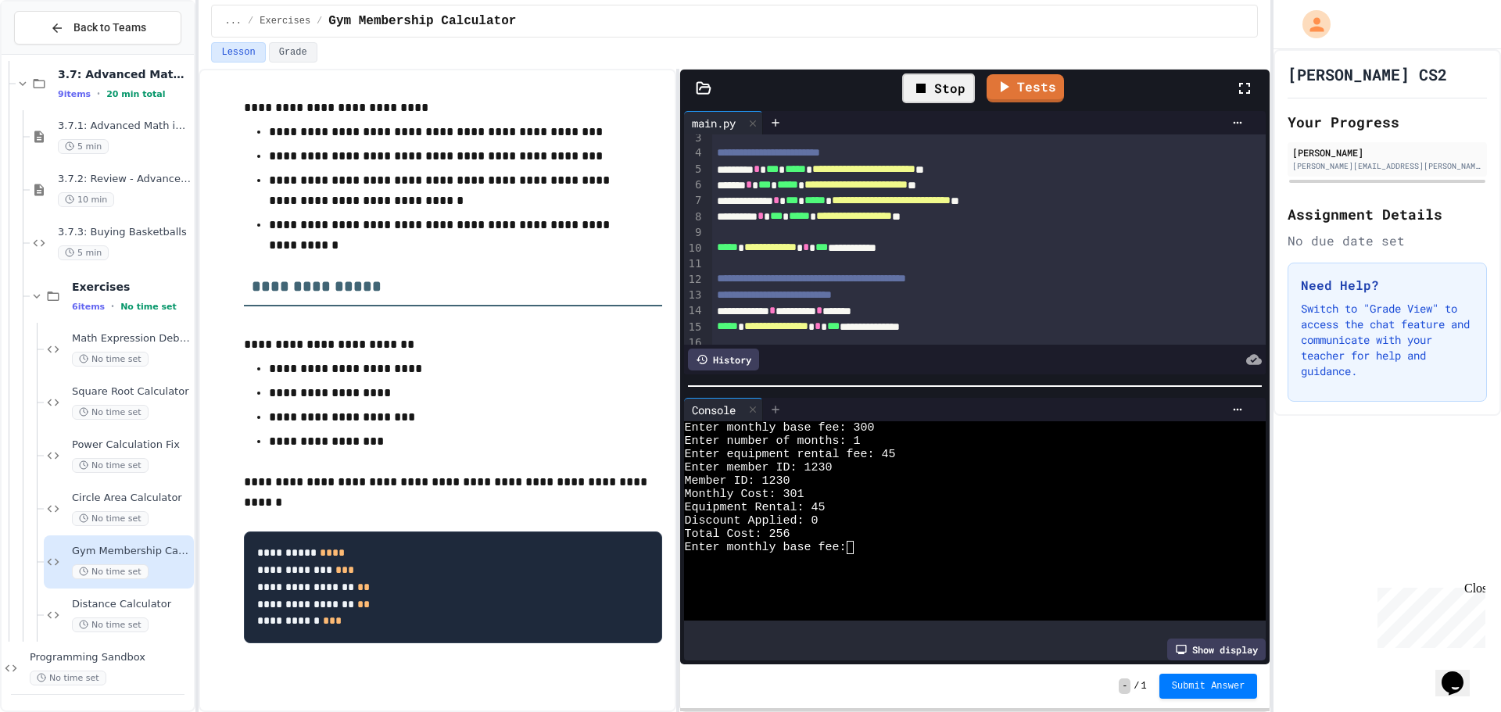
click at [775, 403] on icon at bounding box center [775, 409] width 13 height 13
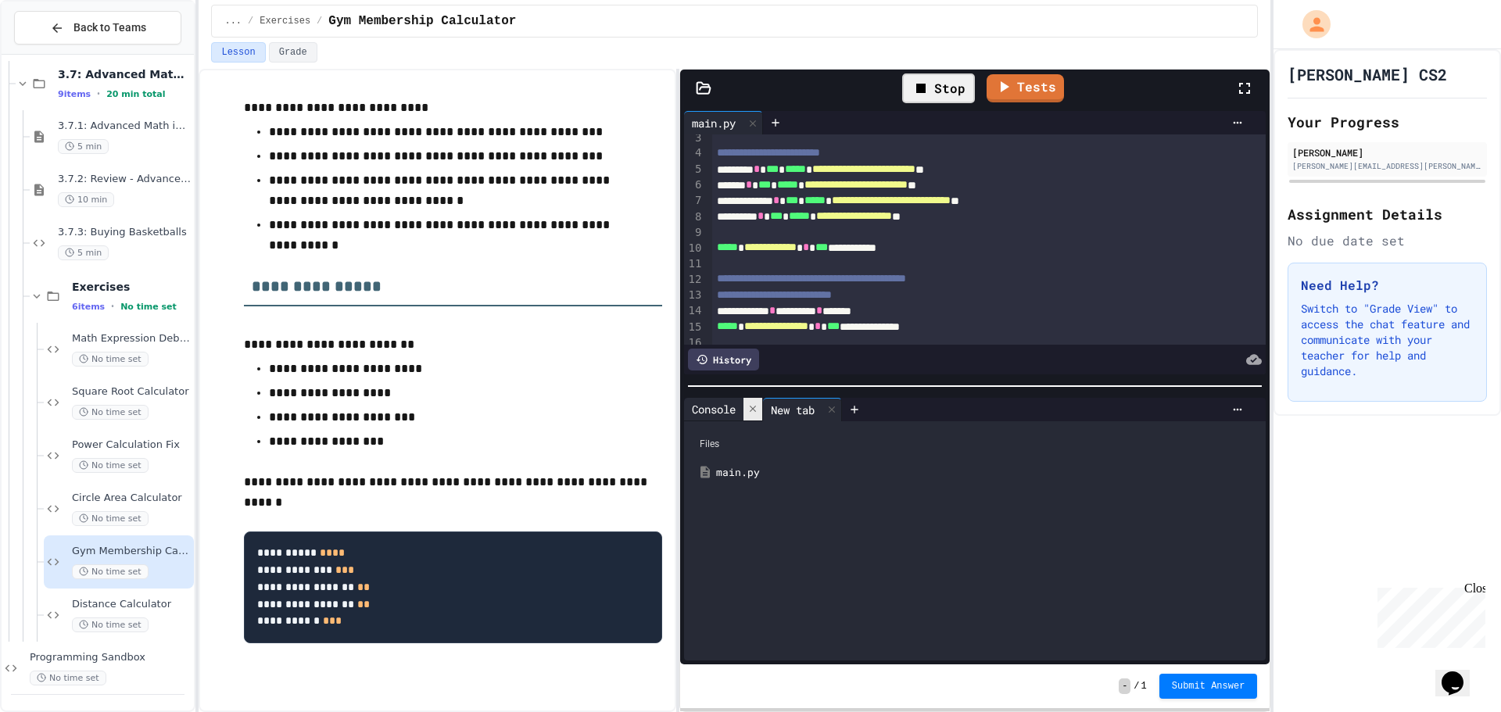
click at [754, 403] on icon at bounding box center [752, 408] width 11 height 11
click at [756, 394] on div "New tab Files main.py" at bounding box center [975, 529] width 590 height 271
click at [754, 407] on icon at bounding box center [752, 409] width 11 height 11
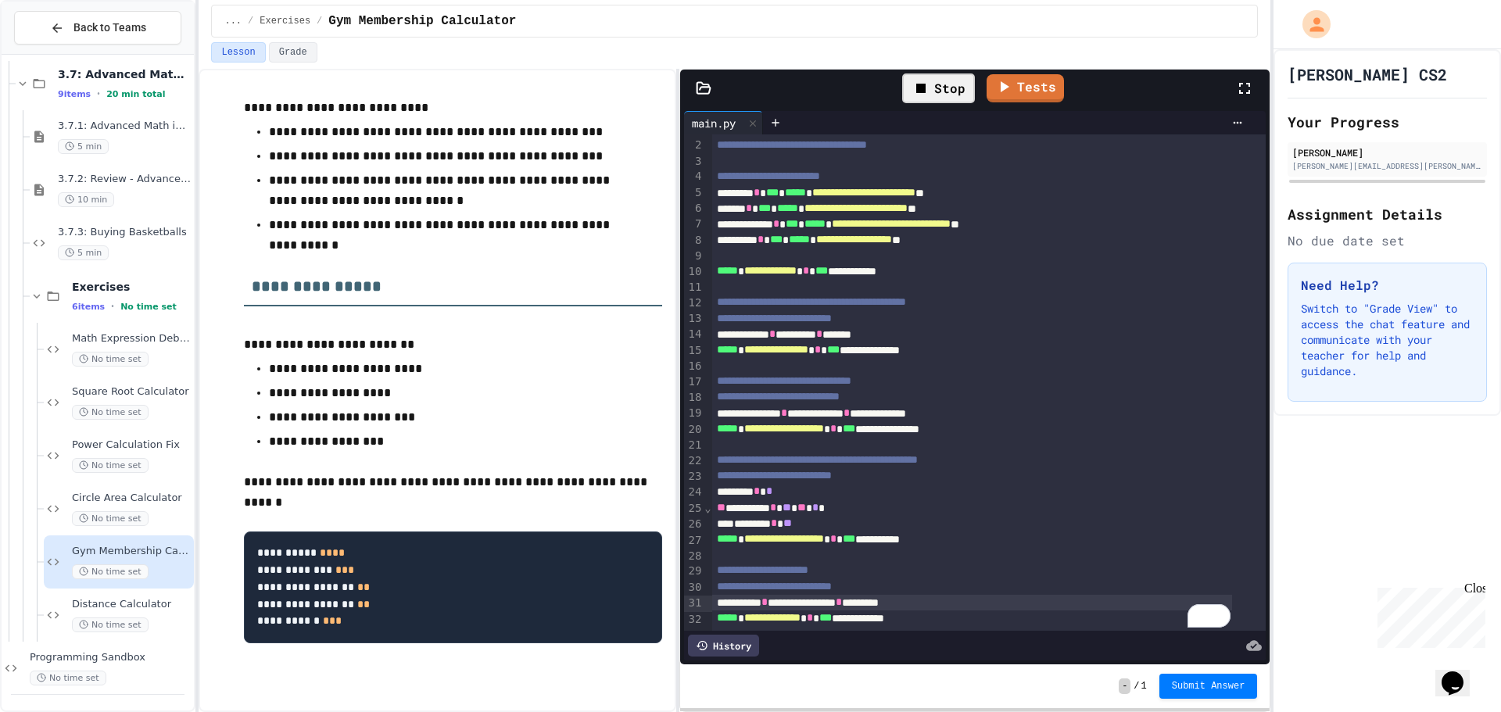
click at [924, 93] on icon at bounding box center [920, 88] width 9 height 9
click at [944, 81] on icon at bounding box center [936, 88] width 19 height 19
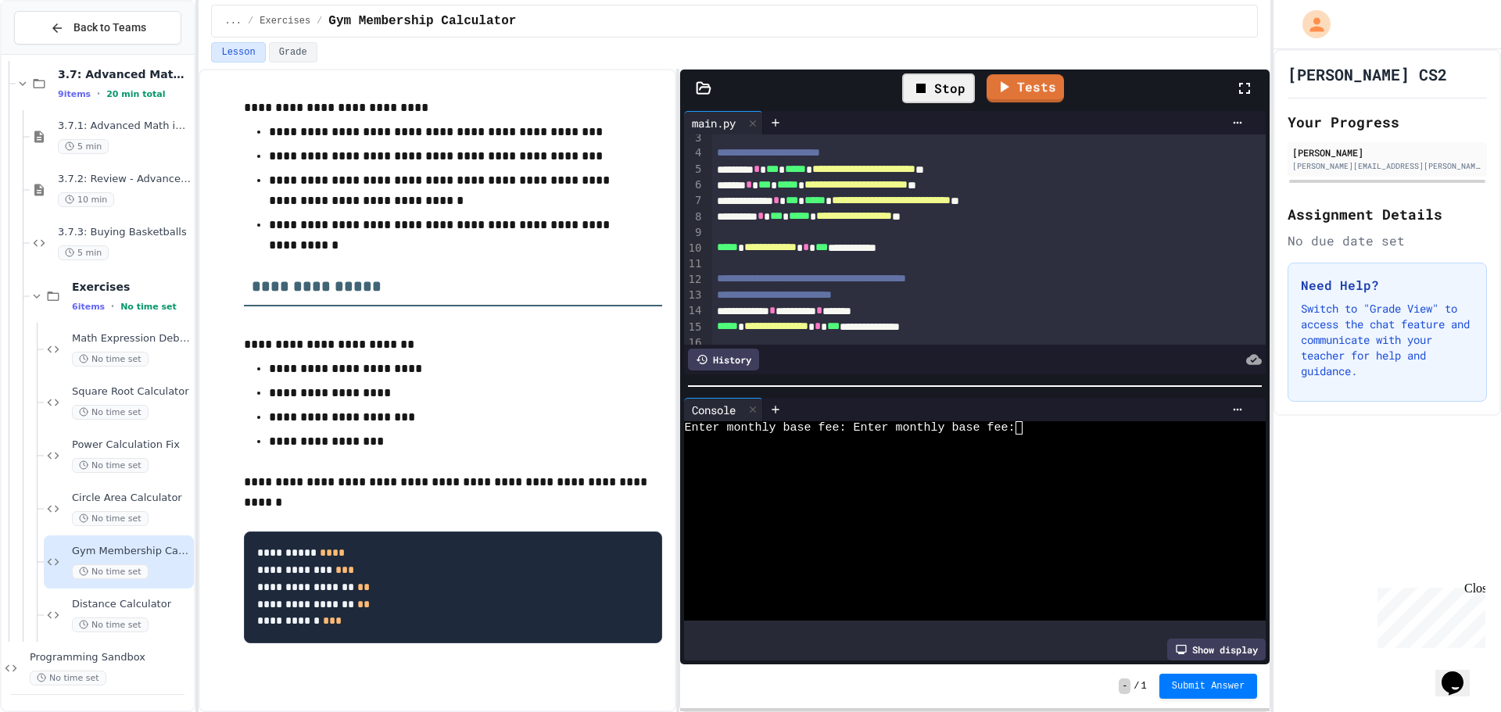
click at [962, 71] on div "Stop" at bounding box center [938, 88] width 88 height 45
click at [919, 79] on icon at bounding box center [921, 88] width 19 height 19
click at [919, 79] on div "Stop" at bounding box center [938, 88] width 88 height 45
click at [929, 80] on icon at bounding box center [936, 88] width 19 height 19
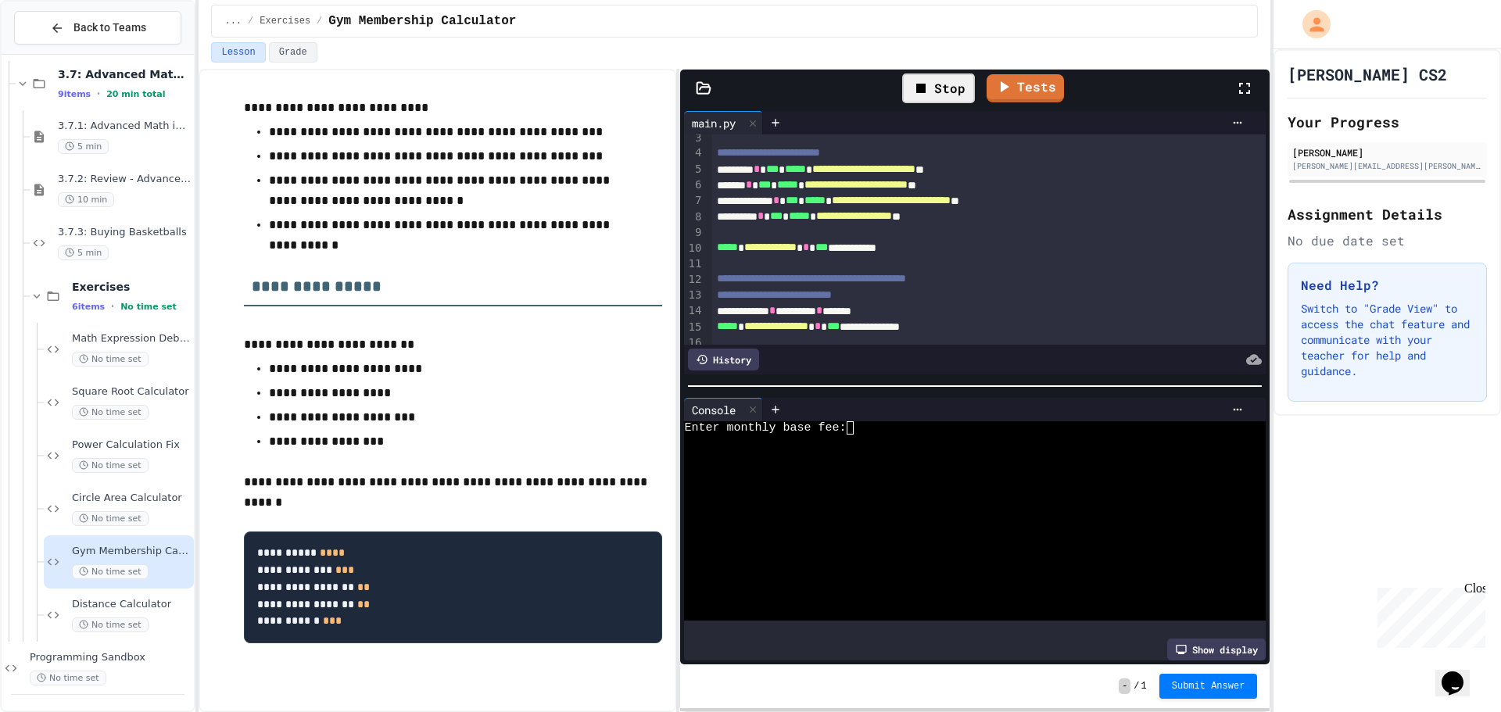
click at [942, 435] on div at bounding box center [962, 441] width 556 height 13
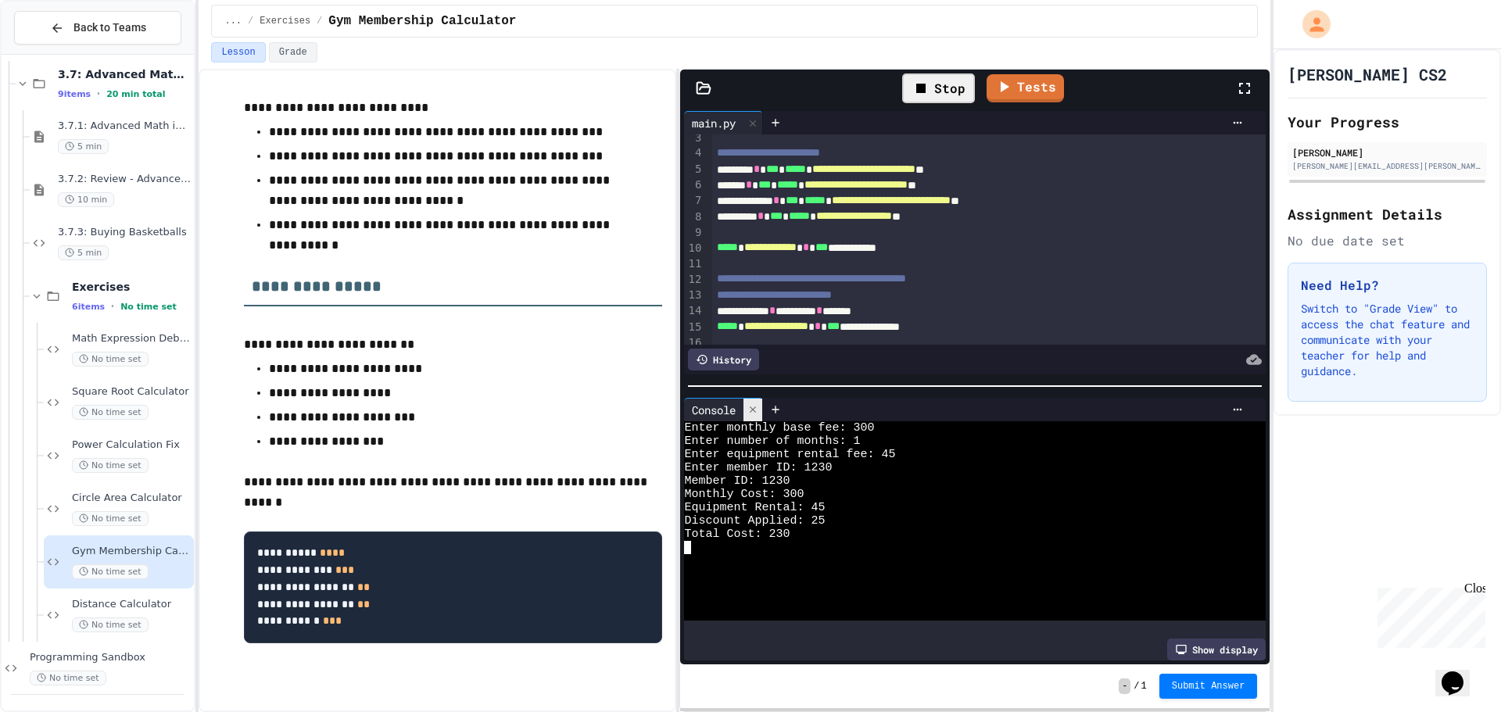
click at [756, 407] on icon at bounding box center [753, 410] width 6 height 6
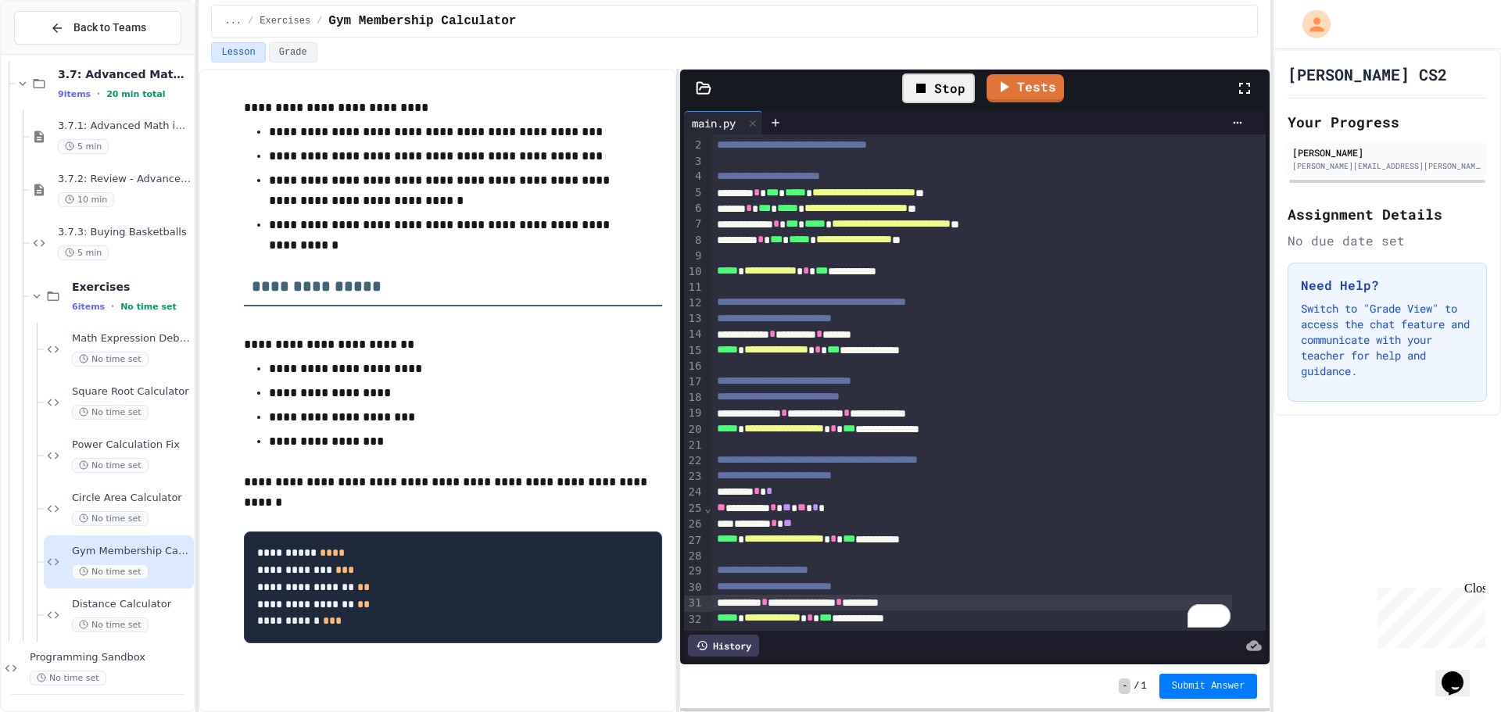
click at [842, 597] on span "*" at bounding box center [839, 602] width 6 height 11
click at [955, 88] on div "Stop" at bounding box center [938, 88] width 73 height 30
click at [955, 88] on div at bounding box center [938, 88] width 38 height 27
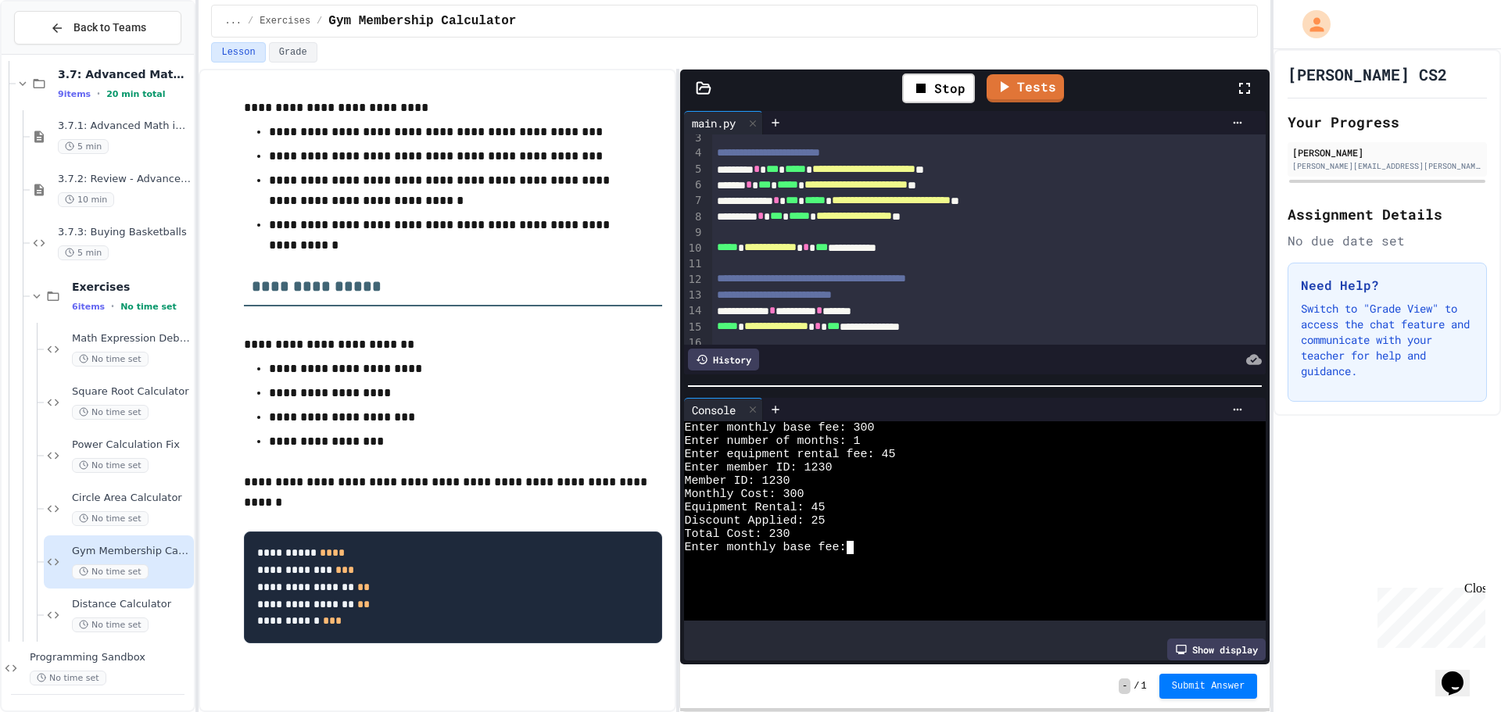
click at [905, 541] on div "Enter monthly base fee:" at bounding box center [962, 547] width 556 height 13
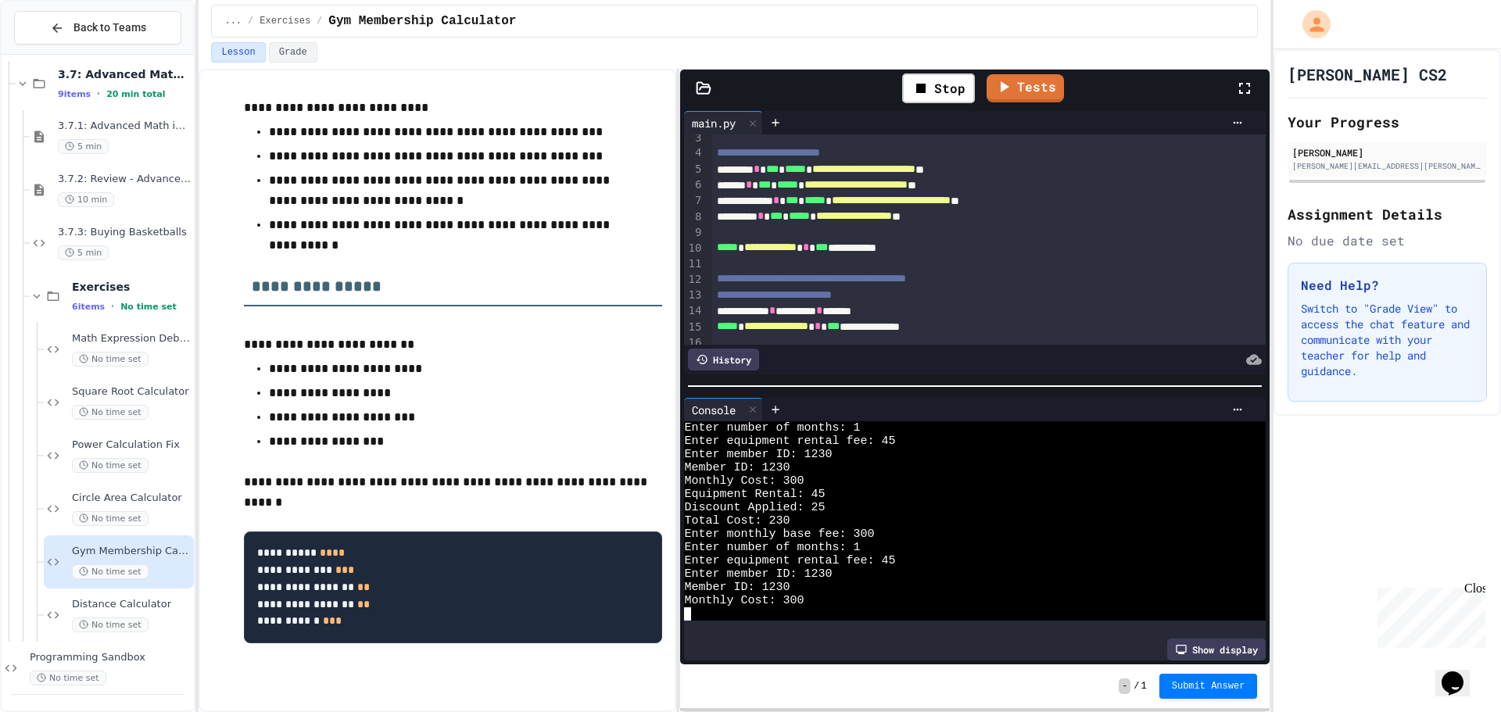
scroll to position [53, 0]
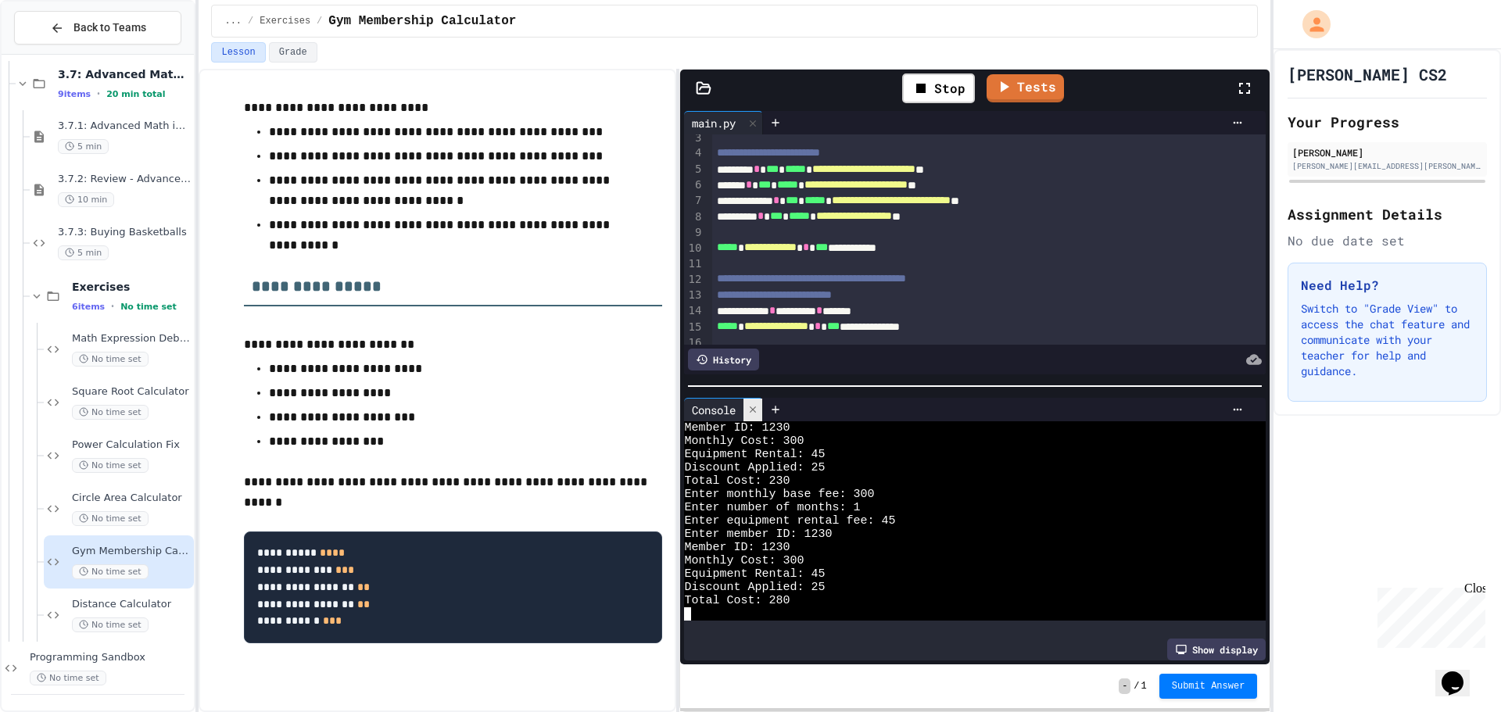
click at [754, 407] on icon at bounding box center [752, 409] width 11 height 11
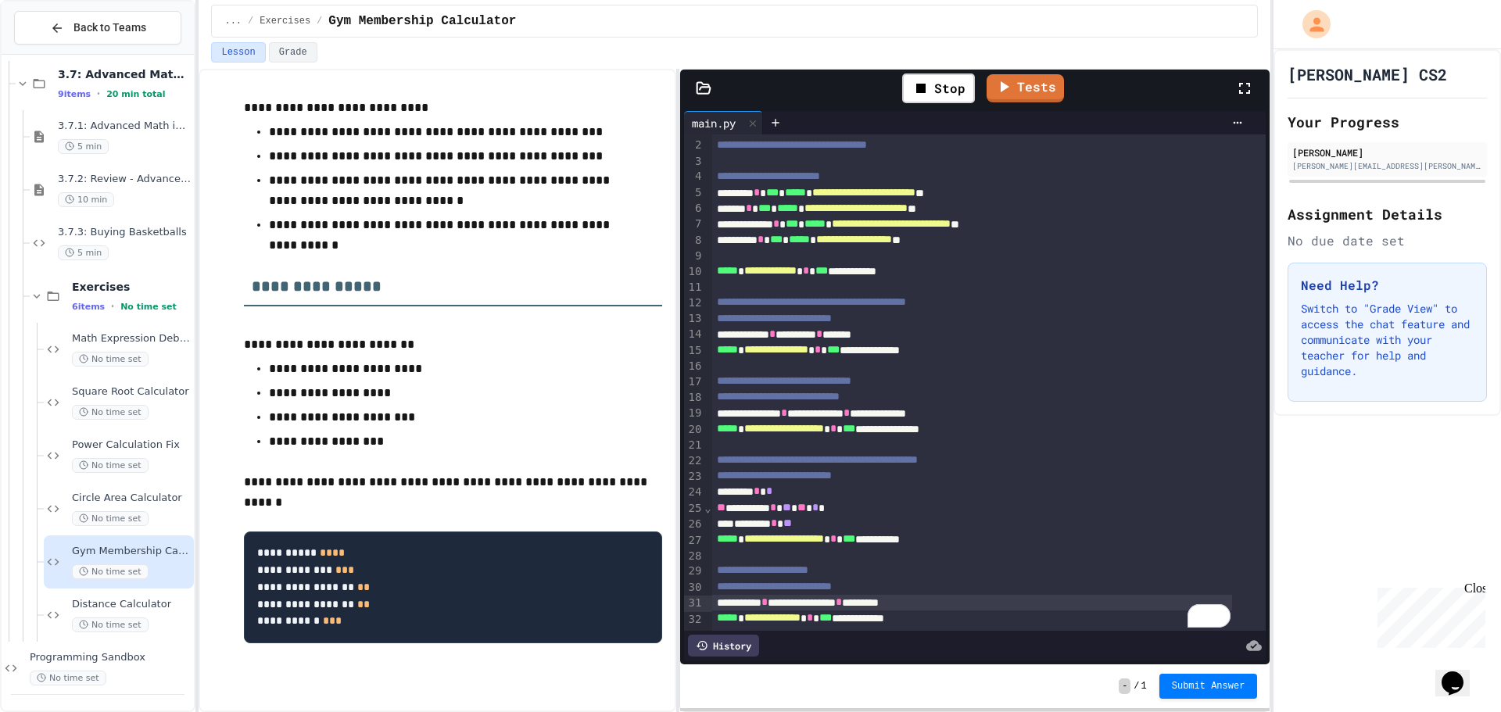
click at [908, 406] on div "**********" at bounding box center [972, 414] width 521 height 16
click at [891, 592] on div "**********" at bounding box center [989, 374] width 554 height 511
click at [842, 597] on span "*" at bounding box center [839, 602] width 6 height 11
click at [930, 85] on icon at bounding box center [921, 88] width 19 height 19
click at [930, 85] on icon at bounding box center [936, 88] width 19 height 19
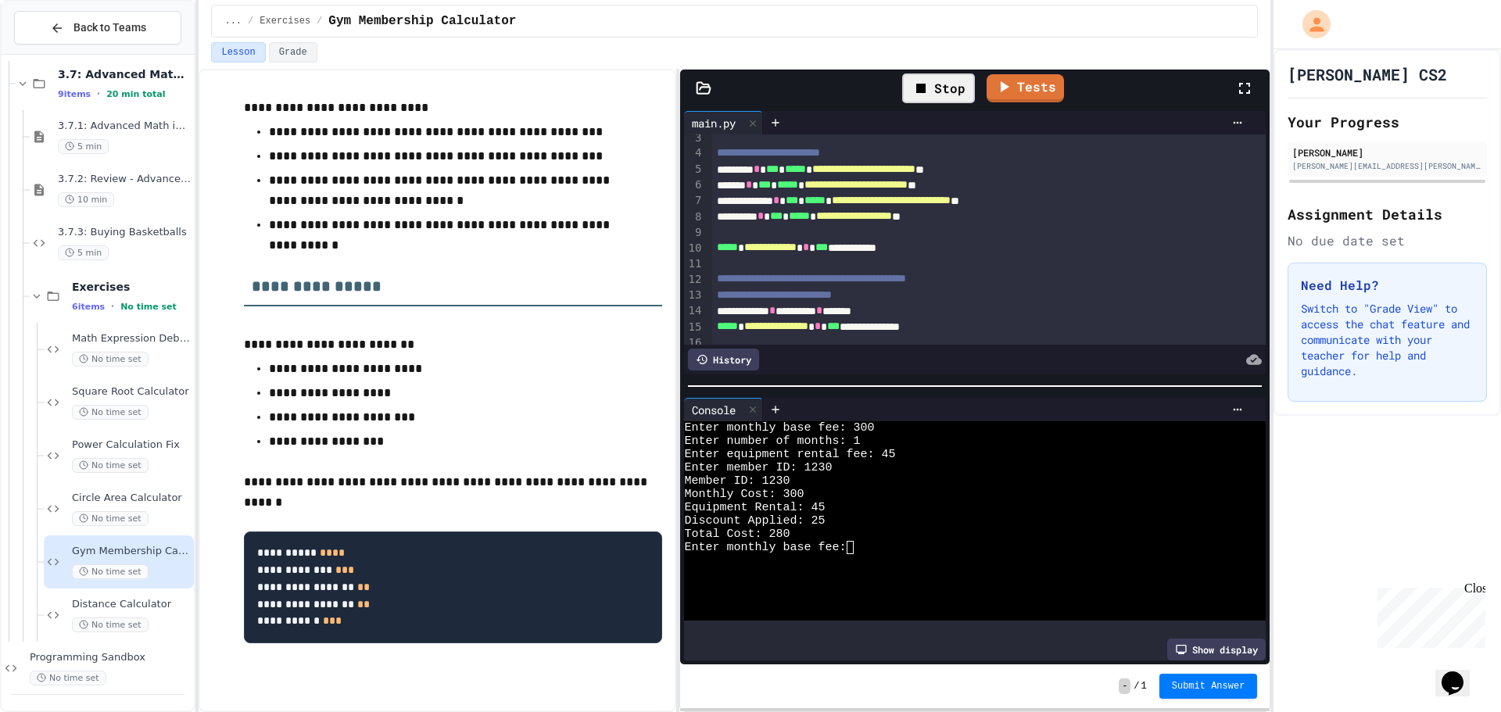
click at [894, 541] on div "Enter monthly base fee:" at bounding box center [962, 547] width 556 height 13
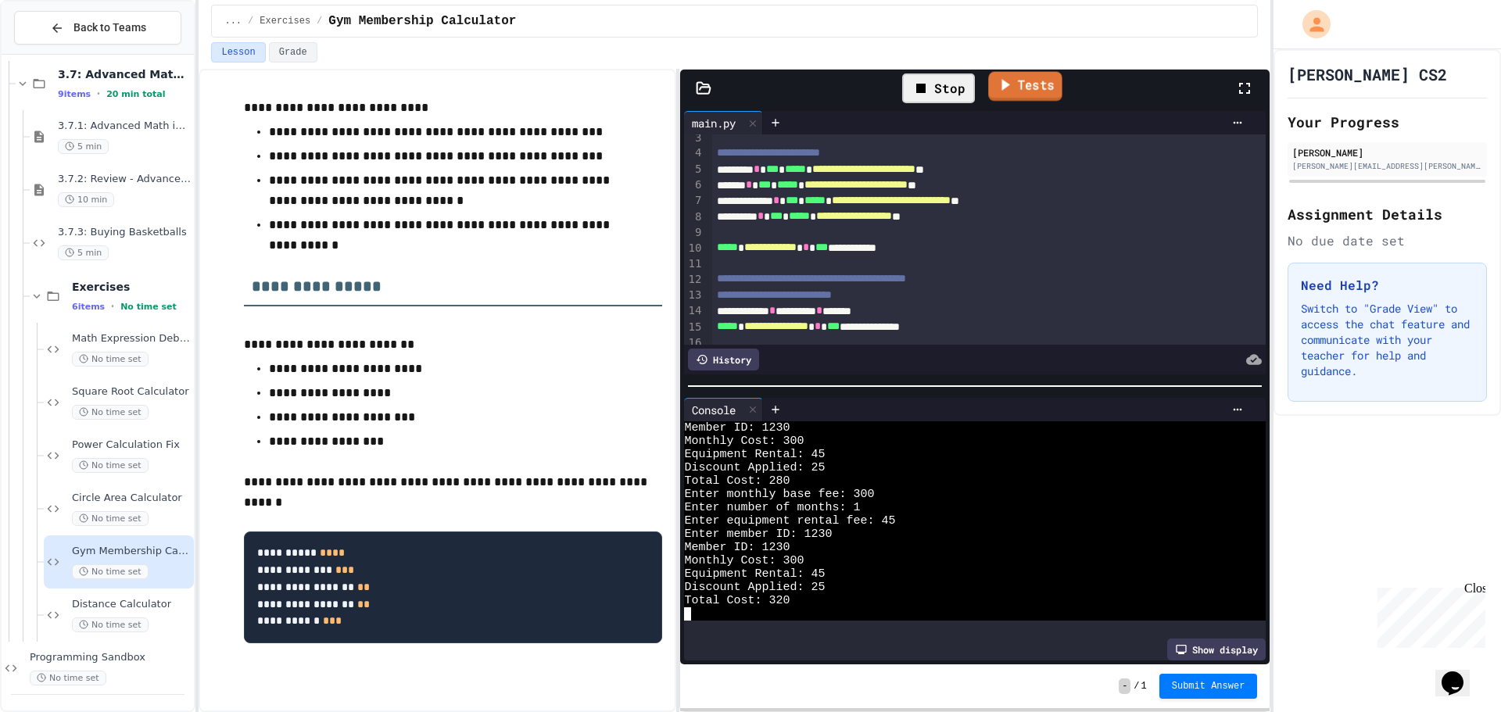
click at [1030, 88] on link "Tests" at bounding box center [1026, 87] width 74 height 30
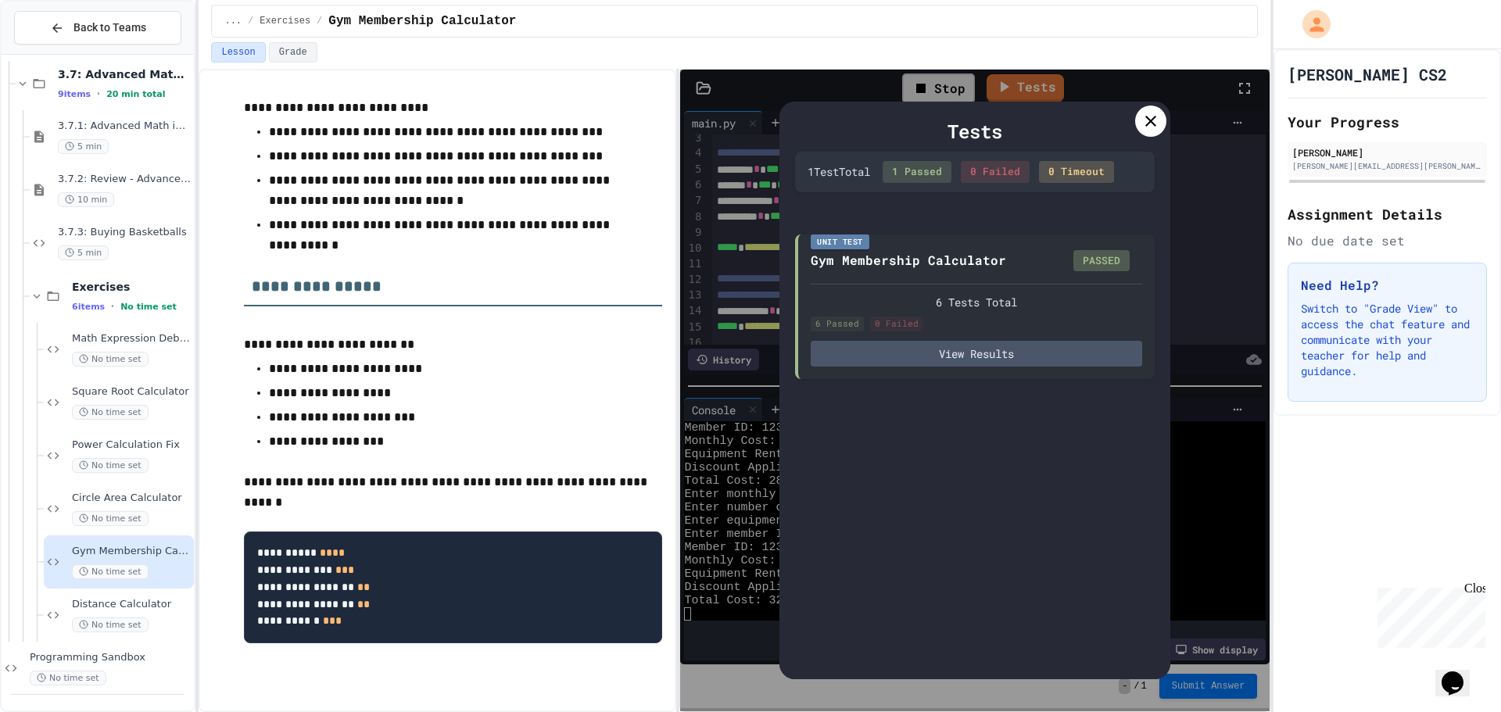
click at [1153, 120] on icon at bounding box center [1150, 121] width 19 height 19
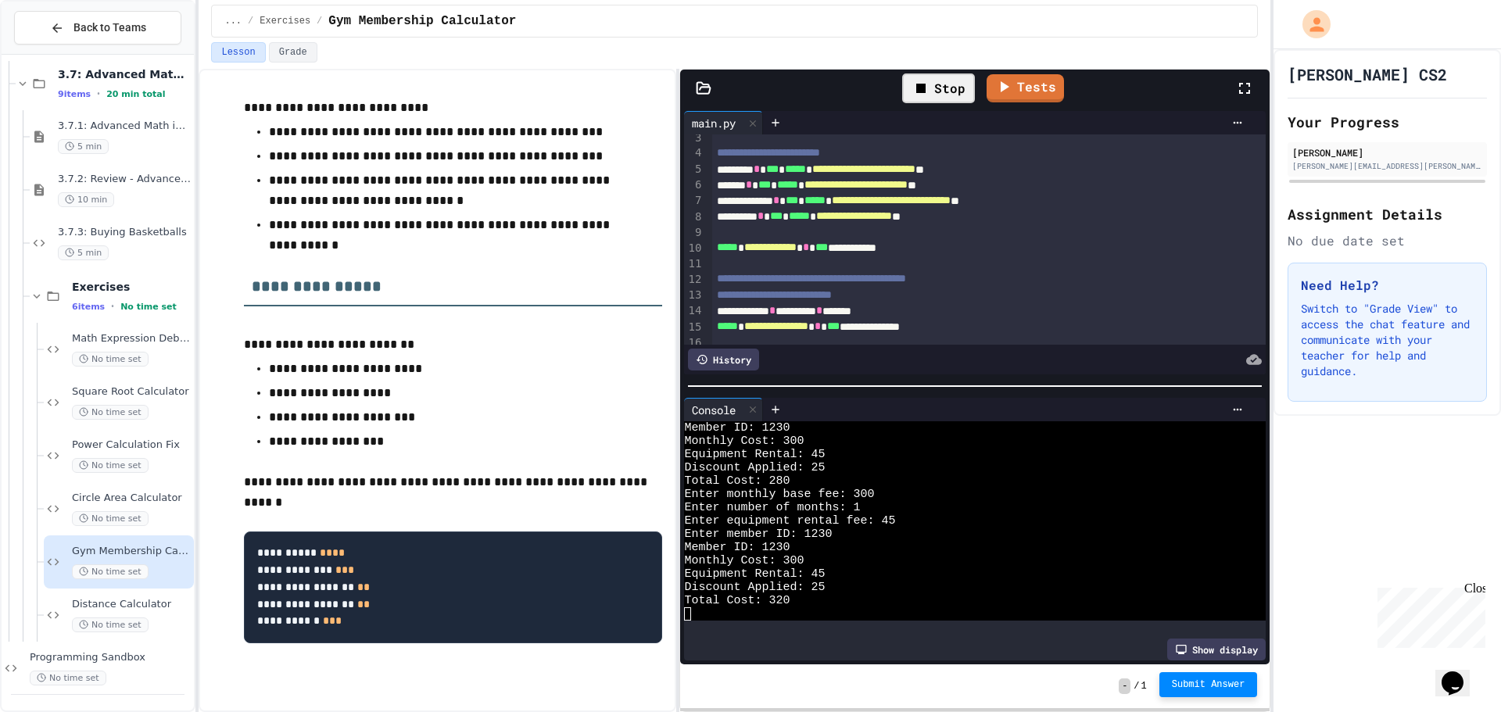
click at [1210, 691] on button "Submit Answer" at bounding box center [1208, 684] width 99 height 25
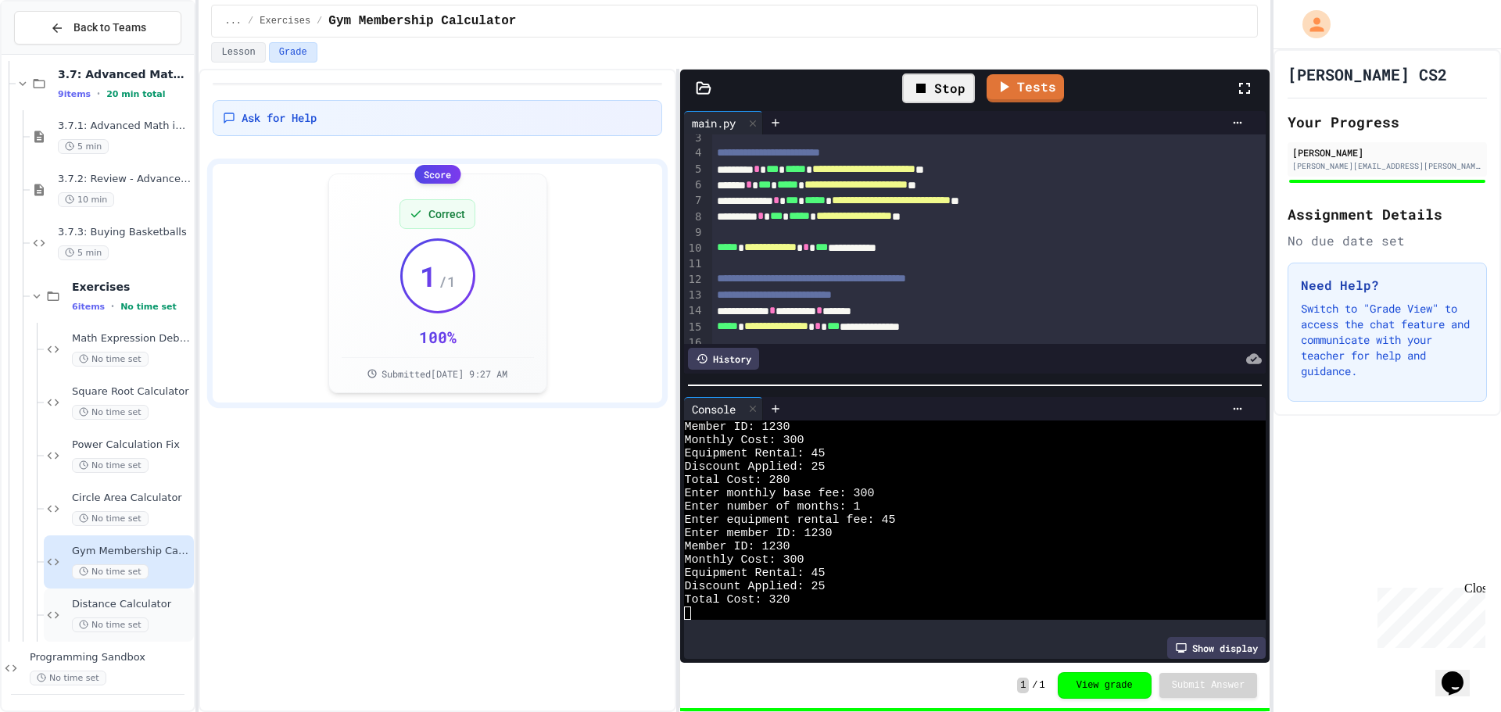
click at [127, 631] on span "No time set" at bounding box center [110, 625] width 77 height 15
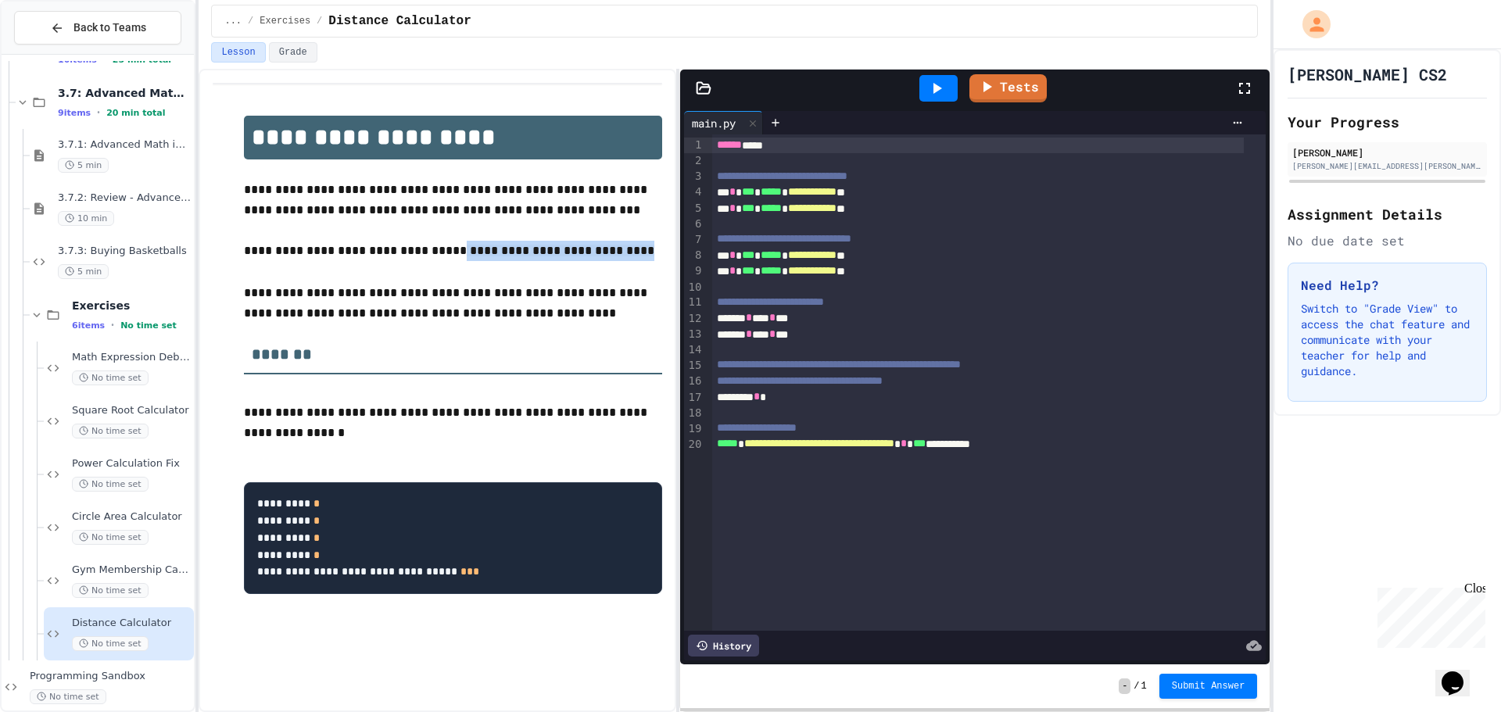
drag, startPoint x: 593, startPoint y: 249, endPoint x: 432, endPoint y: 248, distance: 161.8
click at [432, 248] on p "**********" at bounding box center [453, 252] width 418 height 22
click at [533, 245] on span "**********" at bounding box center [561, 251] width 188 height 12
click at [561, 266] on p at bounding box center [453, 273] width 418 height 20
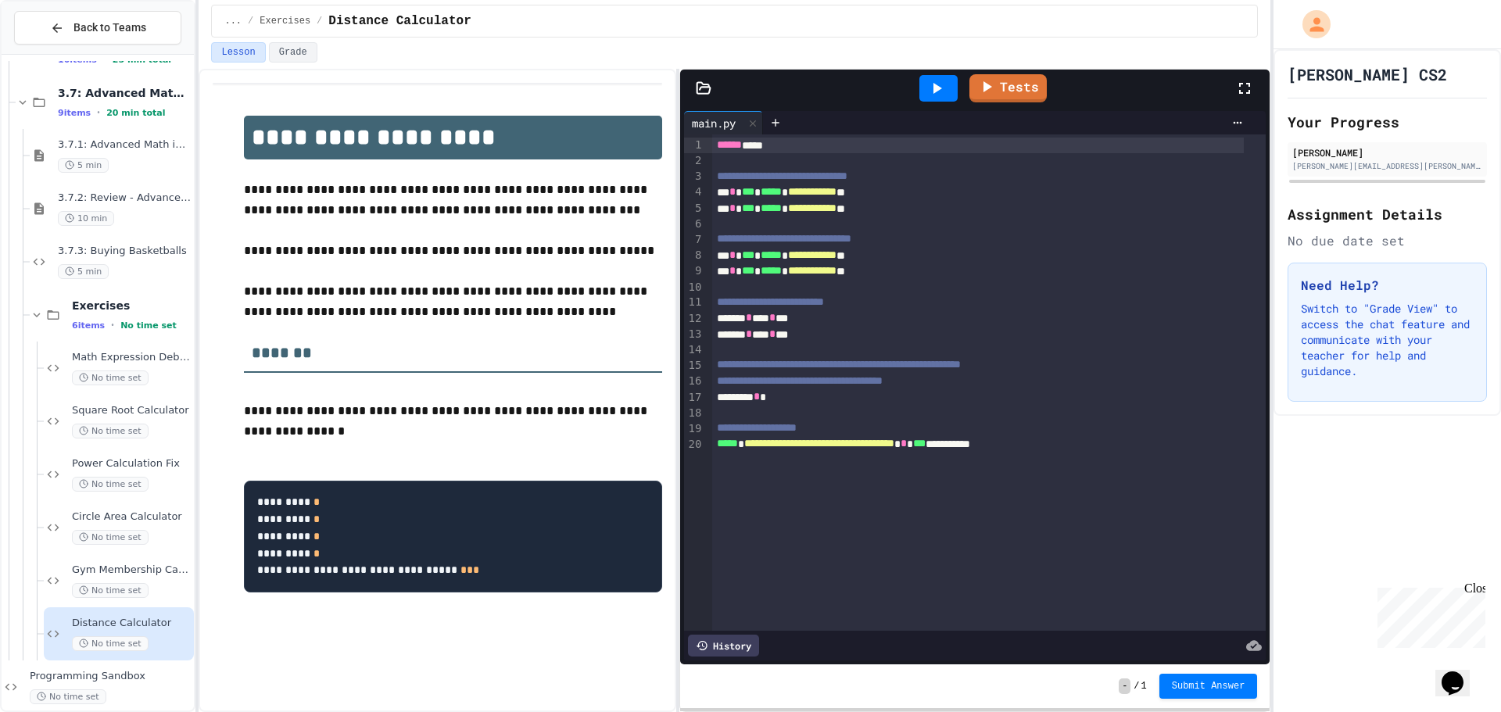
click at [836, 401] on div "******** *" at bounding box center [978, 397] width 532 height 16
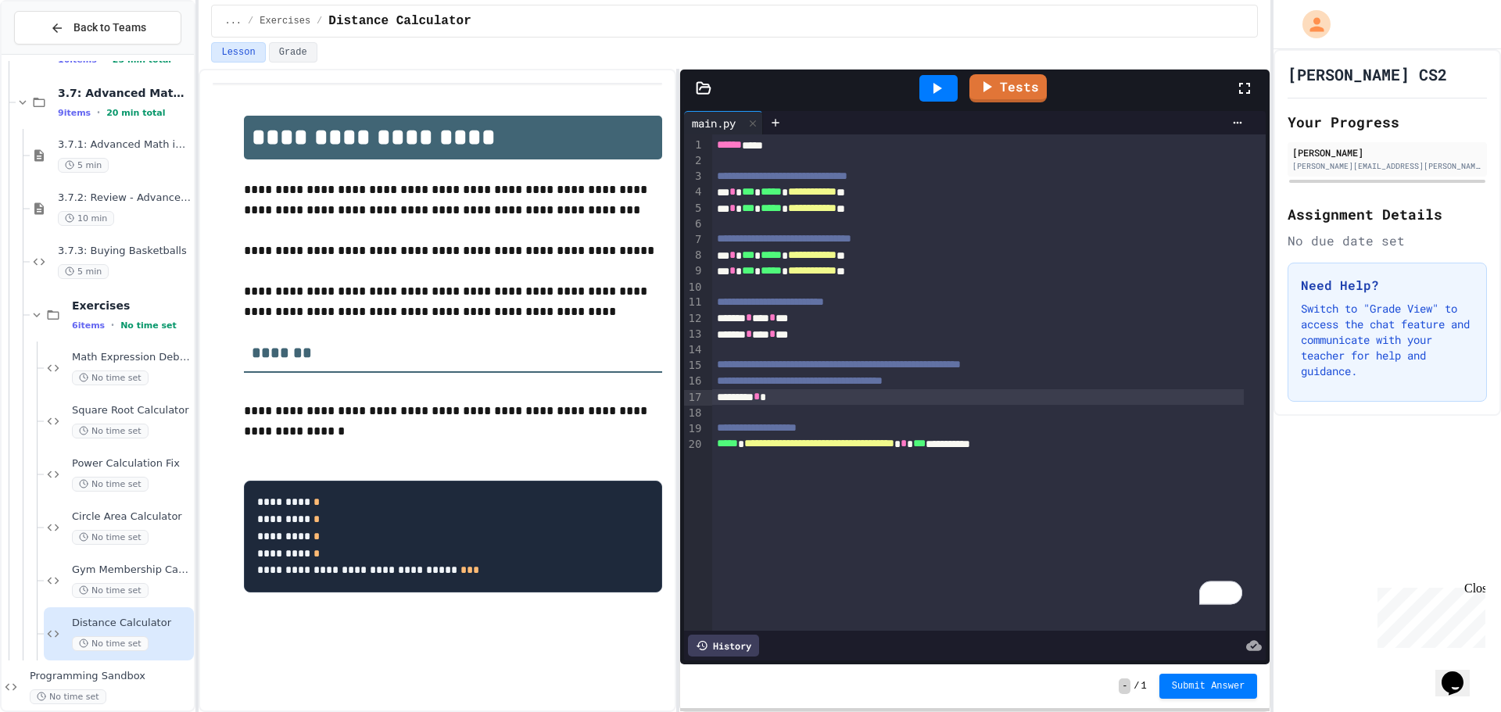
click at [780, 711] on div at bounding box center [750, 714] width 1501 height 0
